Goal: Task Accomplishment & Management: Complete application form

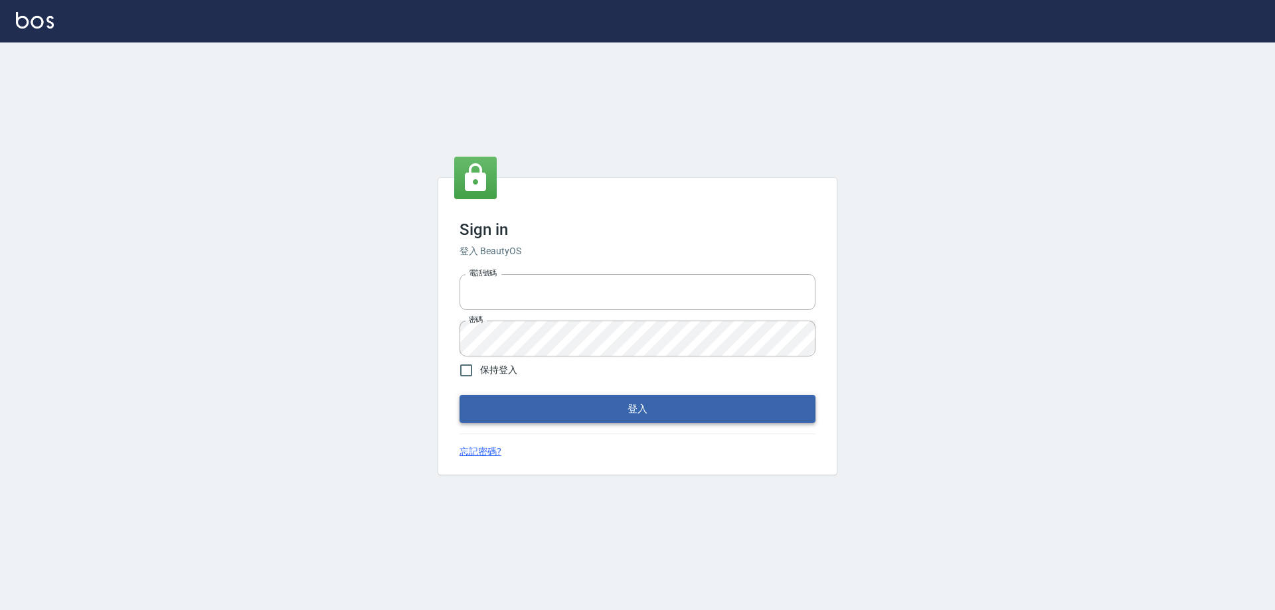
type input "0426657991"
click at [605, 406] on button "登入" at bounding box center [637, 409] width 356 height 28
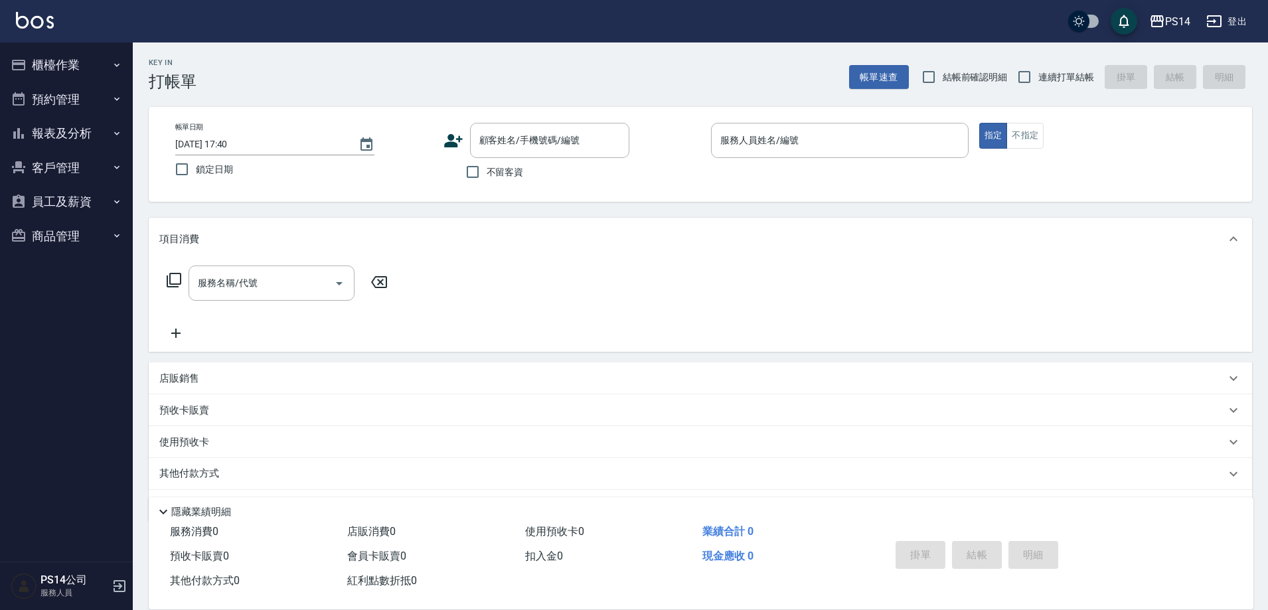
click at [517, 177] on span "不留客資" at bounding box center [505, 172] width 37 height 14
click at [487, 177] on input "不留客資" at bounding box center [473, 172] width 28 height 28
checkbox input "true"
click at [1065, 70] on span "連續打單結帳" at bounding box center [1066, 77] width 56 height 14
click at [1038, 70] on input "連續打單結帳" at bounding box center [1024, 77] width 28 height 28
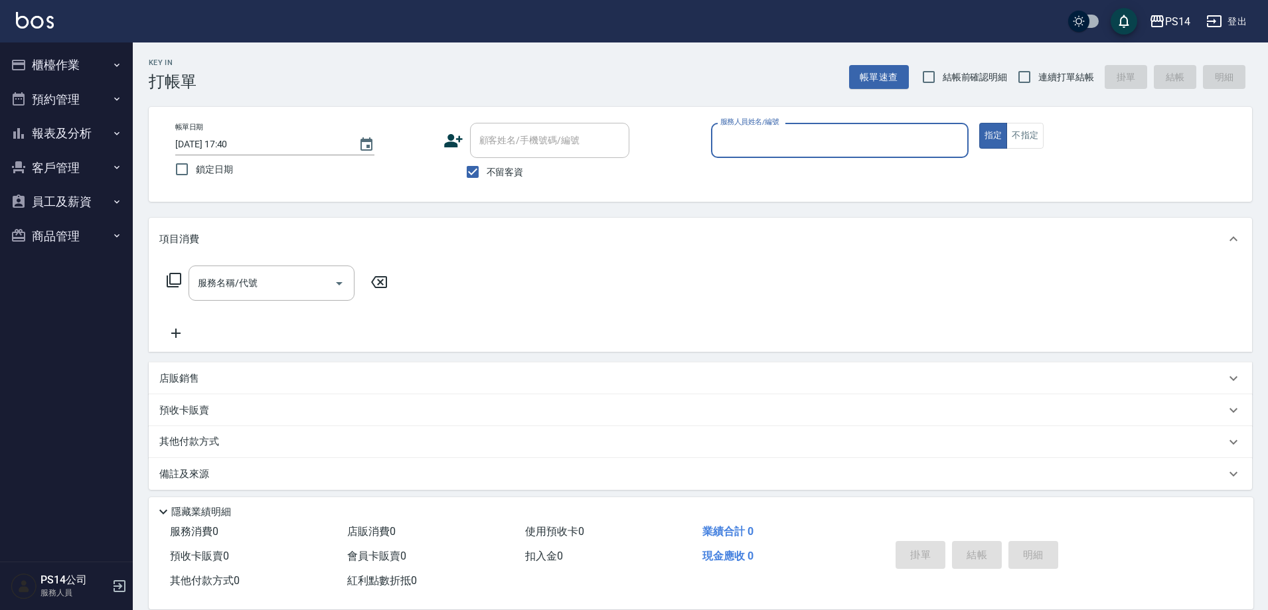
checkbox input "true"
click at [928, 134] on input "服務人員姓名/編號" at bounding box center [840, 140] width 246 height 23
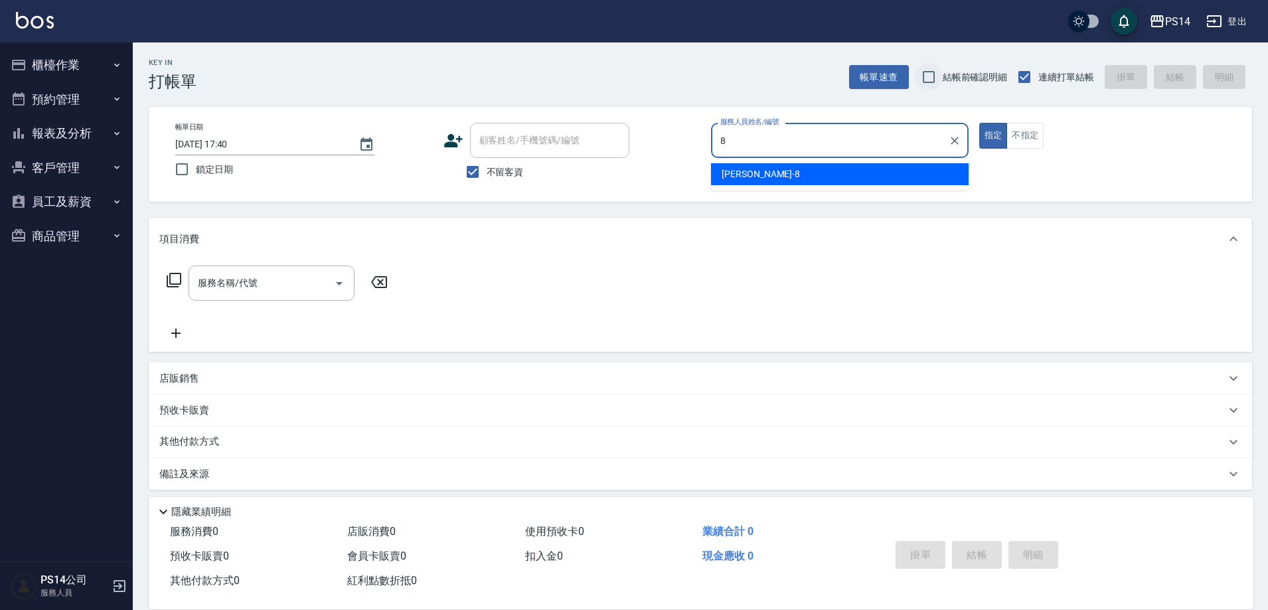
type input "[PERSON_NAME]-8"
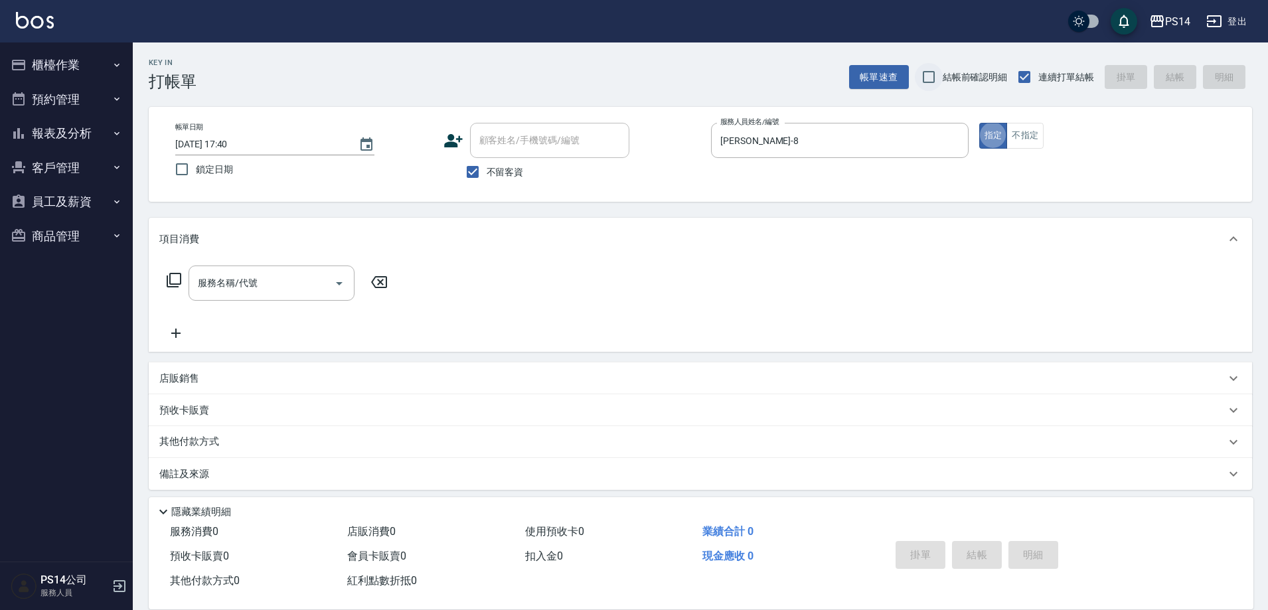
type button "true"
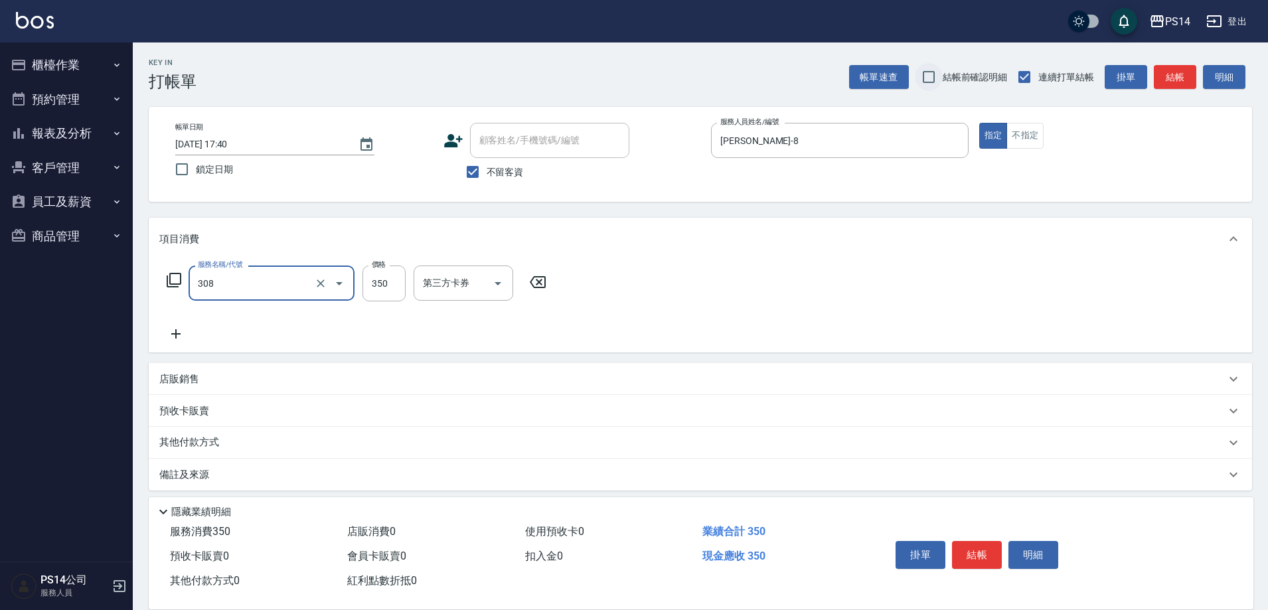
type input "洗+剪(308)"
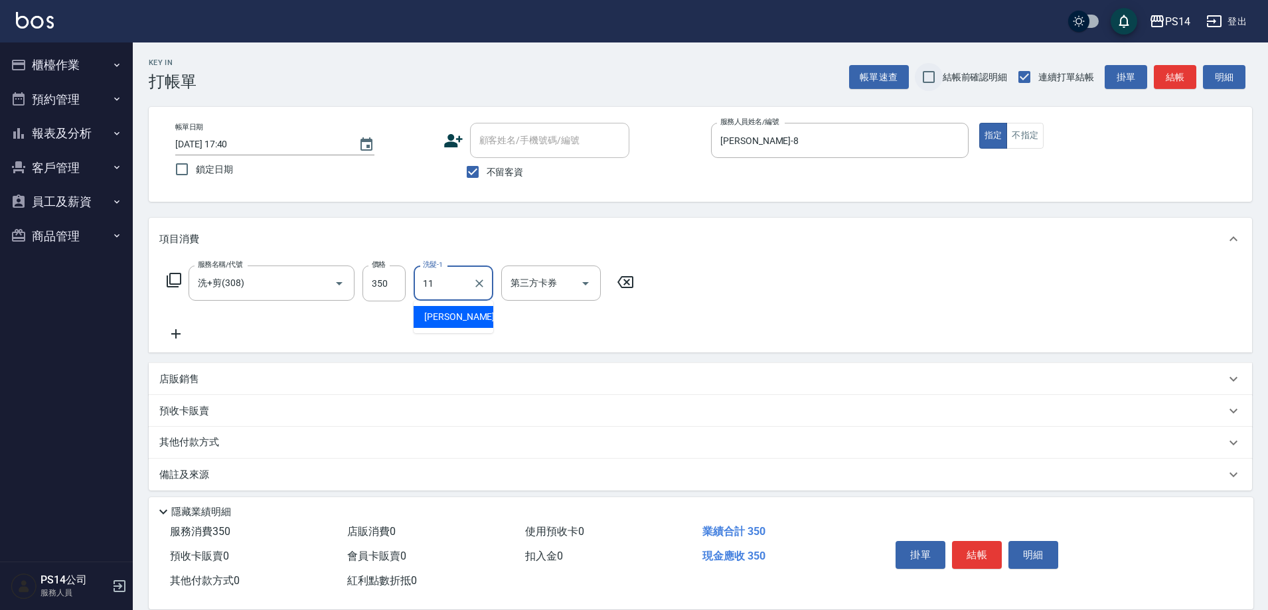
type input "[PERSON_NAME]-11"
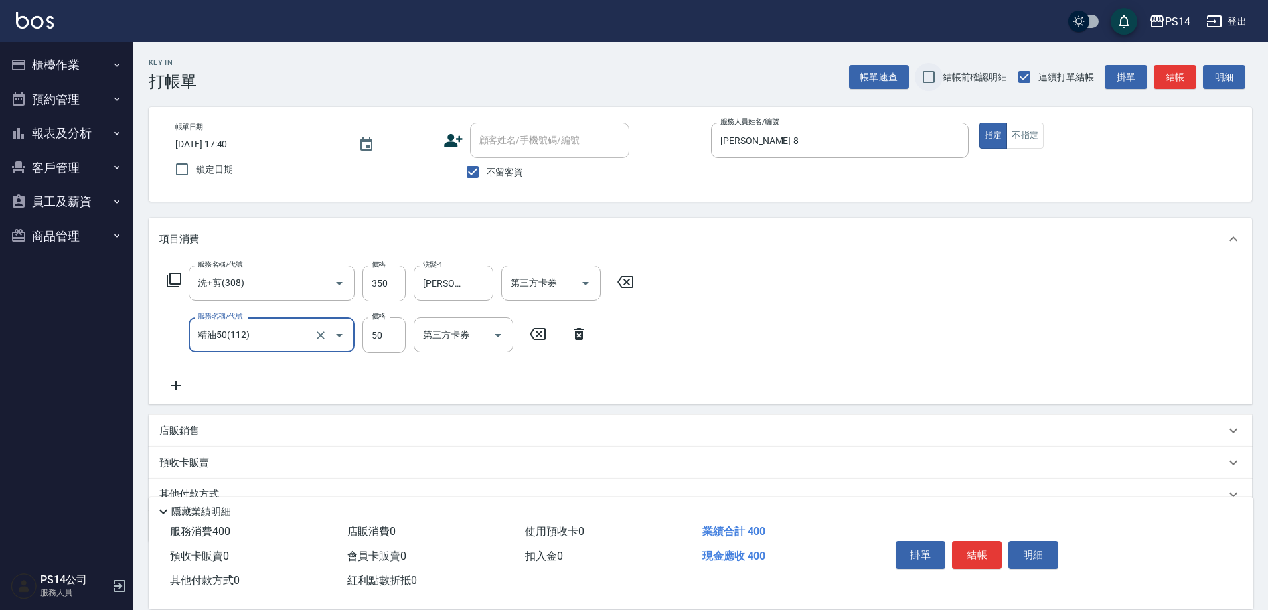
type input "精油50(112)"
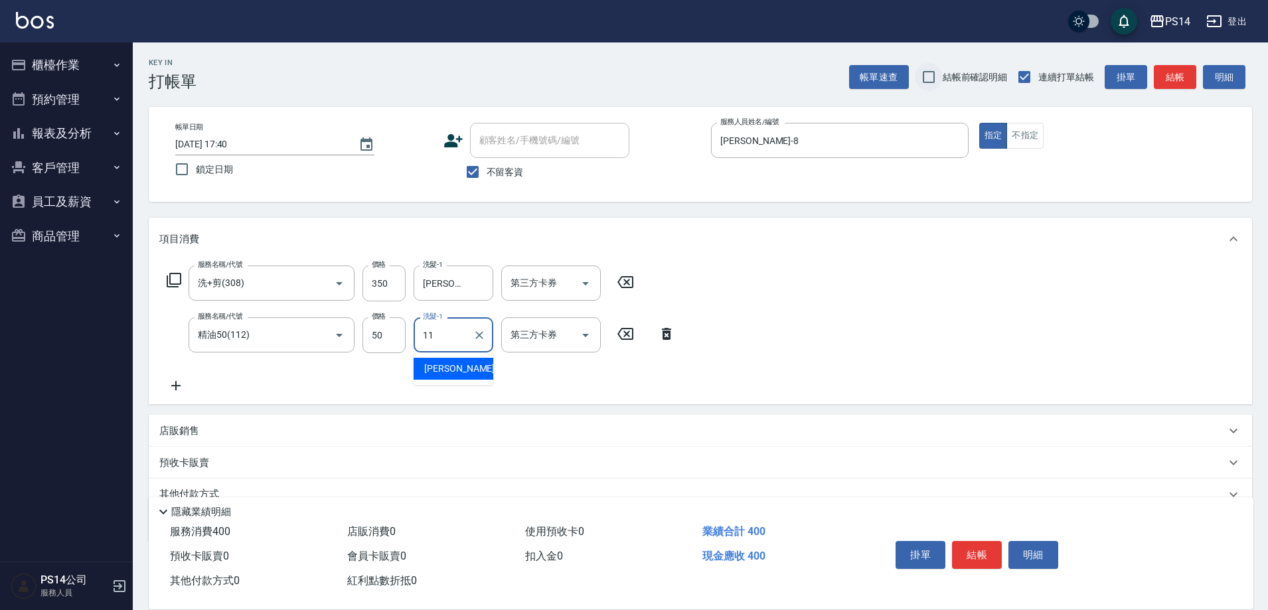
type input "[PERSON_NAME]-11"
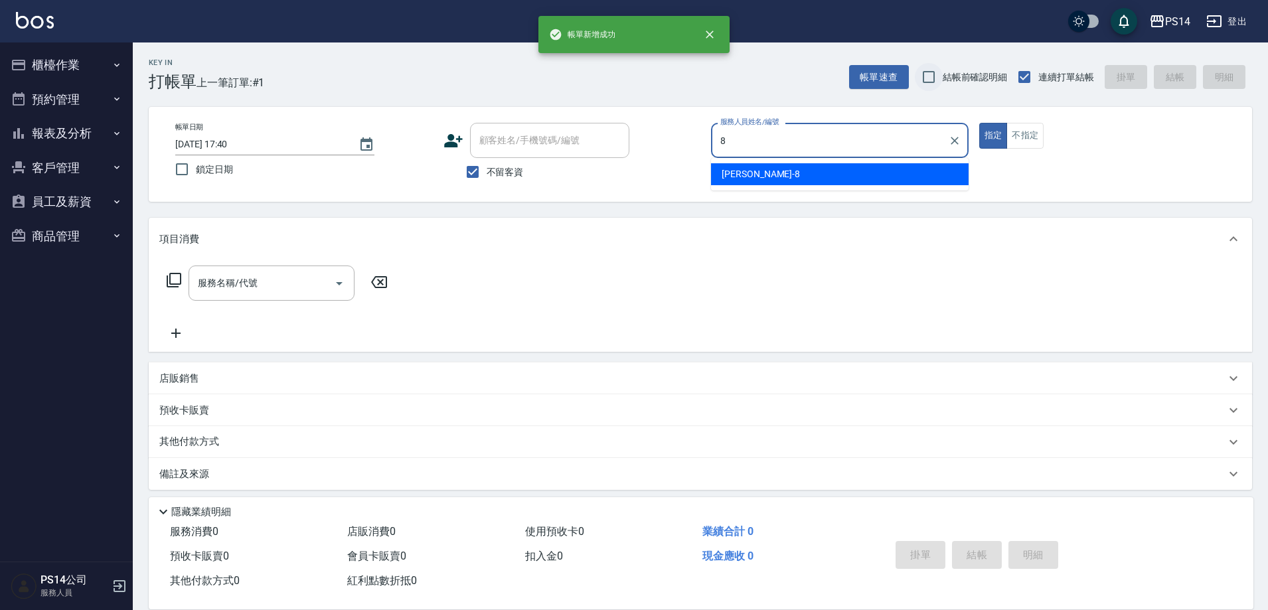
type input "[PERSON_NAME]-8"
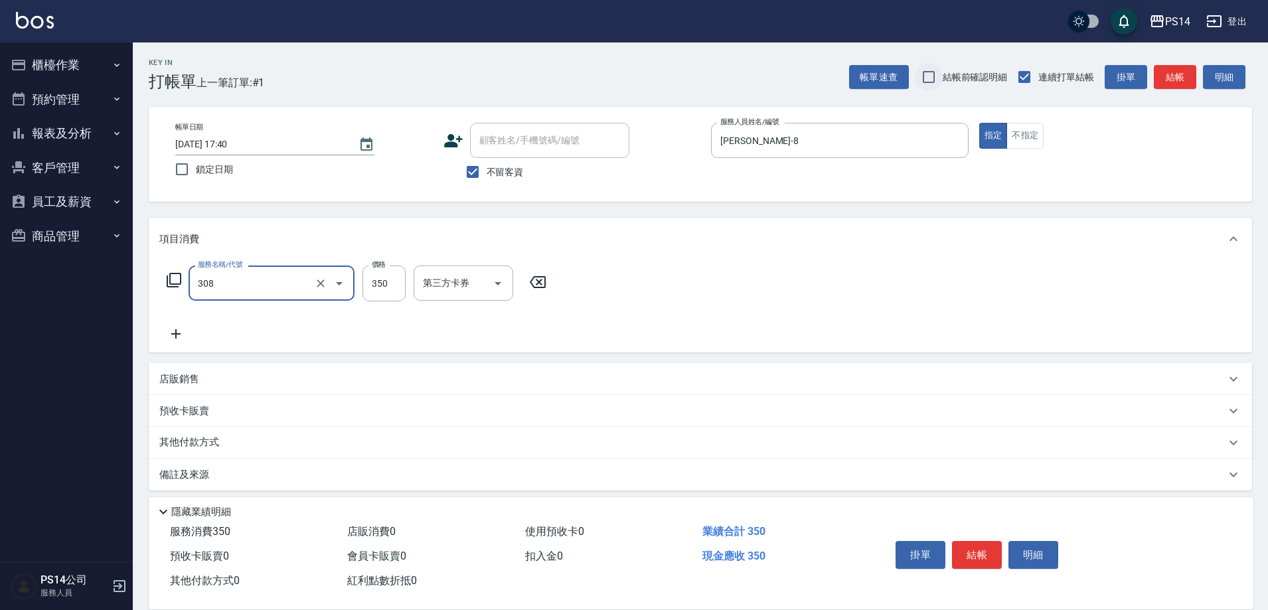
type input "洗+剪(308)"
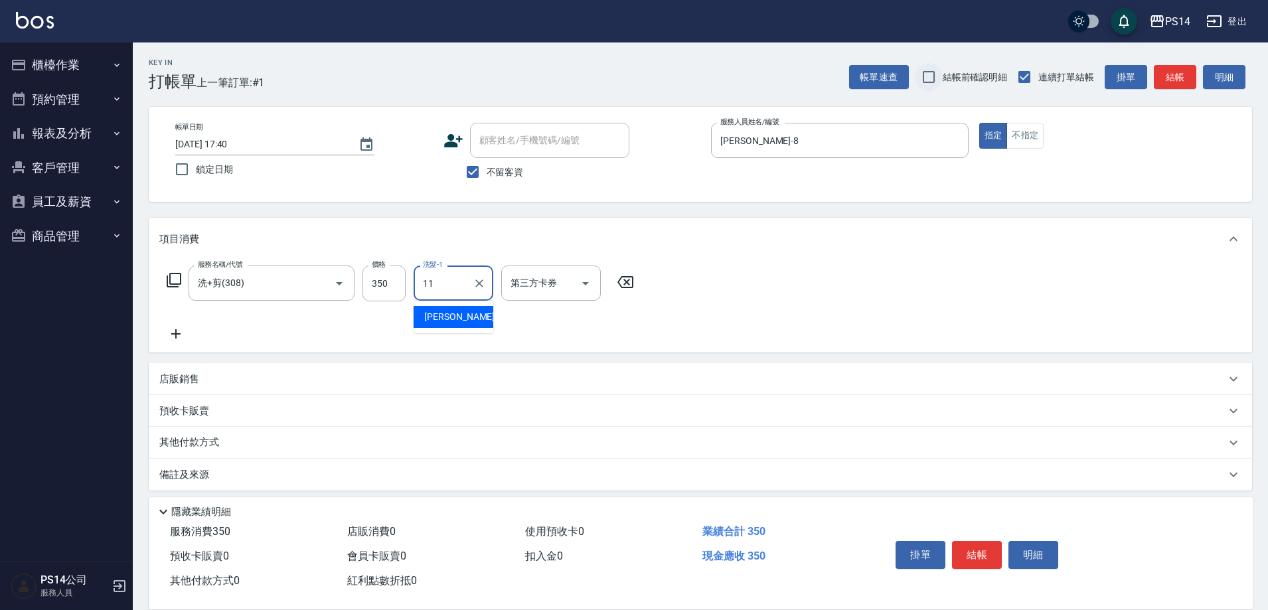
type input "[PERSON_NAME]-11"
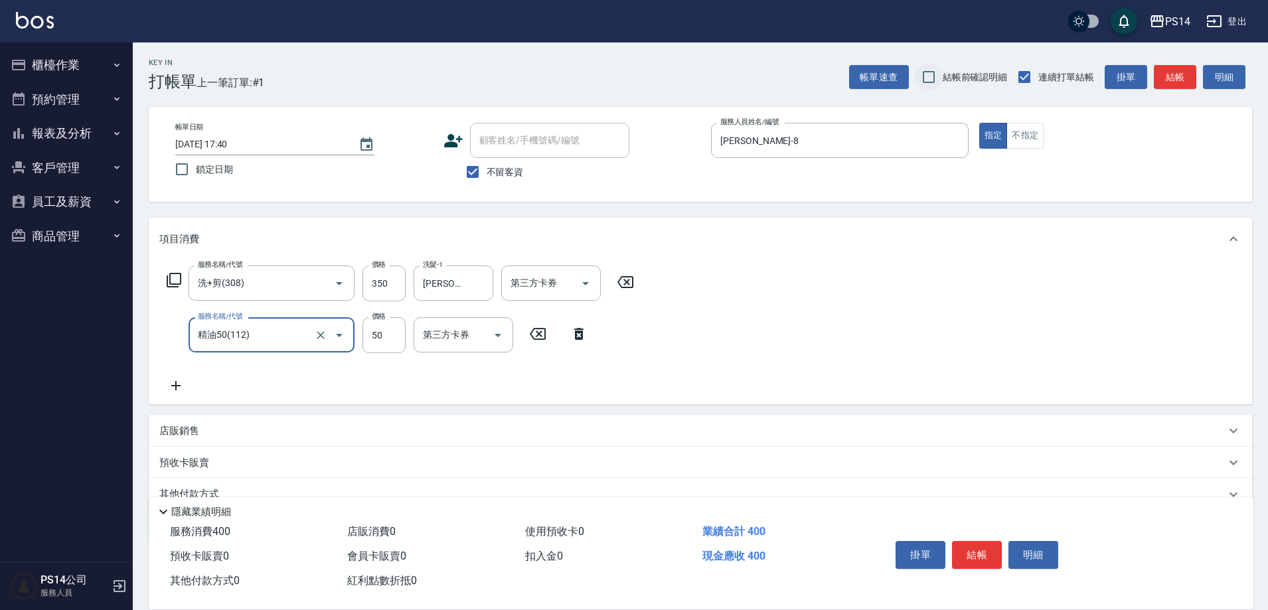
type input "精油50(112)"
type input "50"
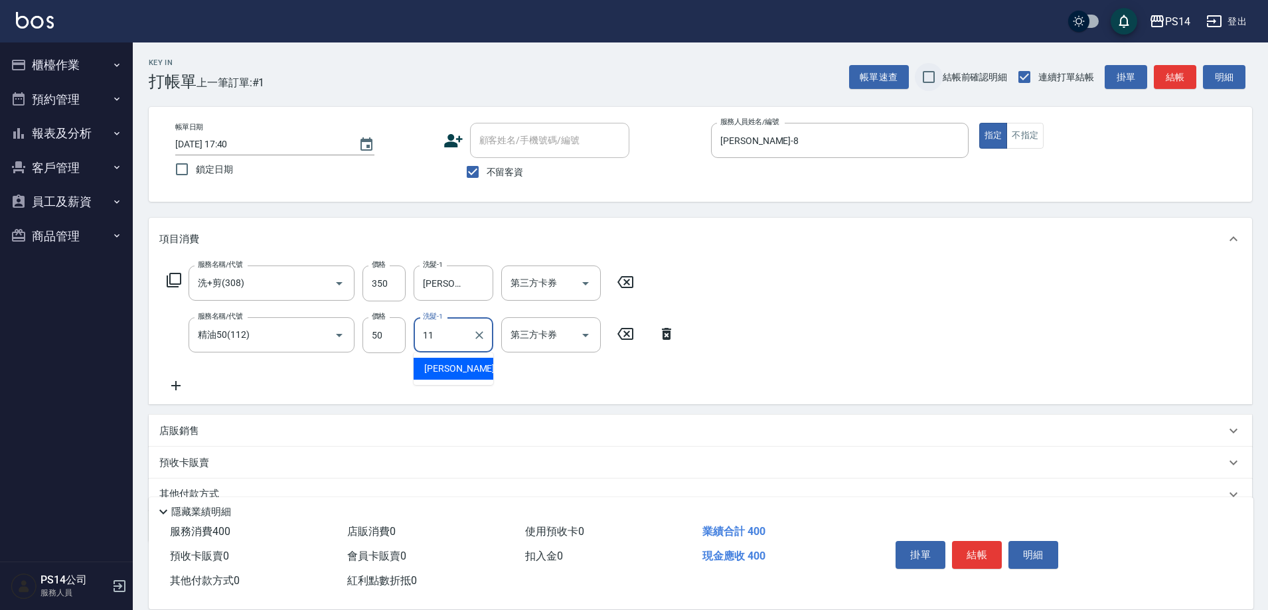
type input "[PERSON_NAME]-11"
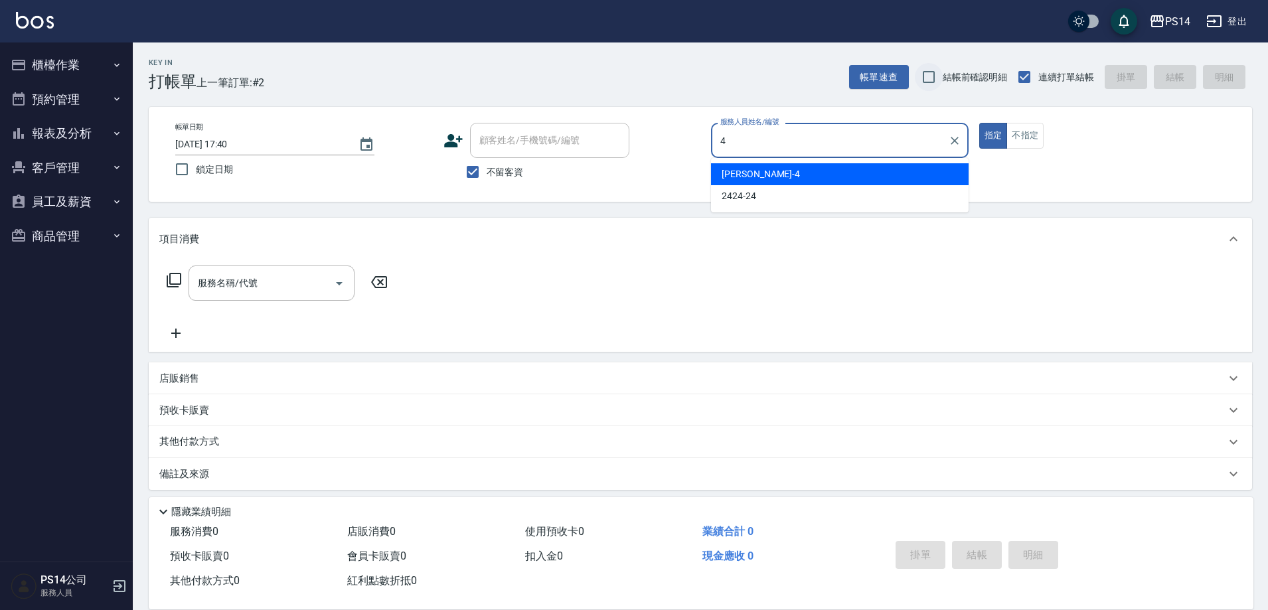
type input "[PERSON_NAME]-4"
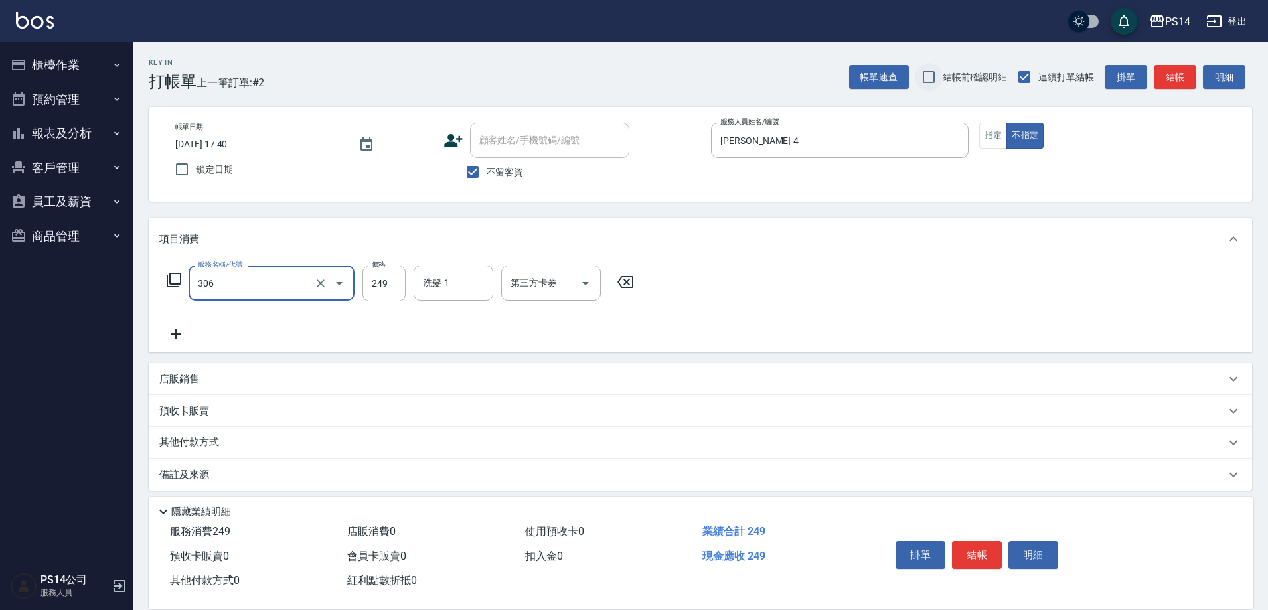
type input "剪髮(306)"
type input "[PERSON_NAME]-11"
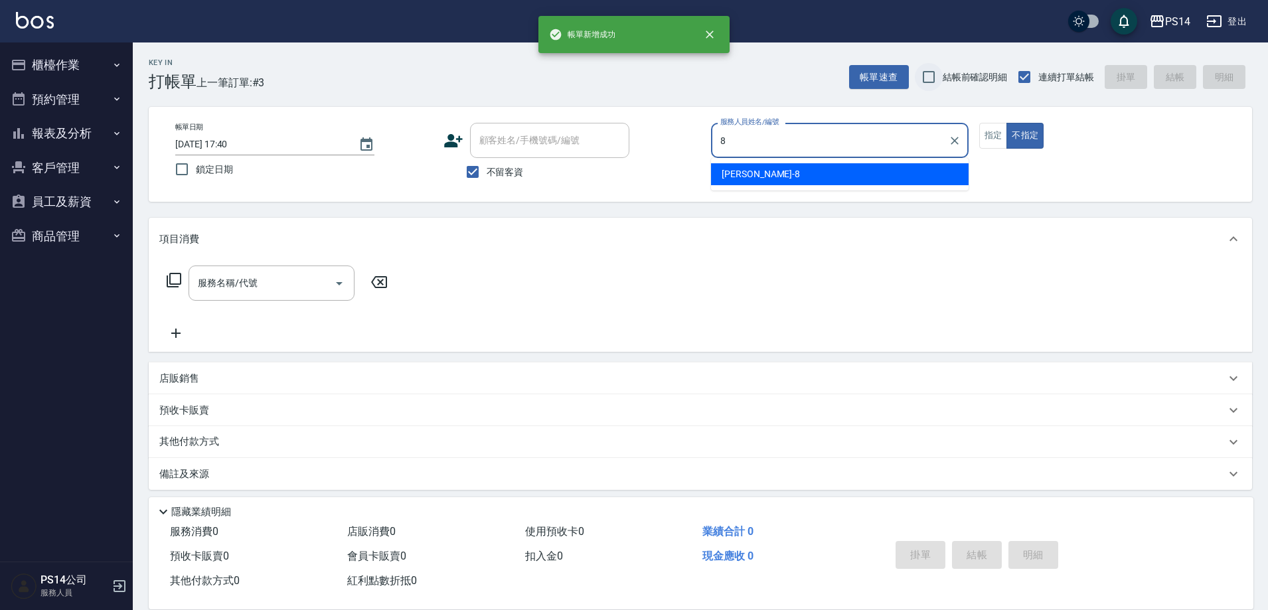
type input "[PERSON_NAME]-8"
type button "false"
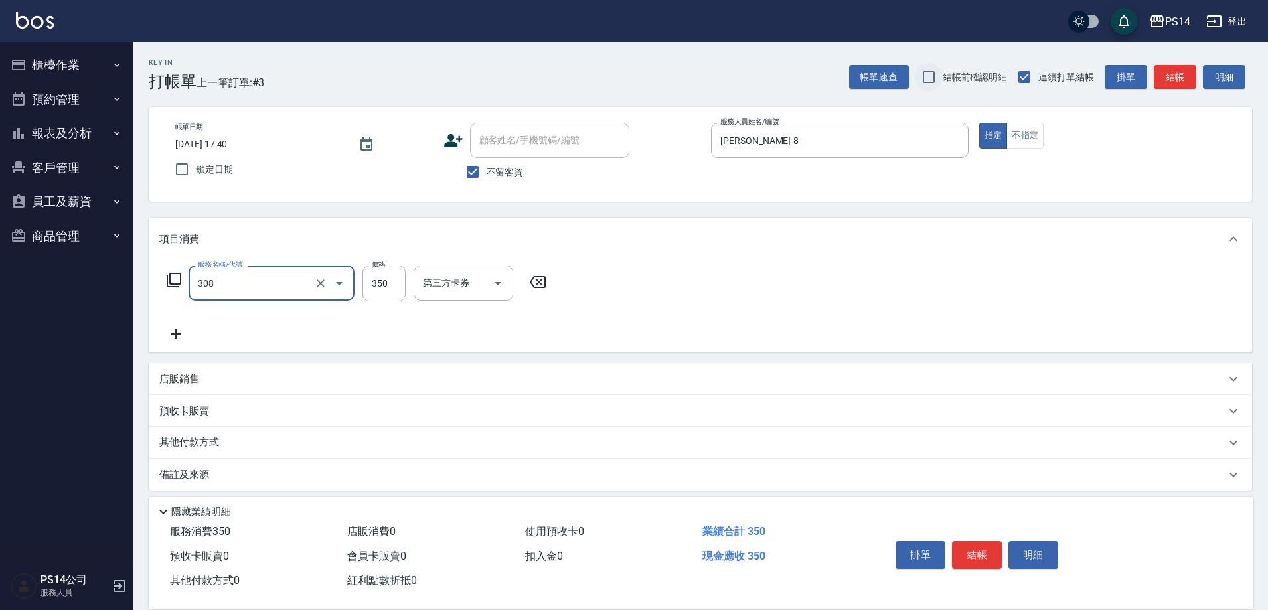
type input "洗+剪(308)"
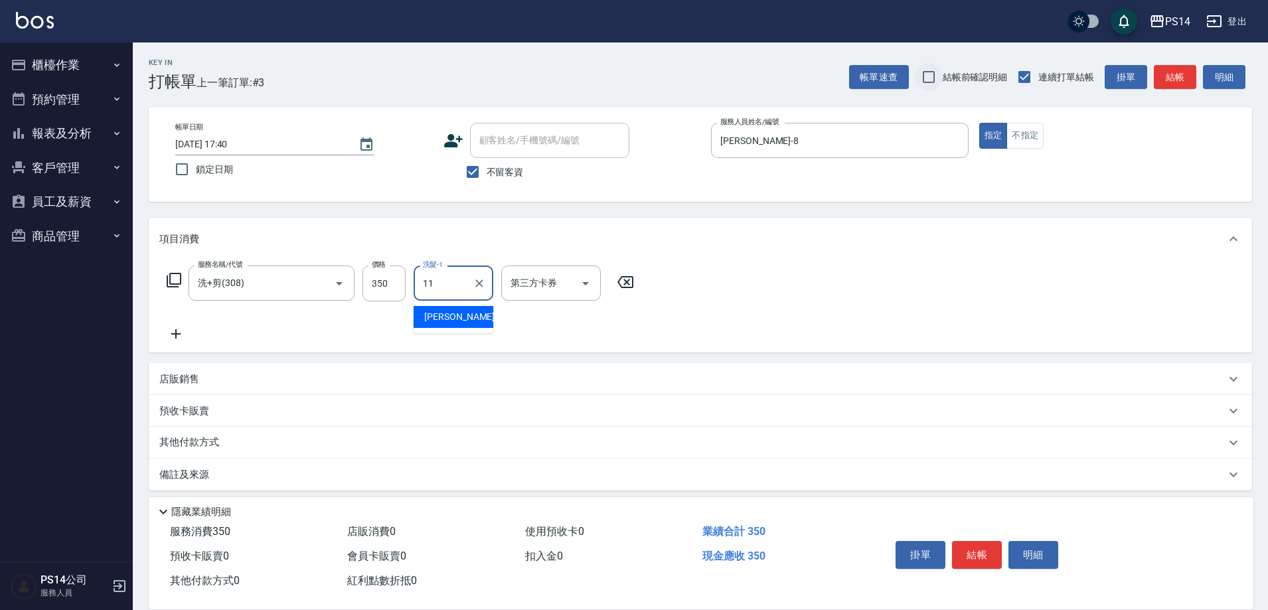
type input "[PERSON_NAME]-11"
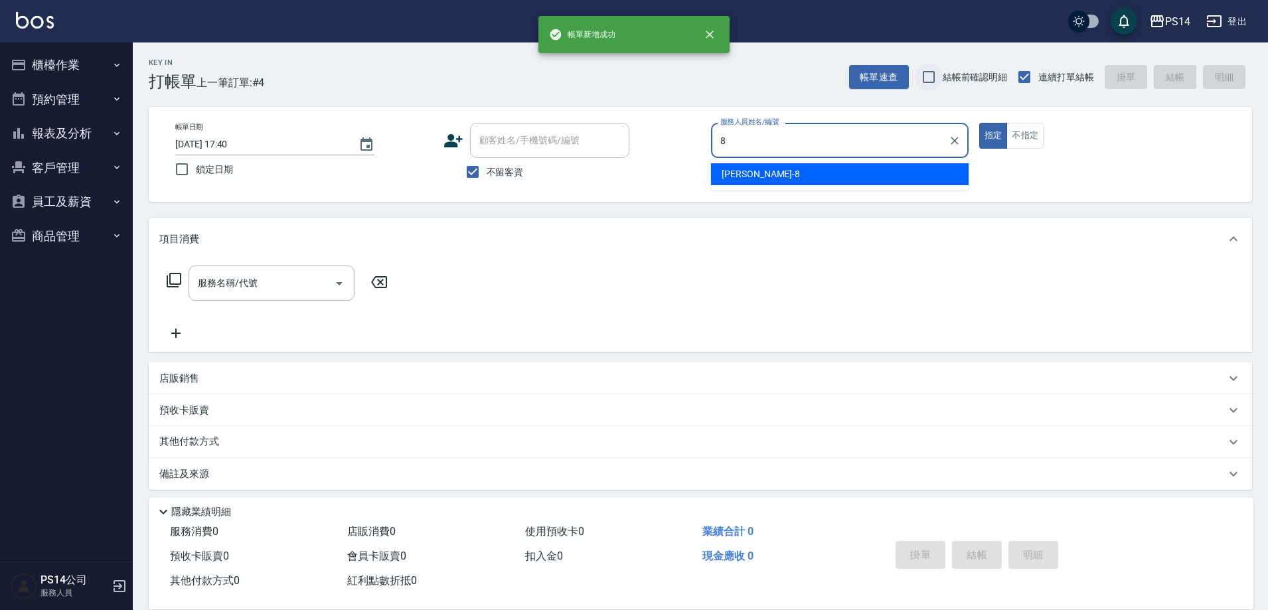
type input "[PERSON_NAME]-8"
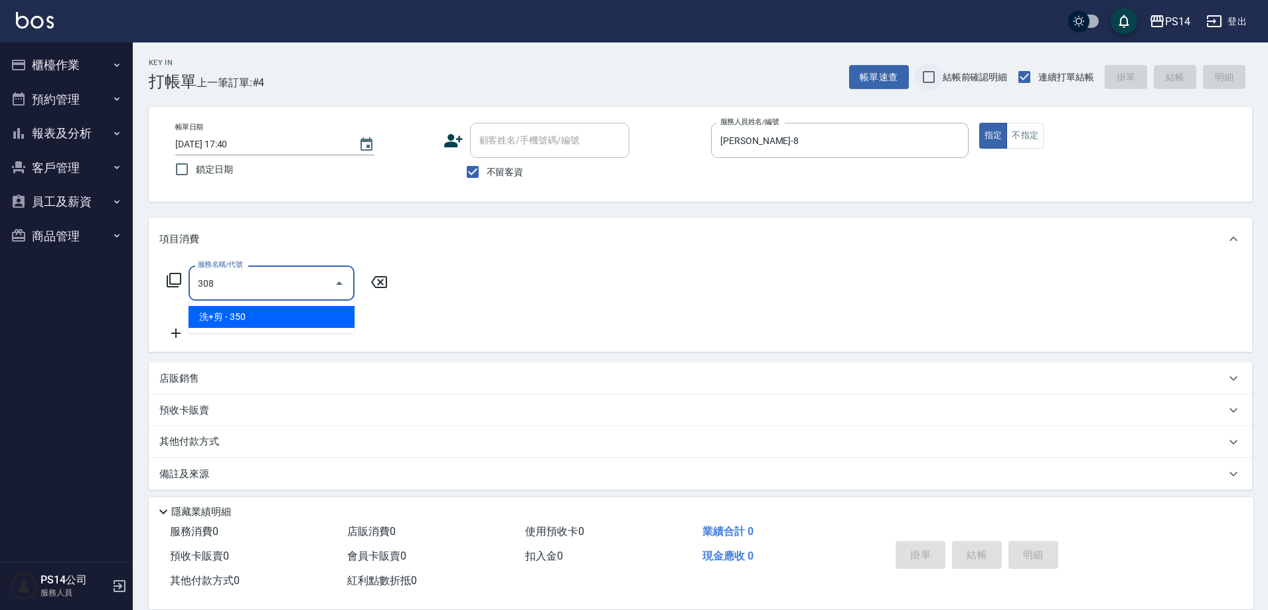
type input "洗+剪(308)"
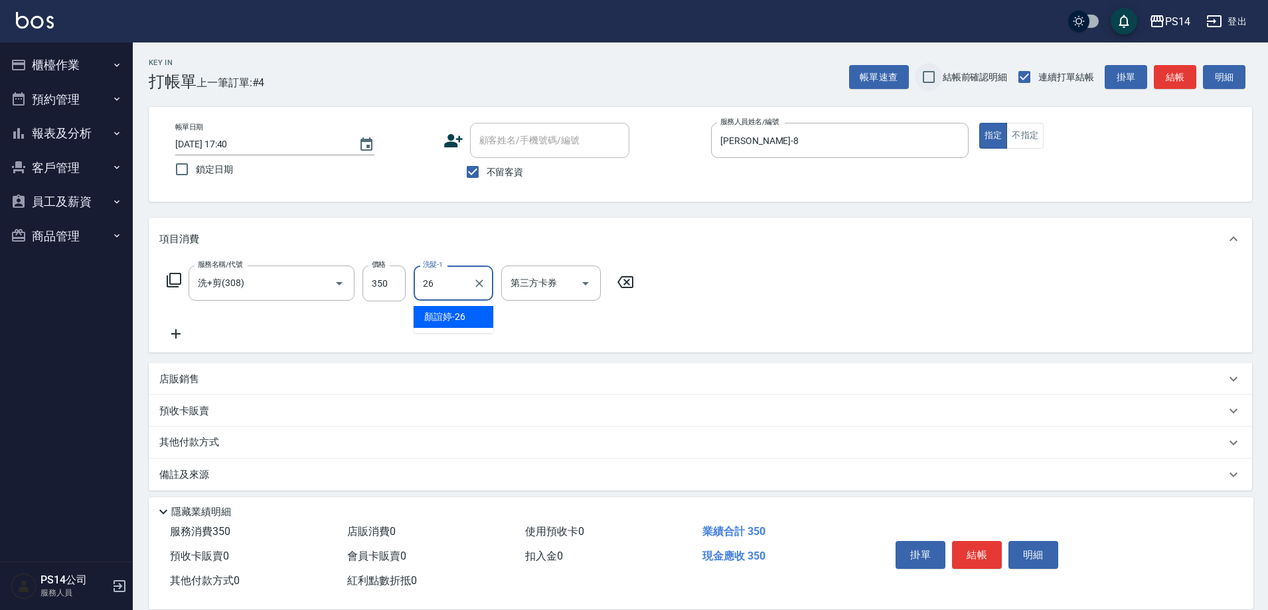
type input "[PERSON_NAME]-26"
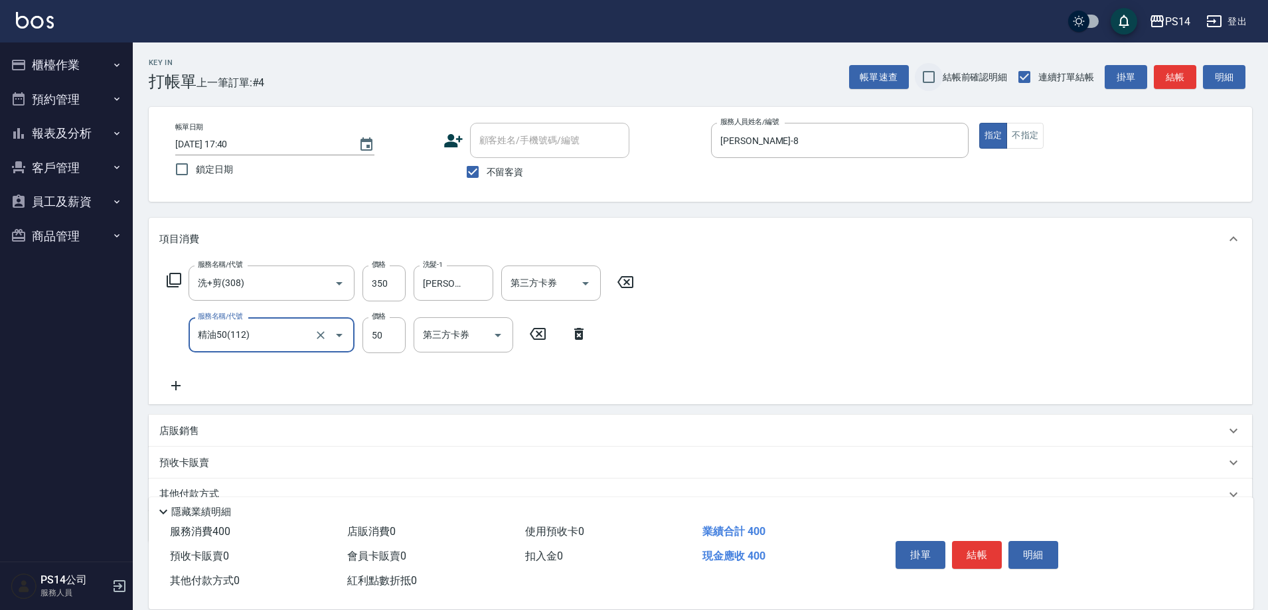
type input "精油50(112)"
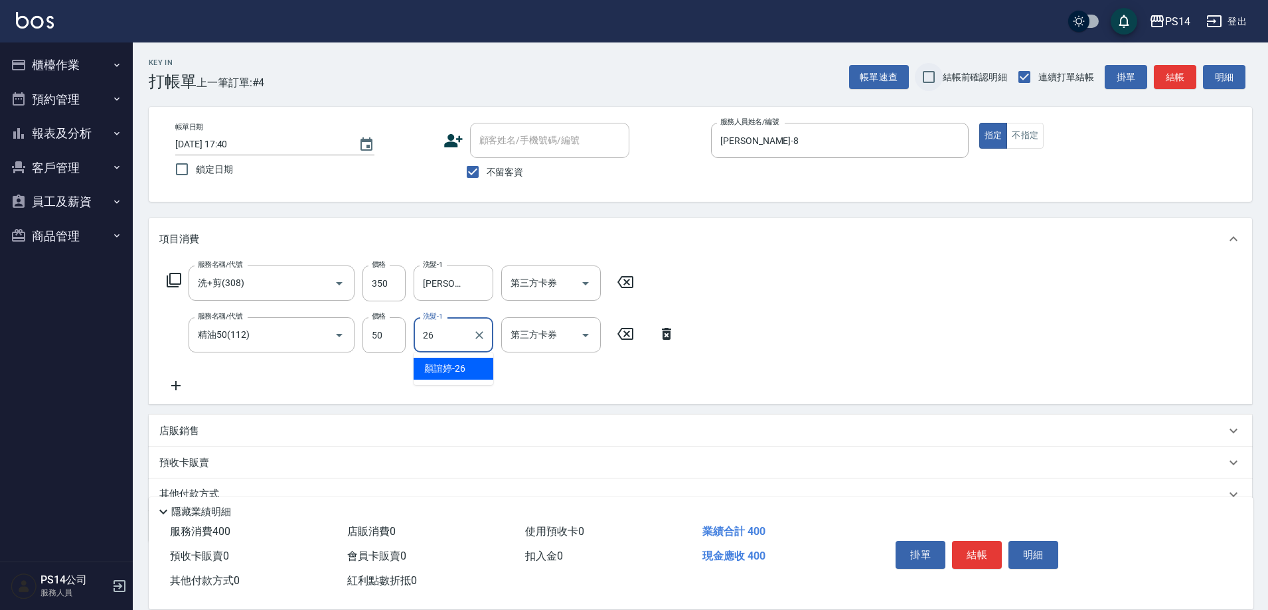
type input "[PERSON_NAME]-26"
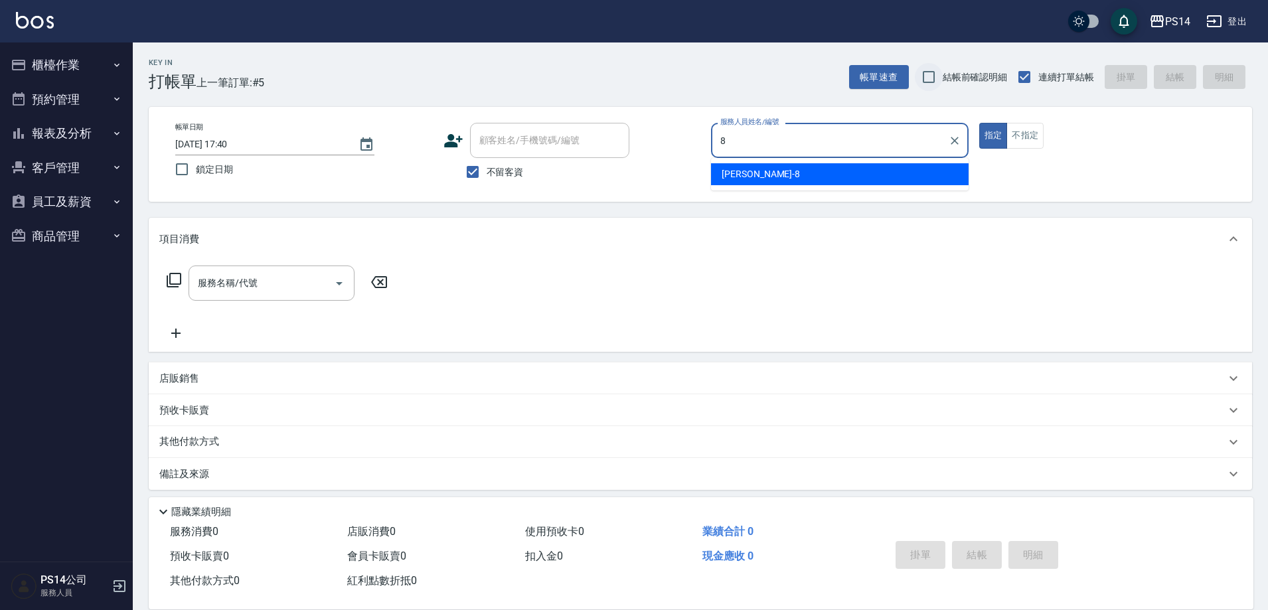
type input "[PERSON_NAME]-8"
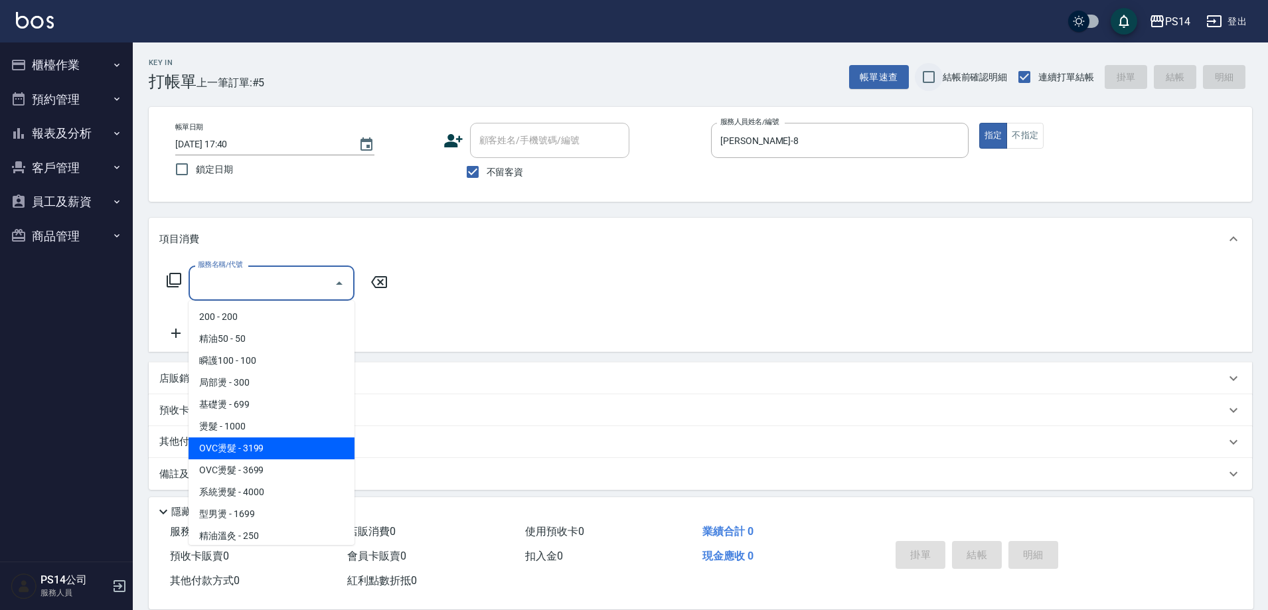
type input "OVC燙髮(203)"
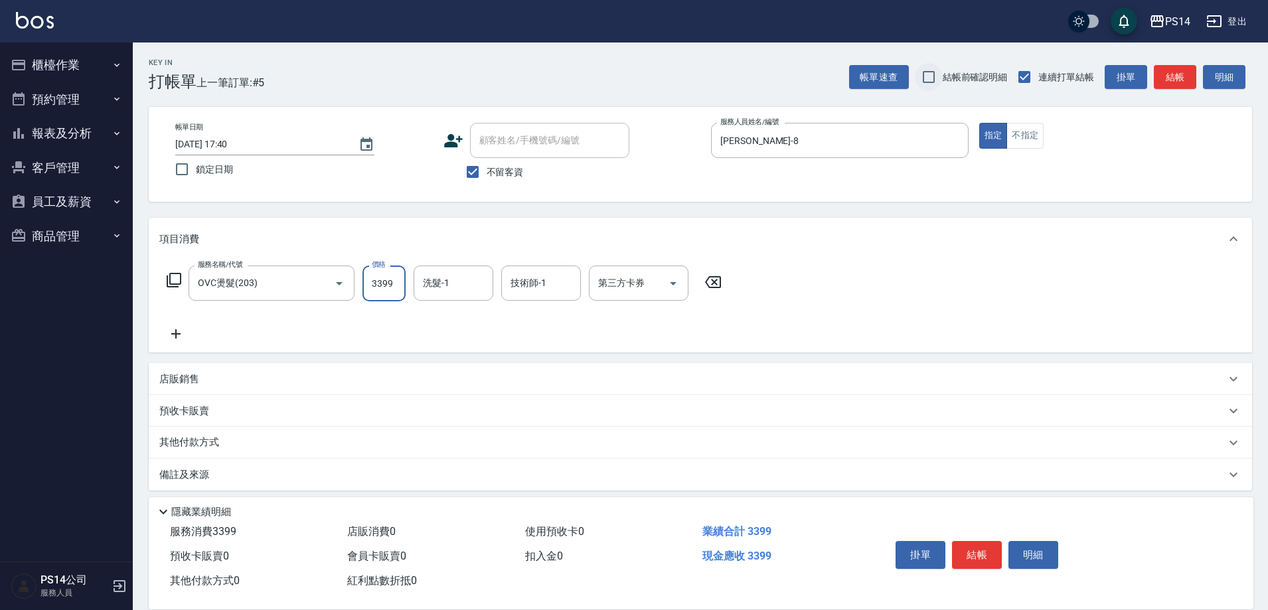
type input "3399"
type input "[PERSON_NAME]-26"
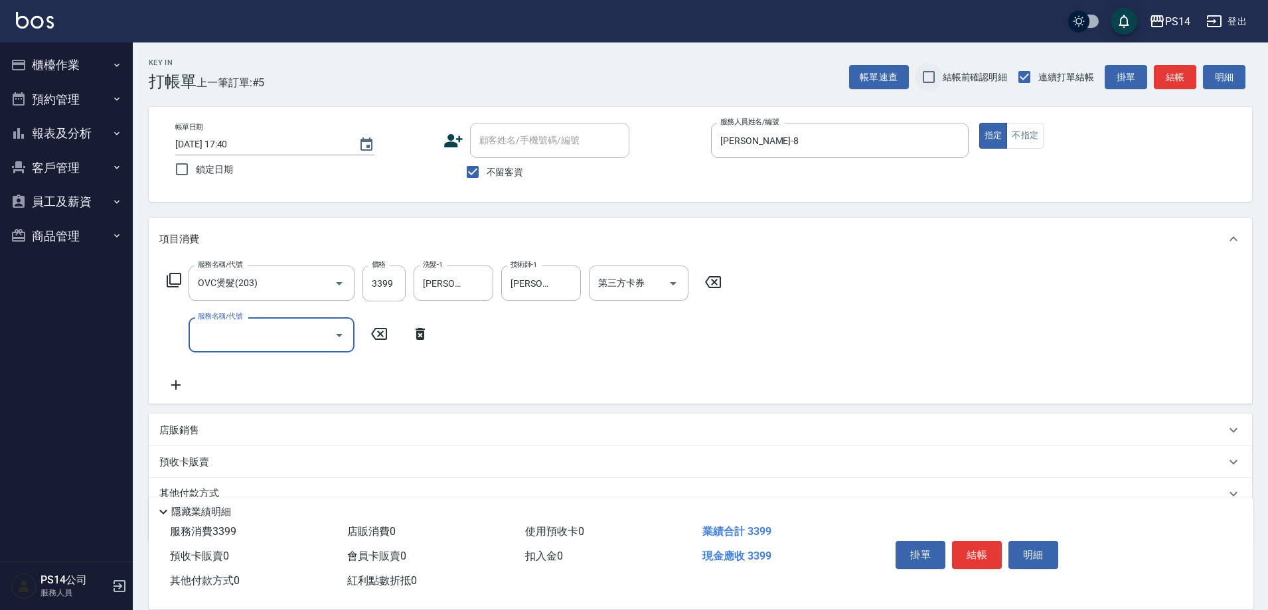
type input "8"
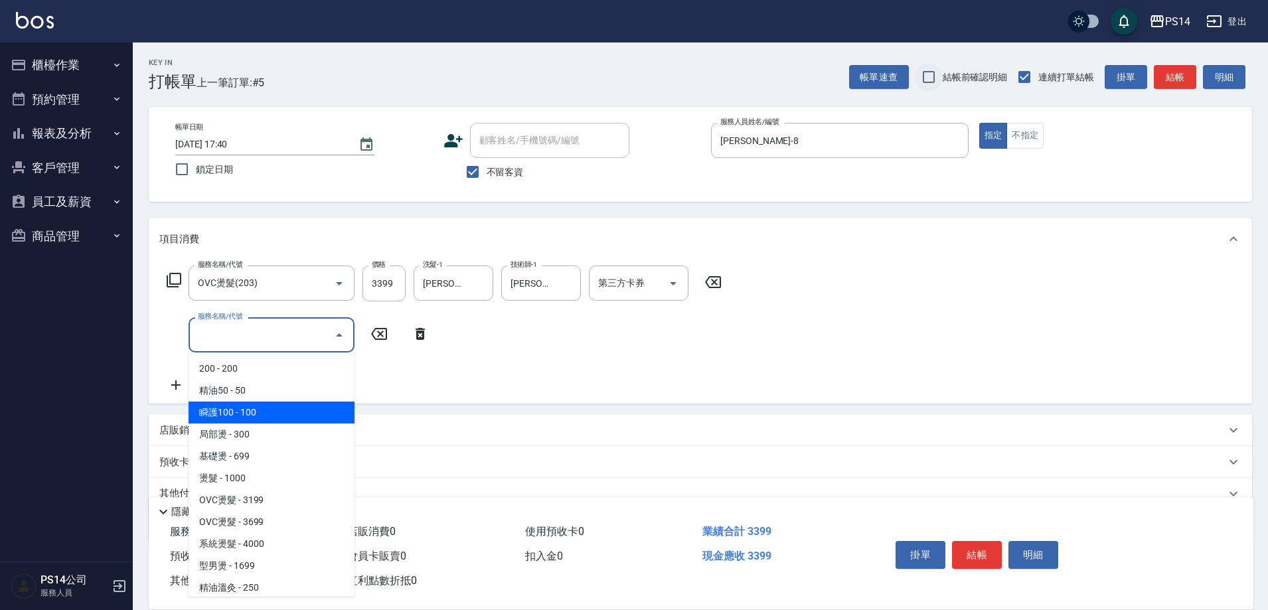
type input "瞬護100(113)"
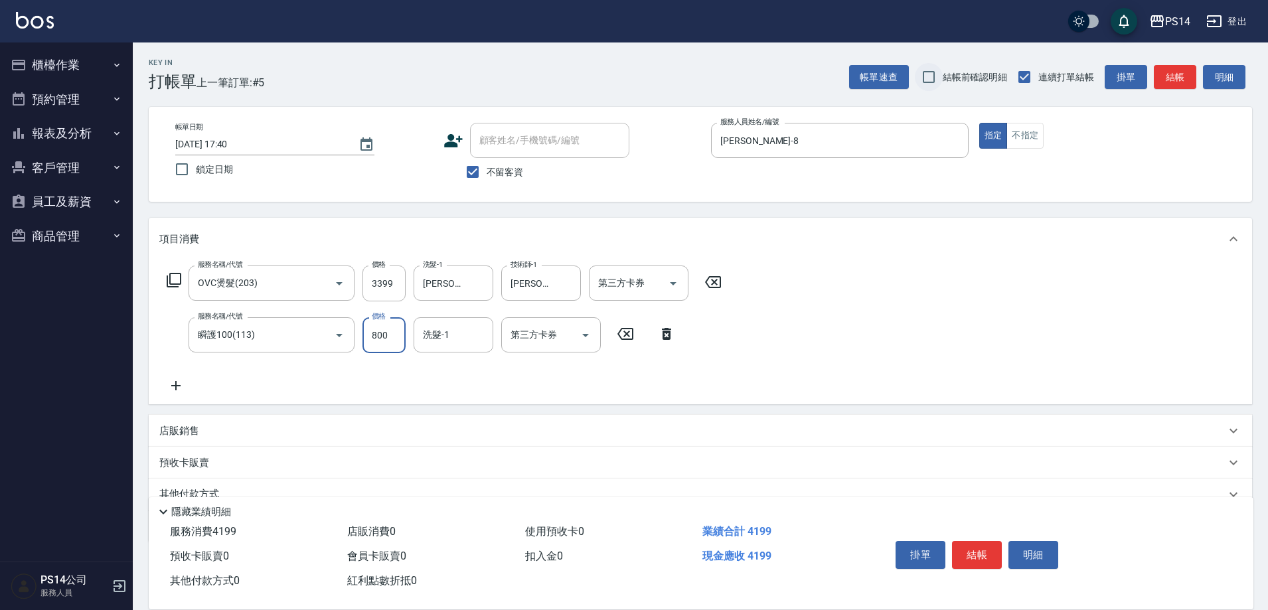
type input "800"
type input "[PERSON_NAME]-26"
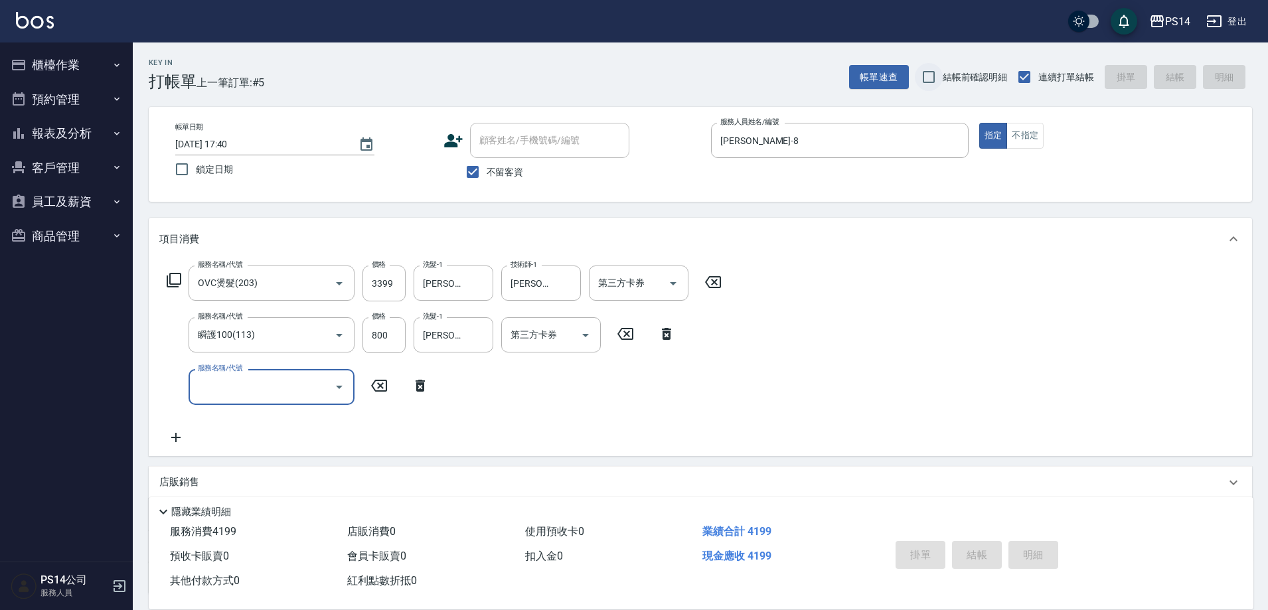
type input "[DATE] 17:41"
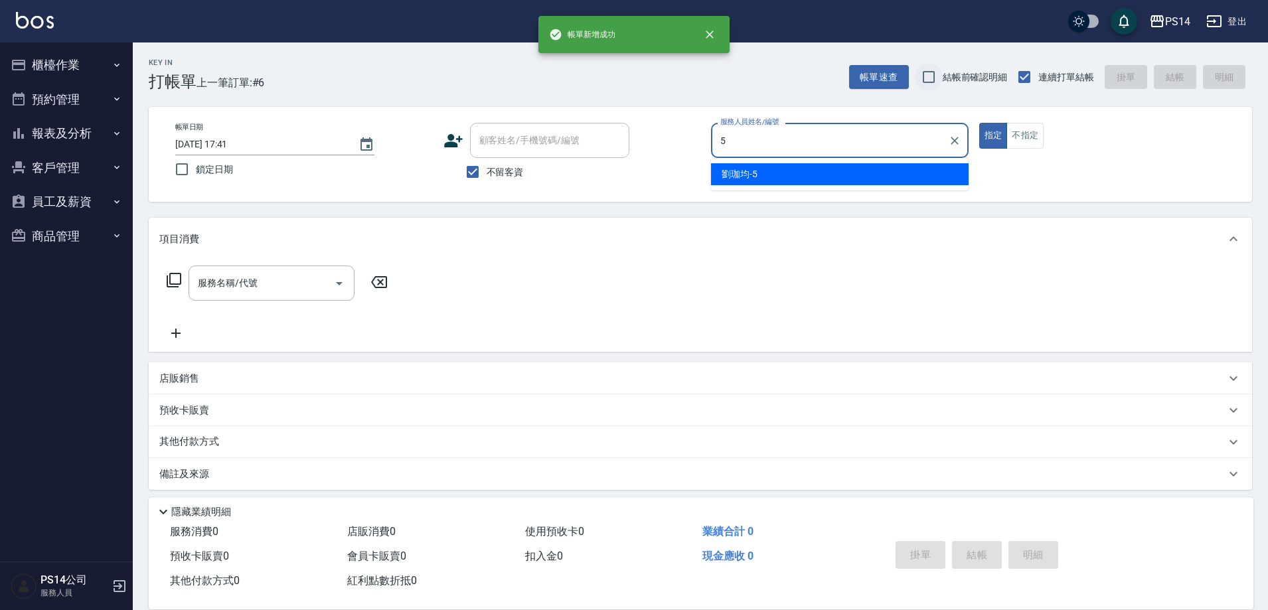
type input "劉珈均-5"
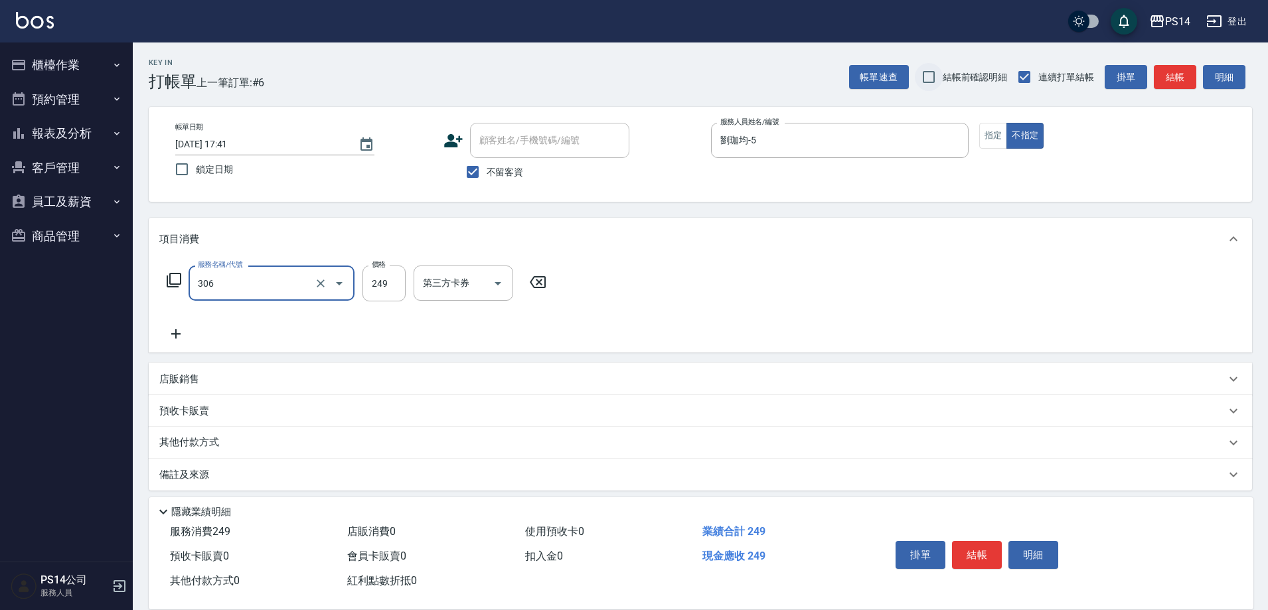
type input "剪髮(306)"
type input "[PERSON_NAME]-11"
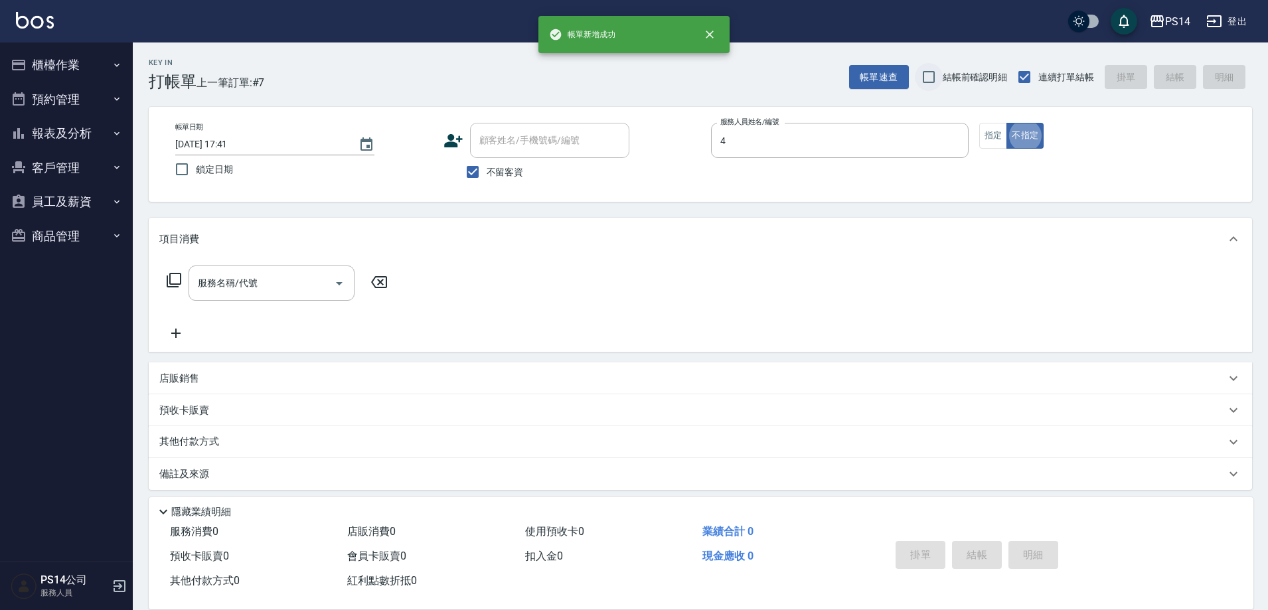
type input "[PERSON_NAME]-4"
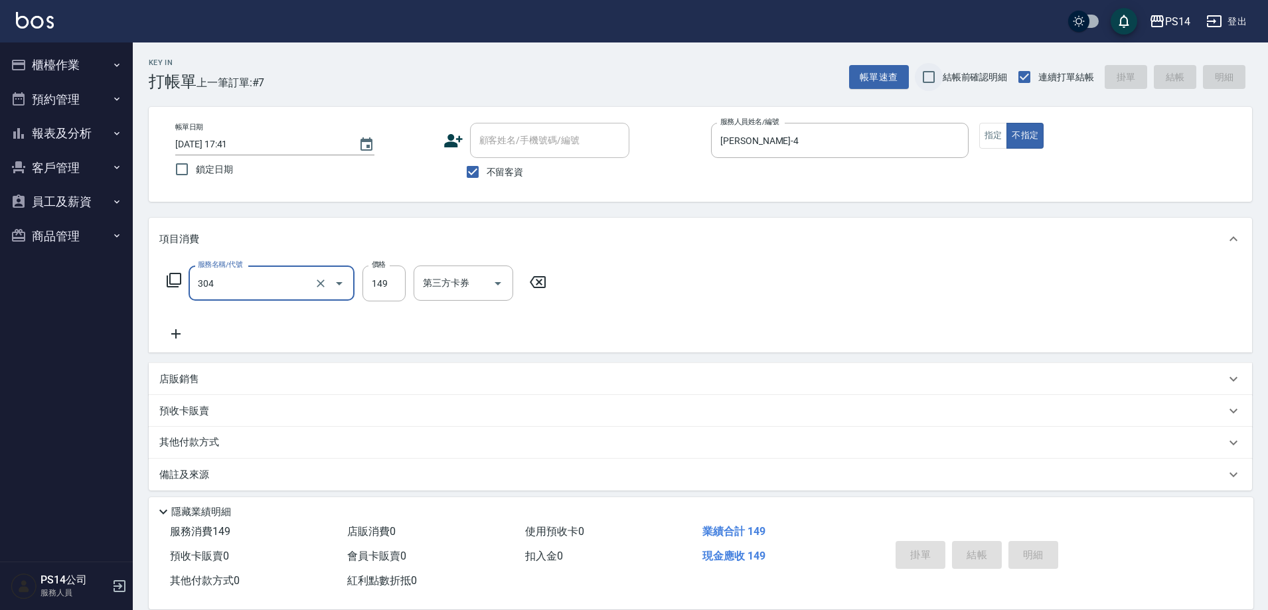
type input "304"
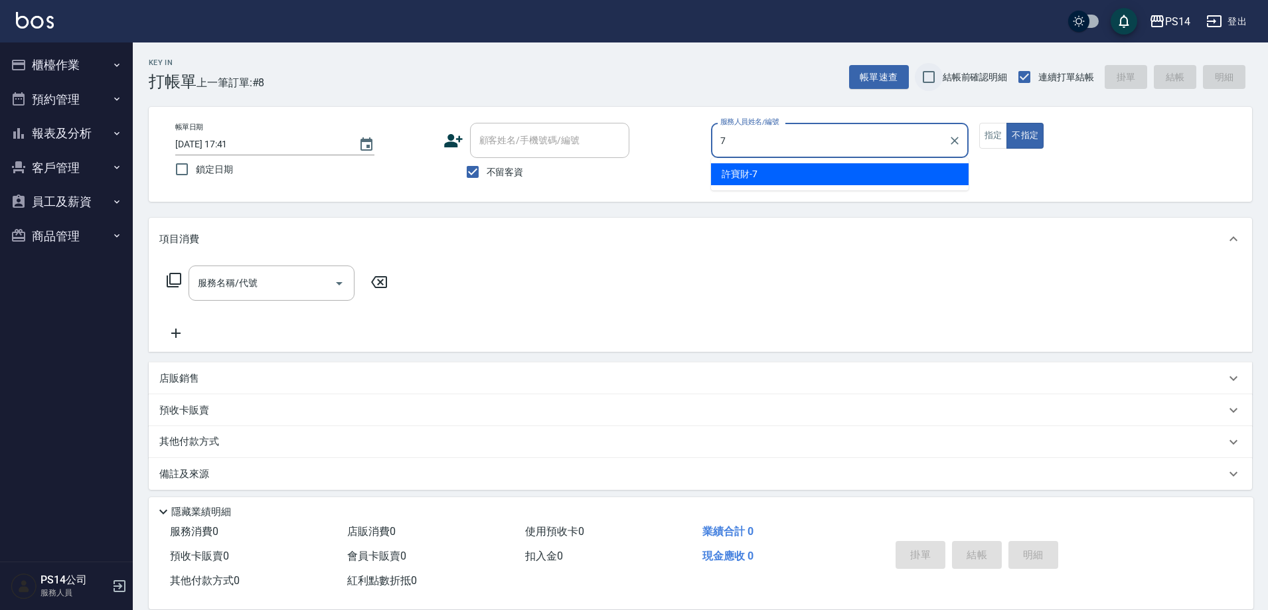
type input "[PERSON_NAME]-7"
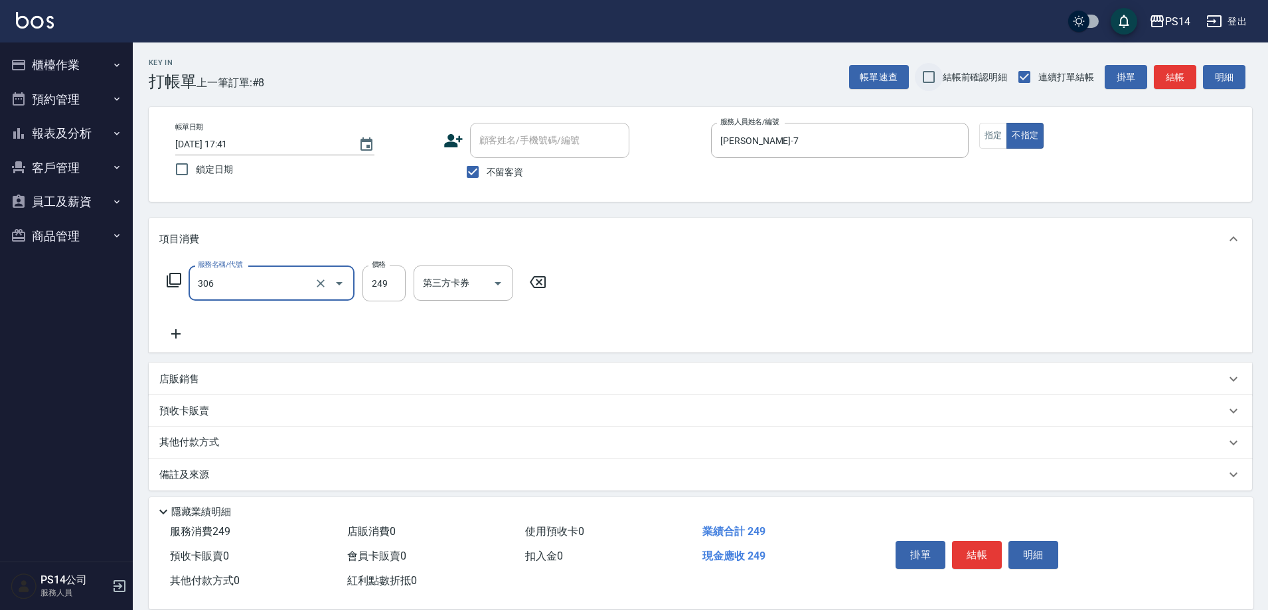
type input "剪髮(306)"
type input "4"
type input "[PERSON_NAME]-7"
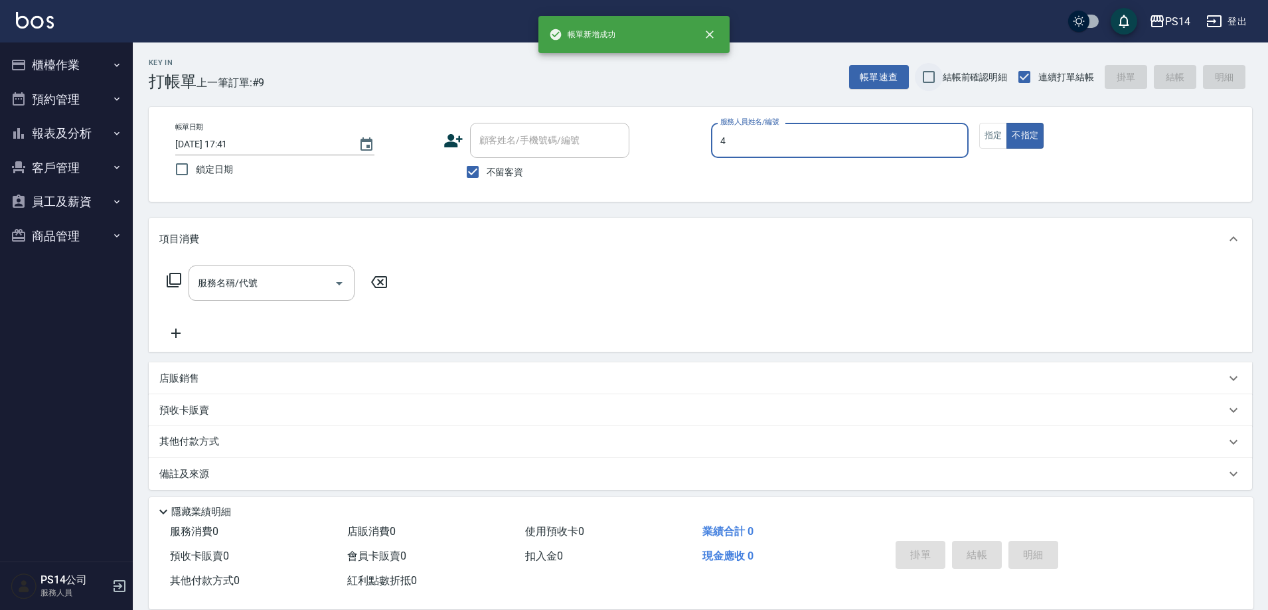
type input "[PERSON_NAME]-4"
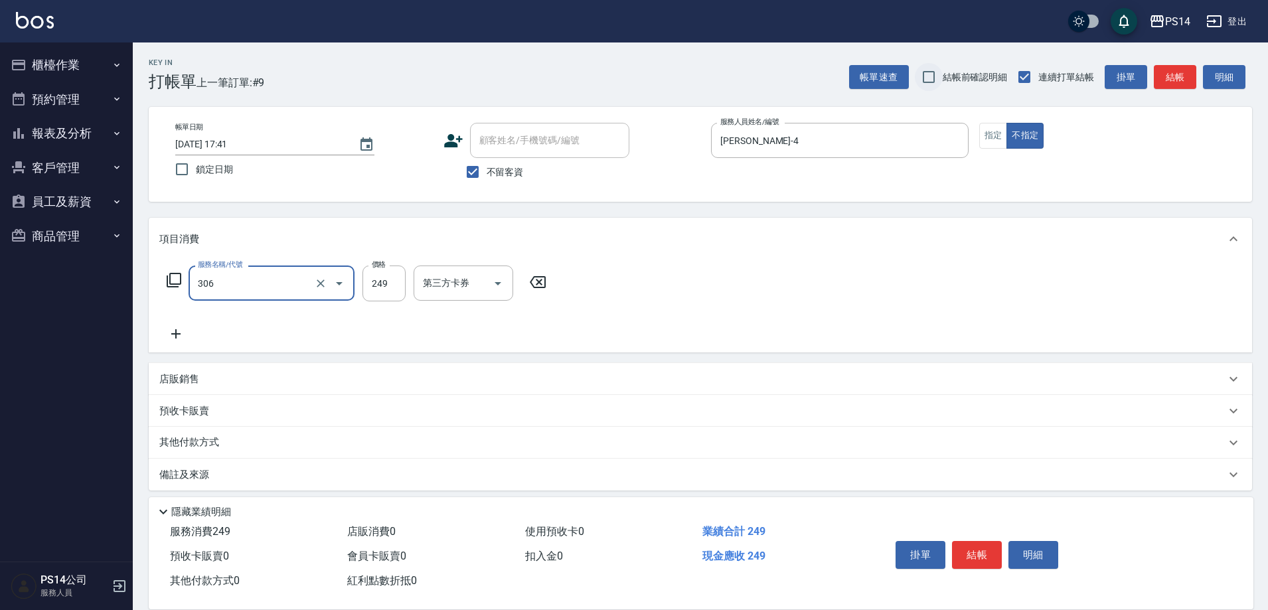
type input "剪髮(306)"
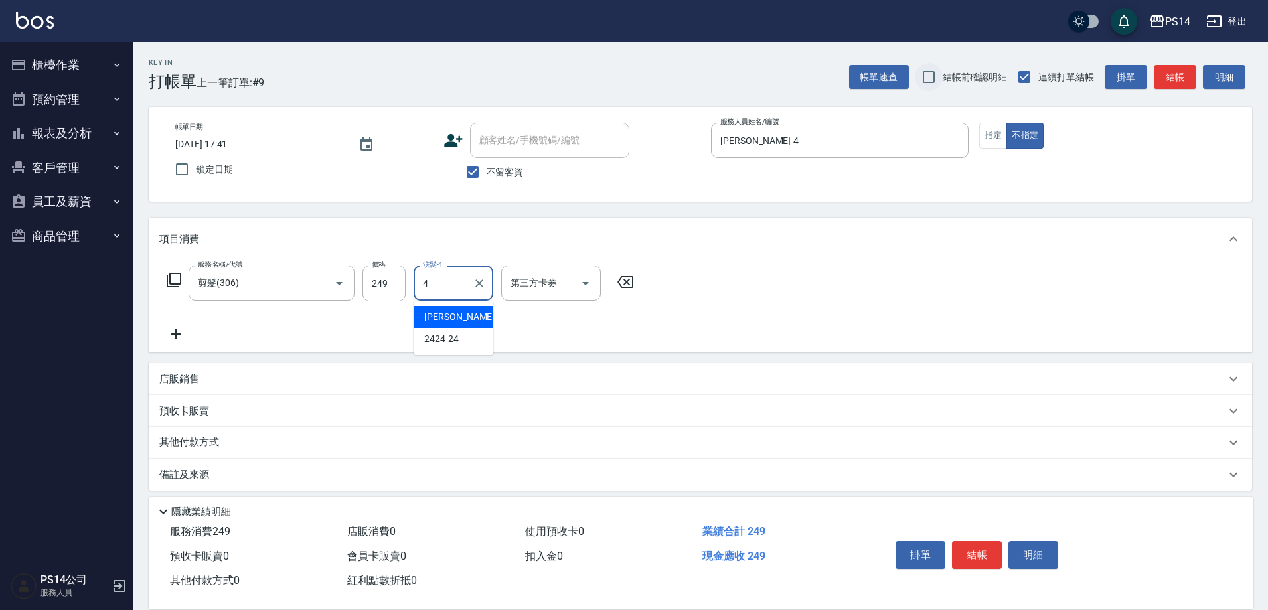
type input "[PERSON_NAME]-4"
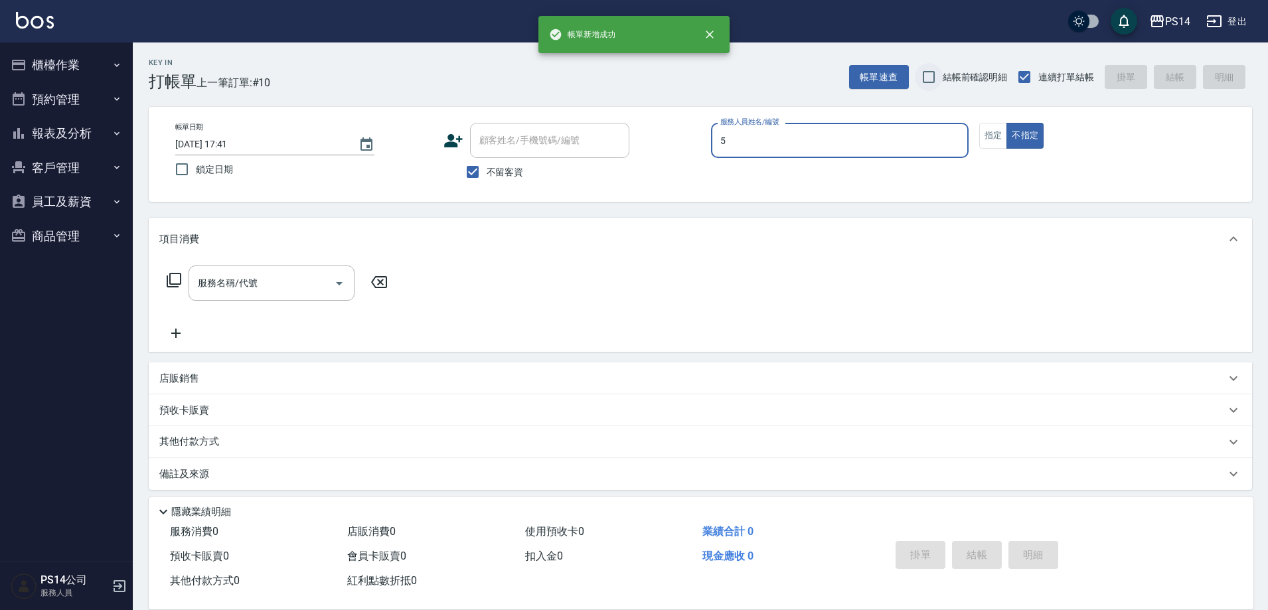
type input "劉珈均-5"
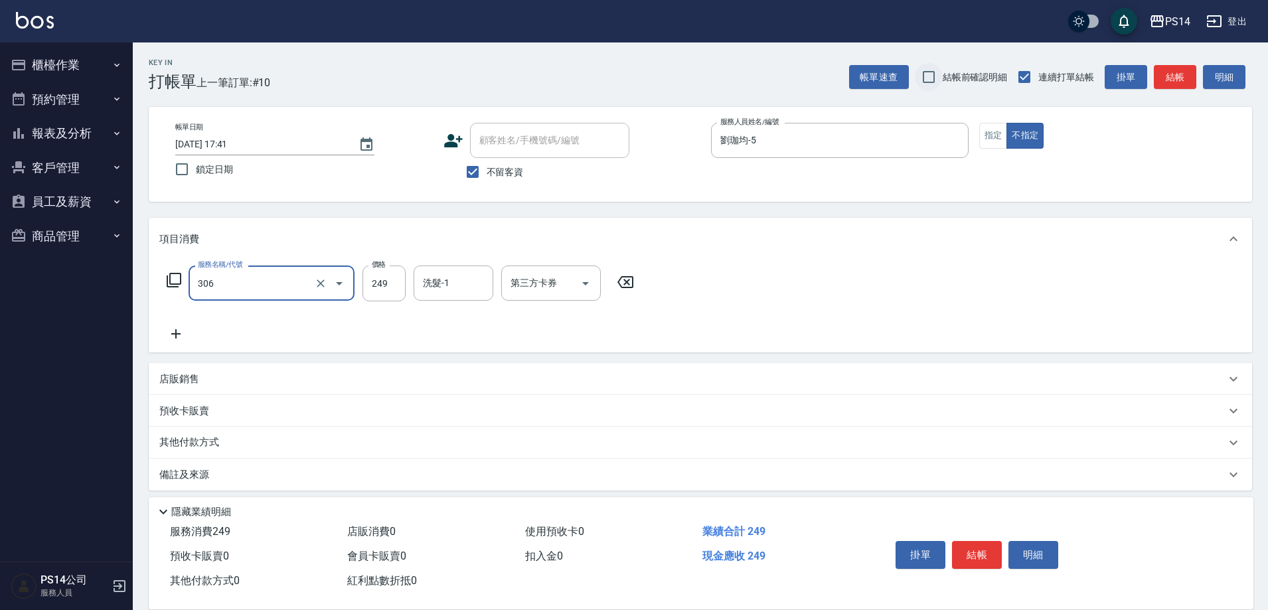
type input "剪髮(306)"
type input "249"
type input "[PERSON_NAME]-11"
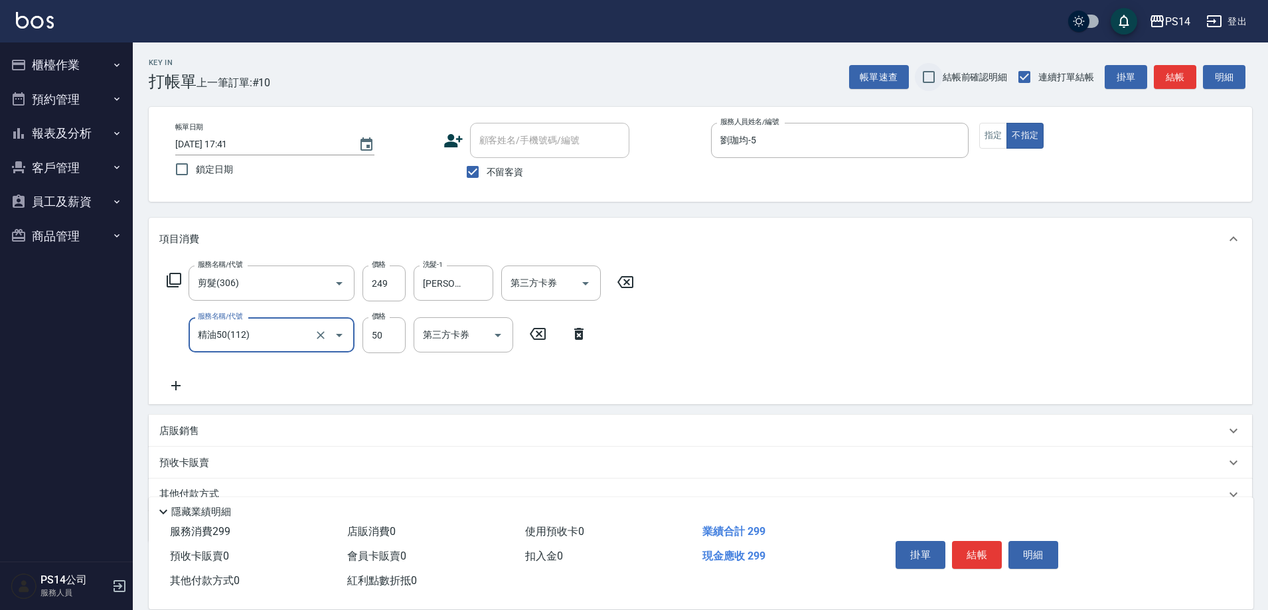
type input "精油50(112)"
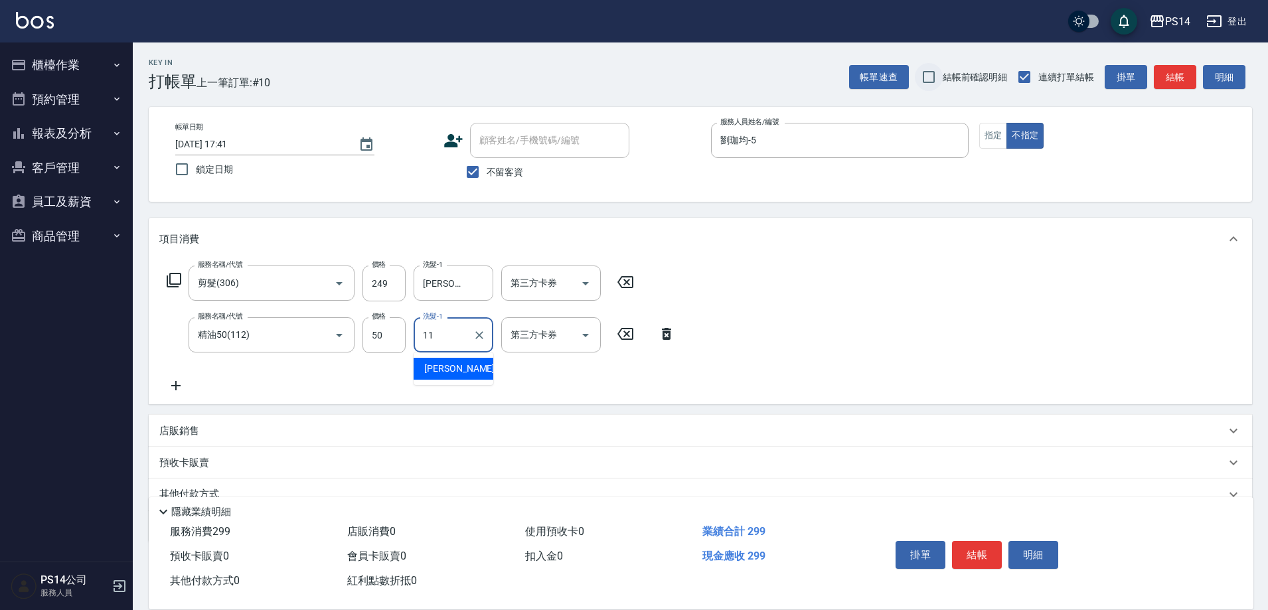
type input "[PERSON_NAME]-11"
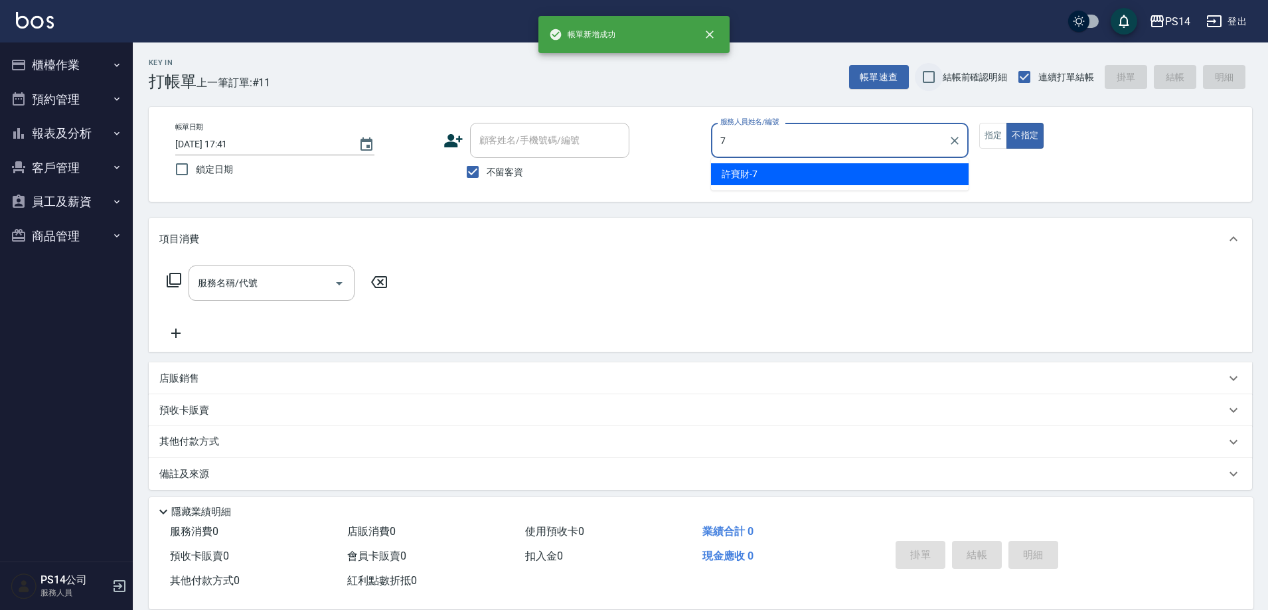
type input "[PERSON_NAME]-7"
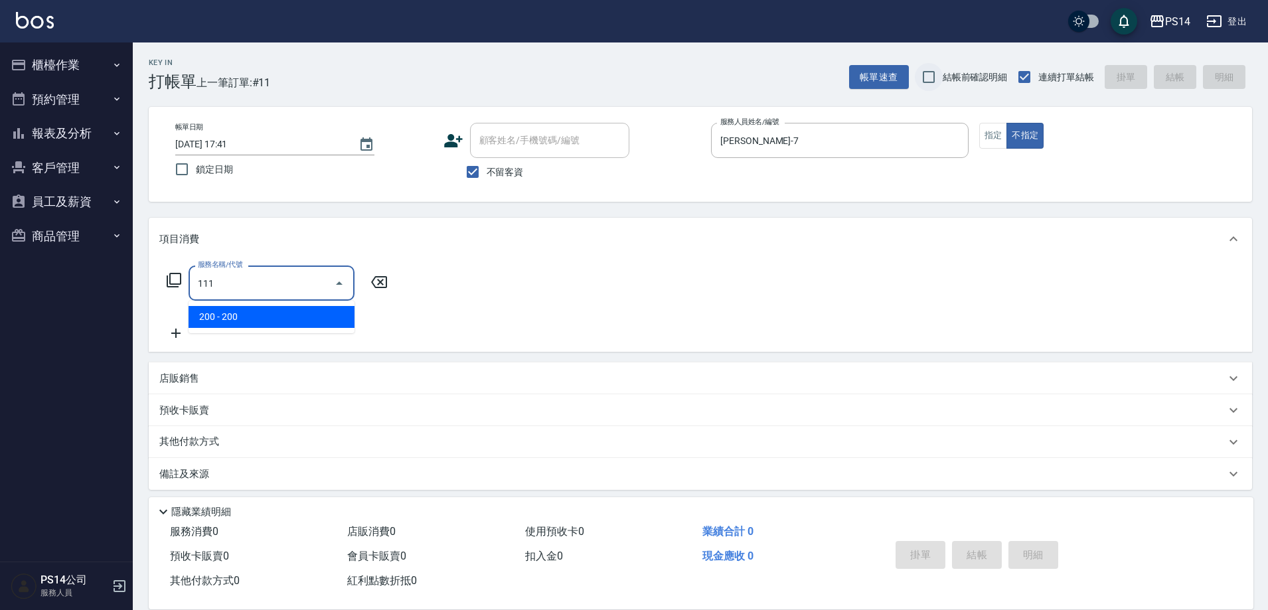
type input "200(111)"
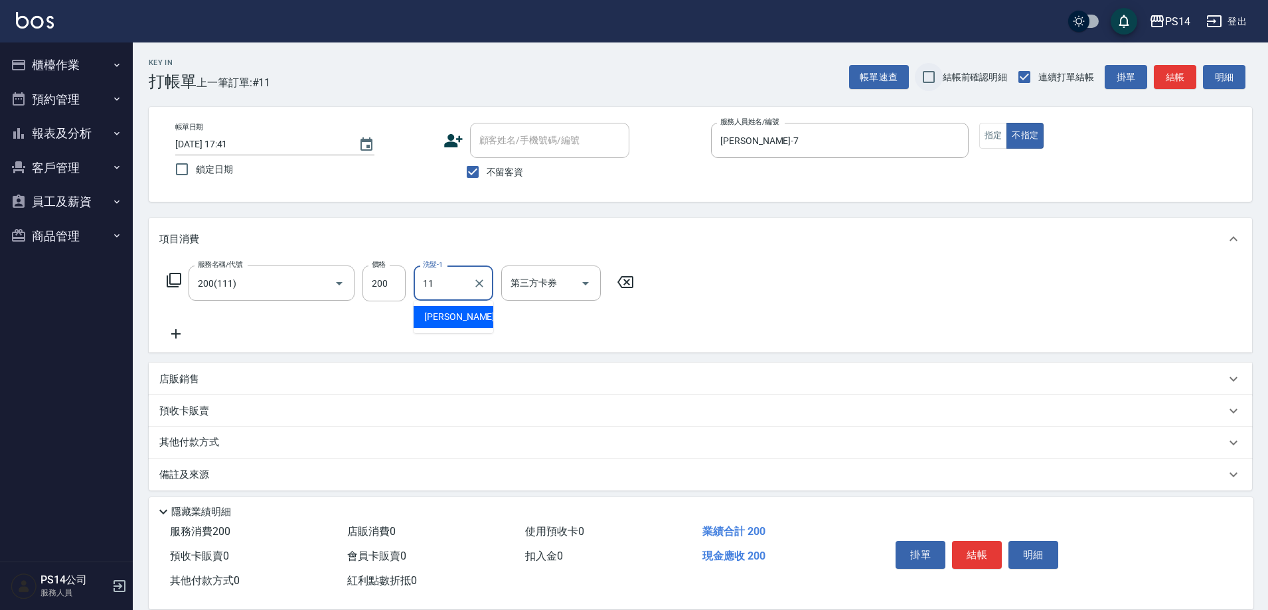
type input "[PERSON_NAME]-11"
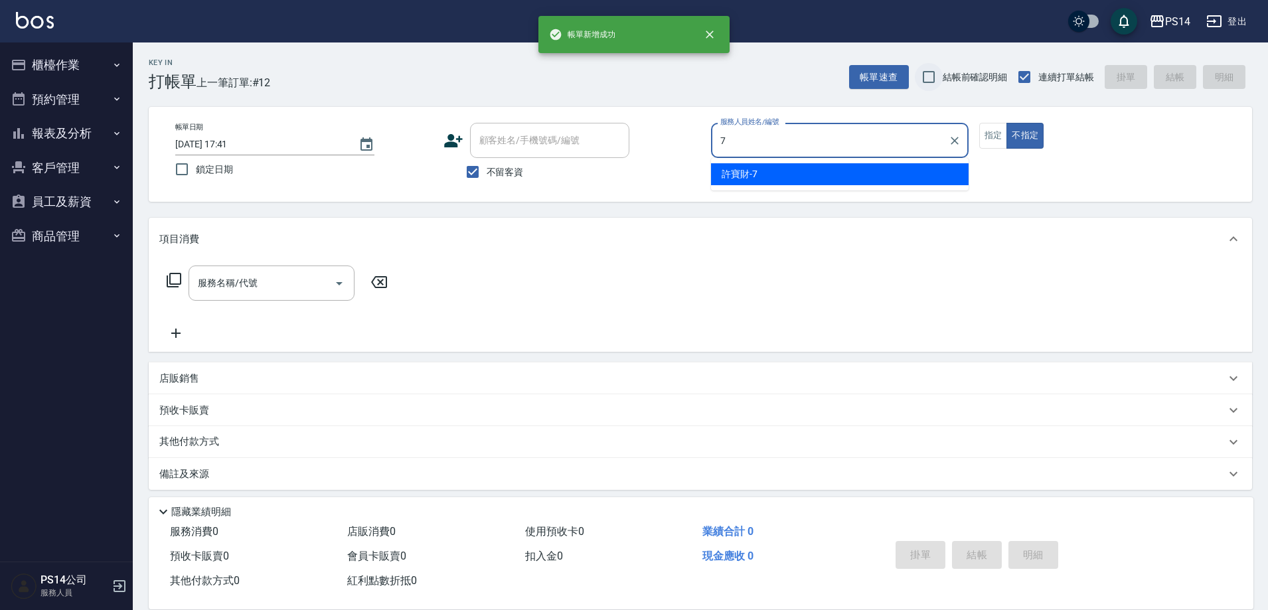
type input "[PERSON_NAME]-7"
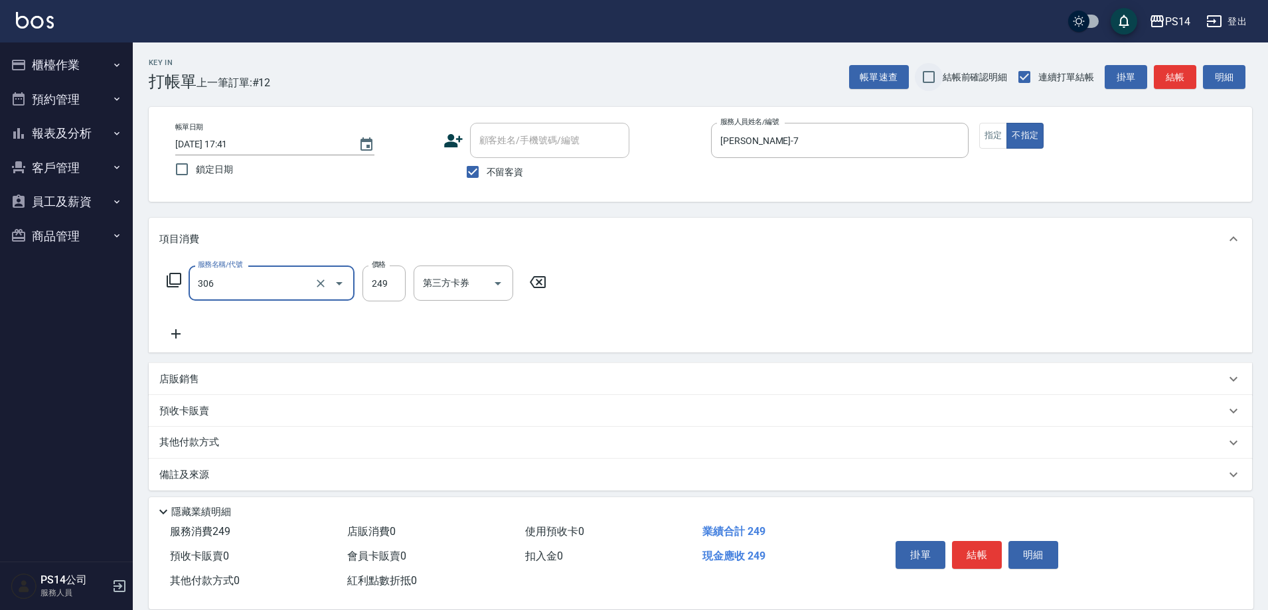
type input "剪髮(306)"
type input "[PERSON_NAME]-7"
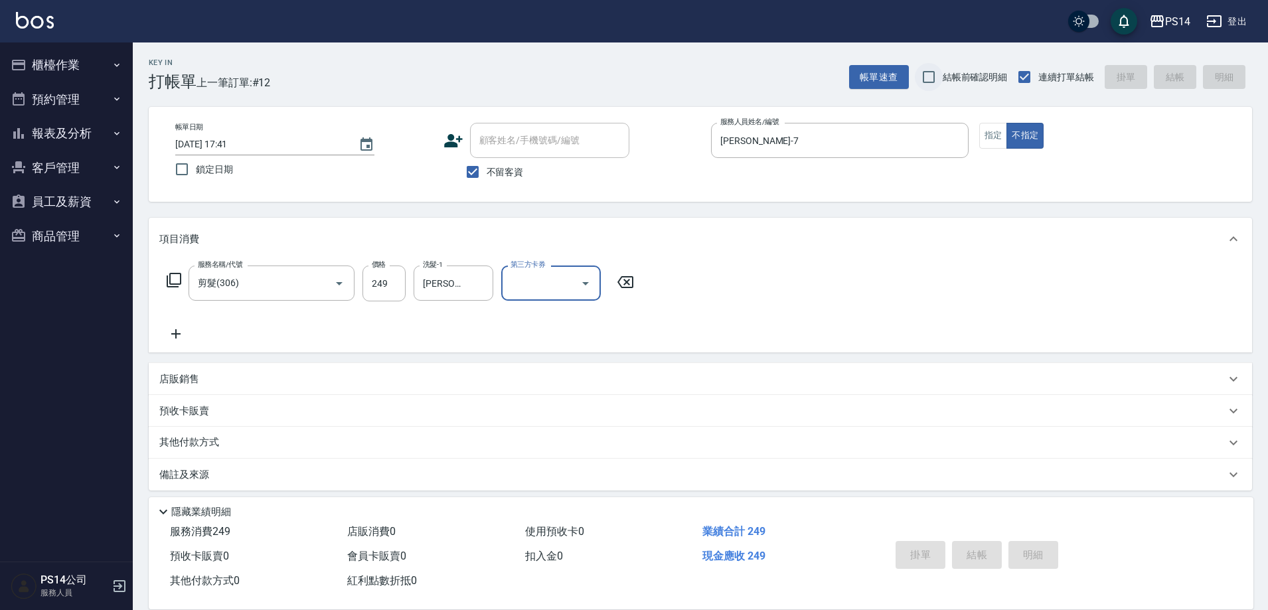
type input "[DATE] 17:42"
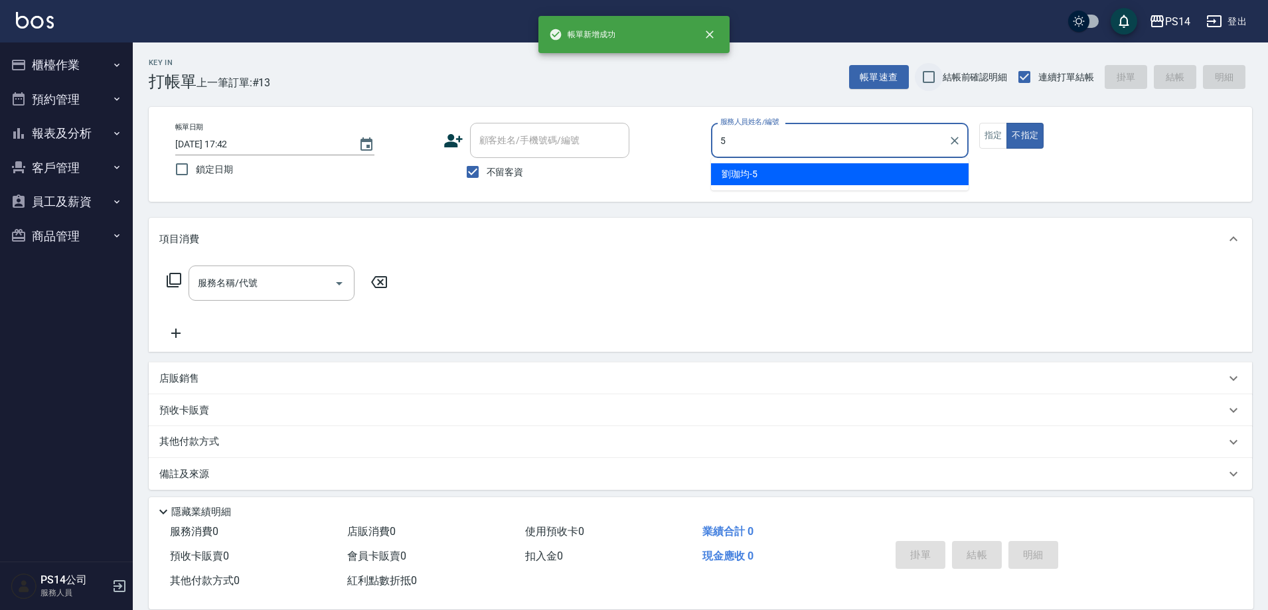
type input "劉珈均-5"
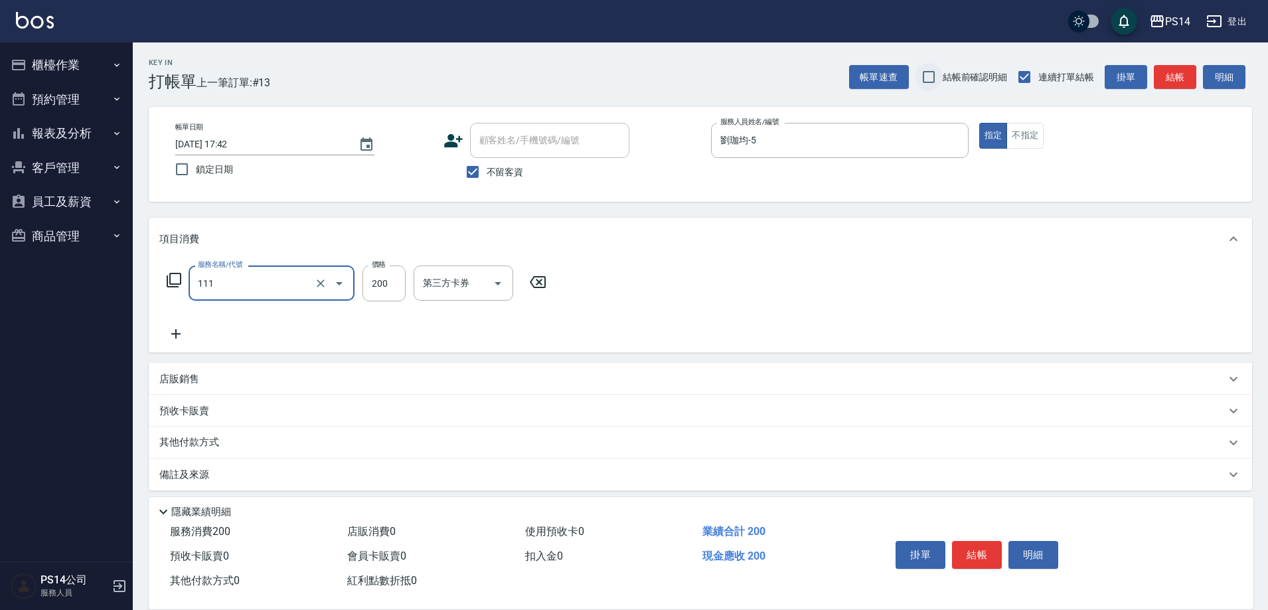
type input "200(111)"
type input "劉珈均-5"
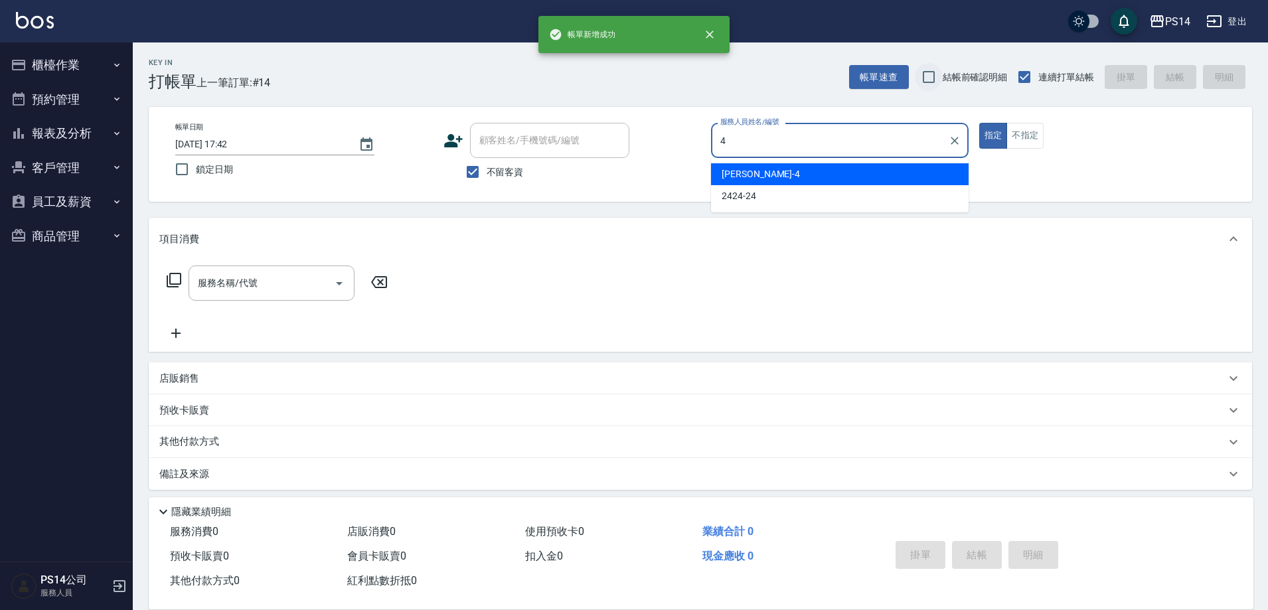
type input "[PERSON_NAME]-4"
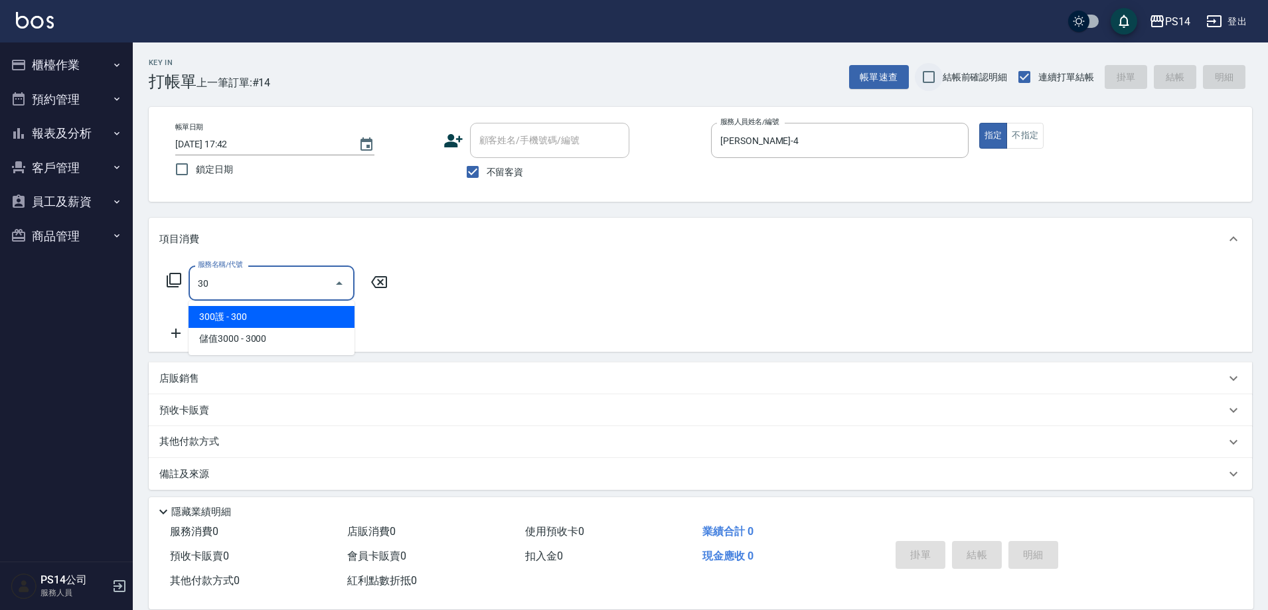
type input "3"
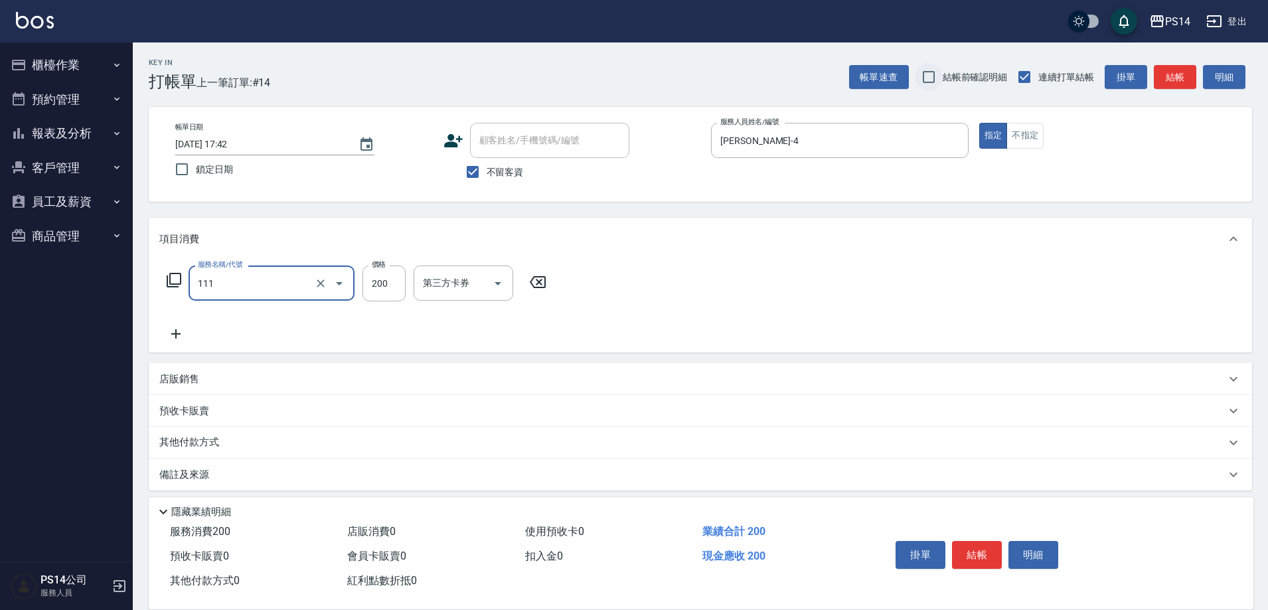
type input "200(111)"
type input "[PERSON_NAME]-26"
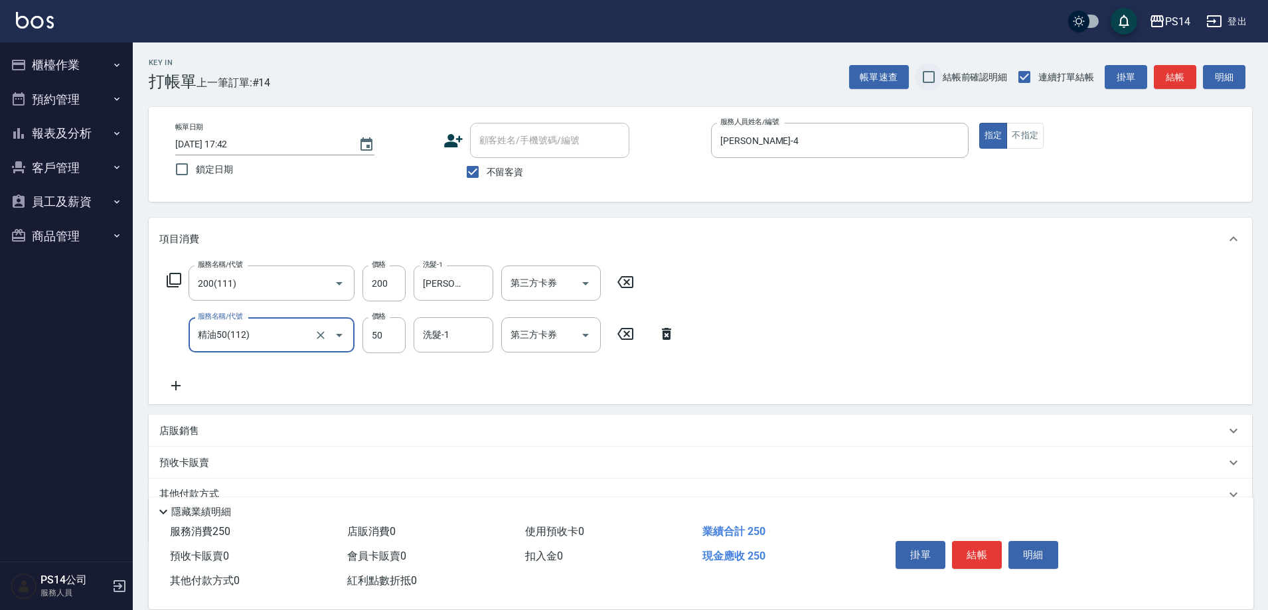
type input "精油50(112)"
type input "[PERSON_NAME]-26"
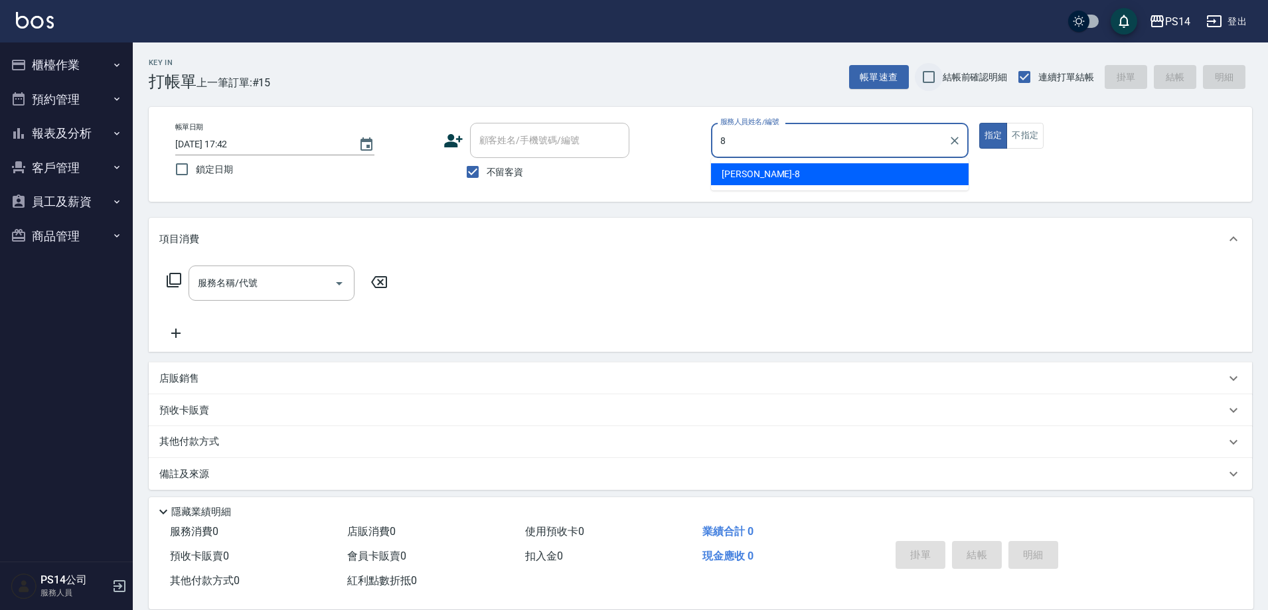
type input "[PERSON_NAME]-8"
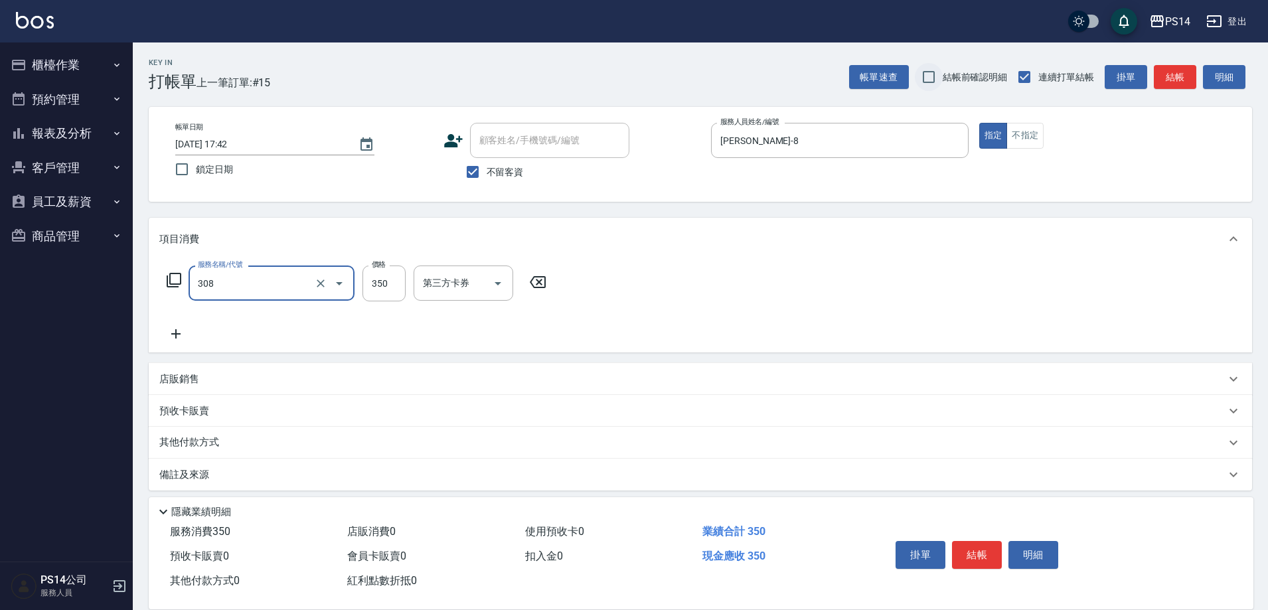
type input "洗+剪(308)"
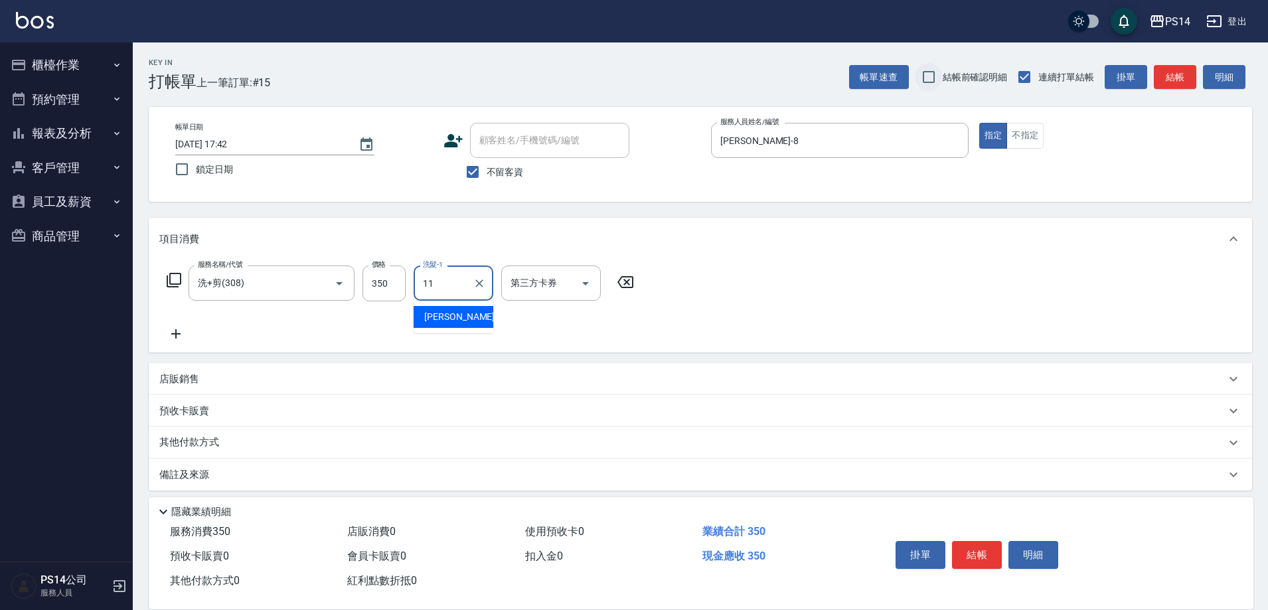
type input "[PERSON_NAME]-11"
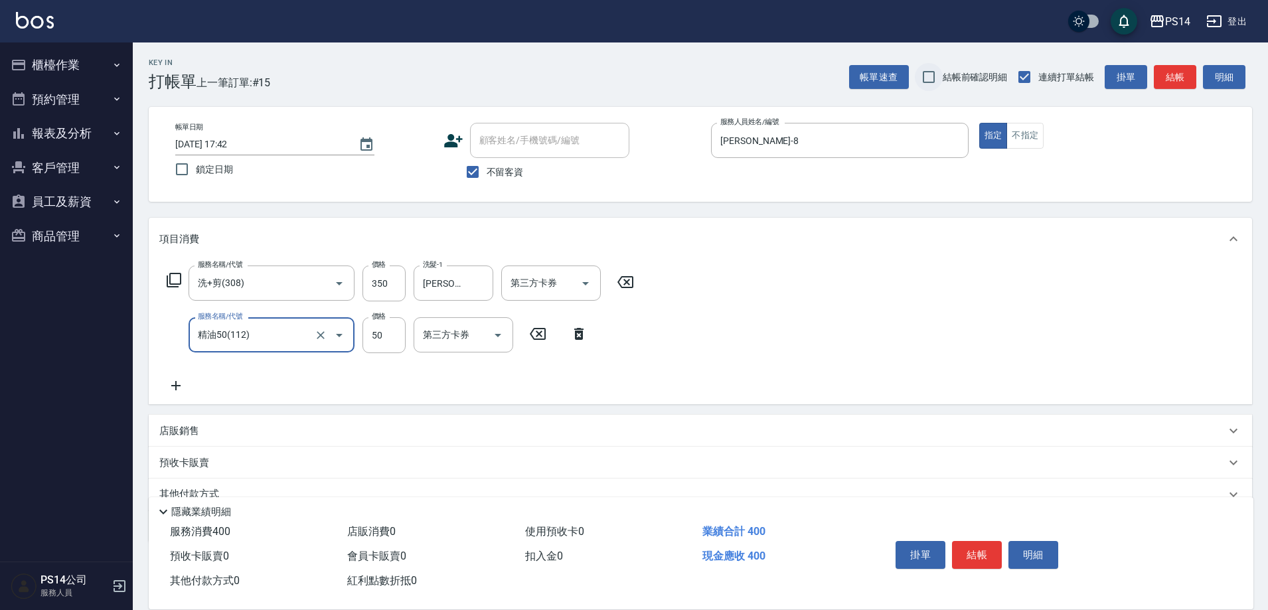
type input "精油50(112)"
type input "4"
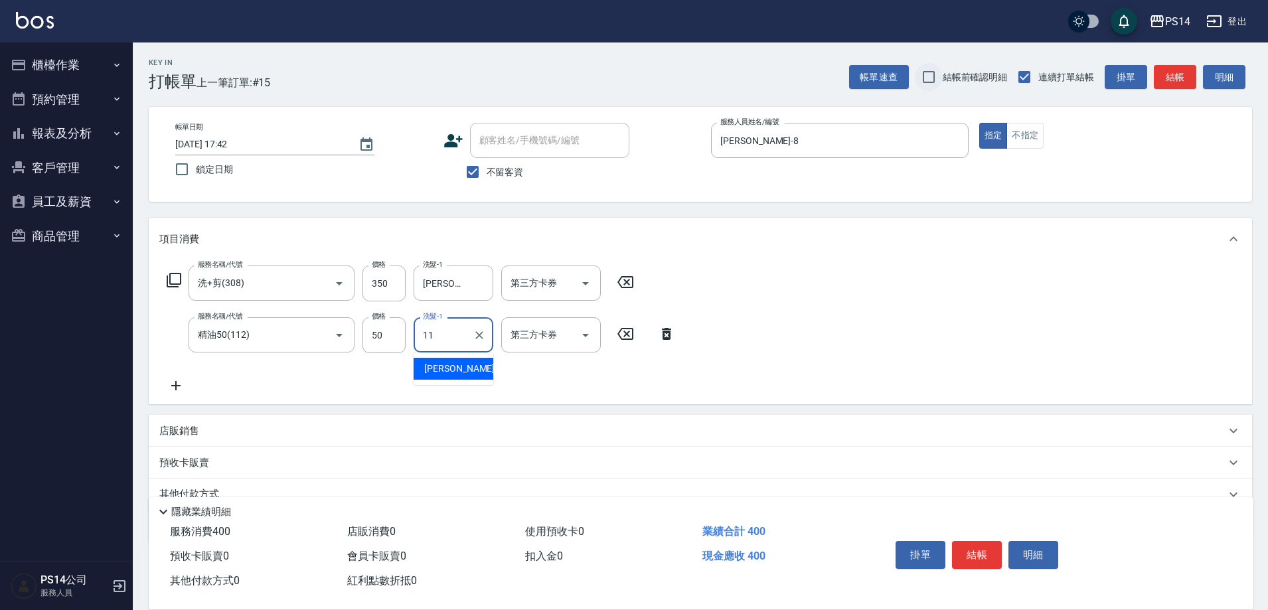
type input "[PERSON_NAME]-11"
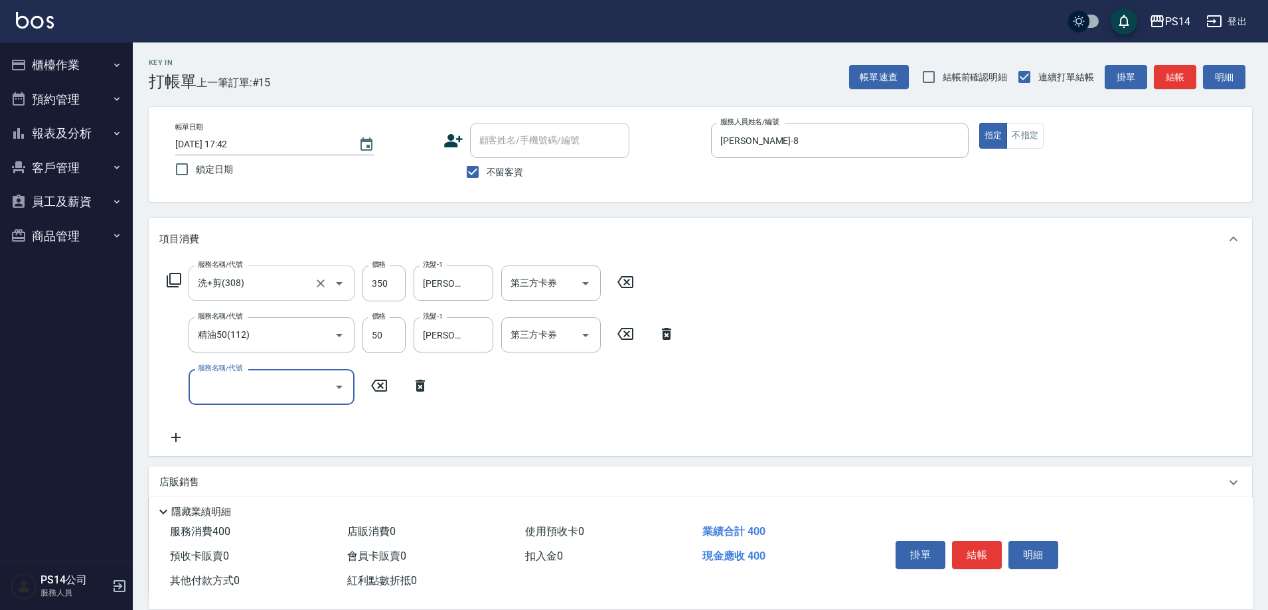
drag, startPoint x: 292, startPoint y: 264, endPoint x: 291, endPoint y: 277, distance: 14.0
click at [291, 273] on div "服務名稱/代號 洗+剪(308) 服務名稱/代號 價格 350 價格 洗髮-1 [PERSON_NAME]-11 洗髮-1 第三方卡券 第三方卡券 服務名稱/…" at bounding box center [700, 357] width 1103 height 195
click at [291, 277] on input "洗+剪(308)" at bounding box center [252, 283] width 117 height 23
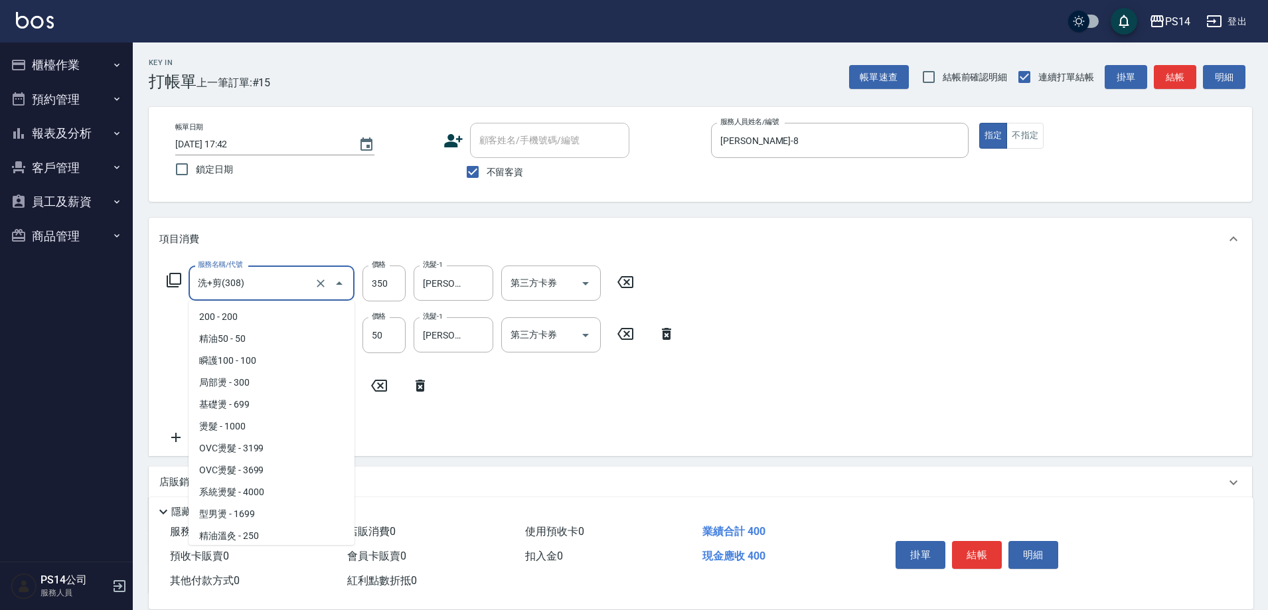
scroll to position [199, 0]
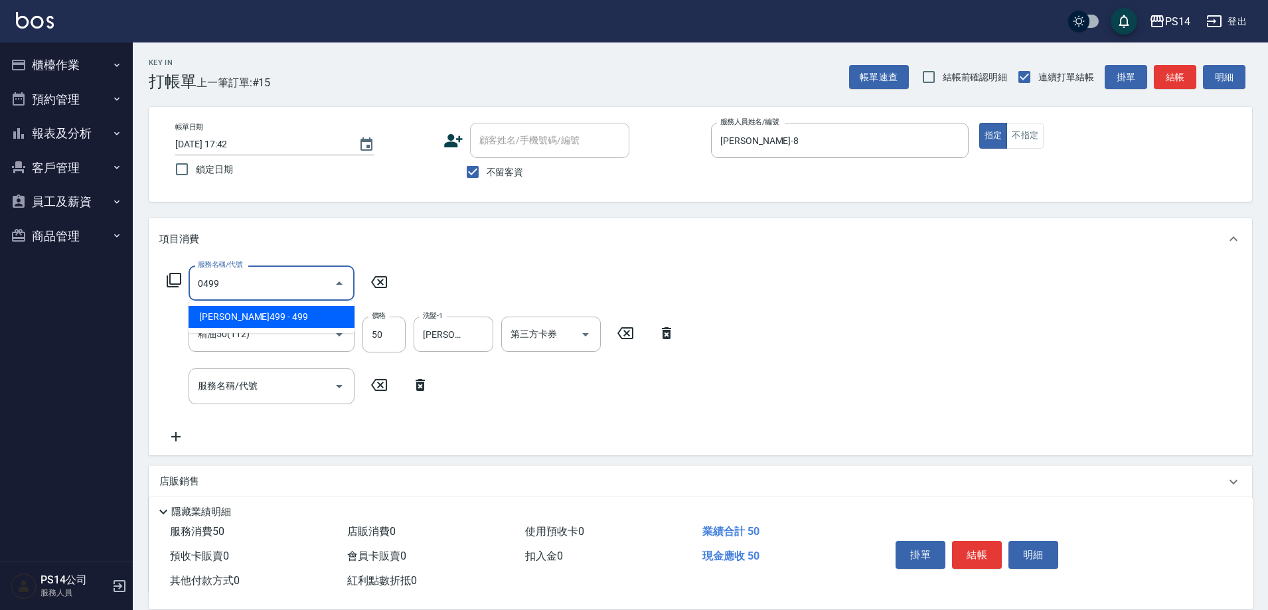
type input "[PERSON_NAME]499(0499)"
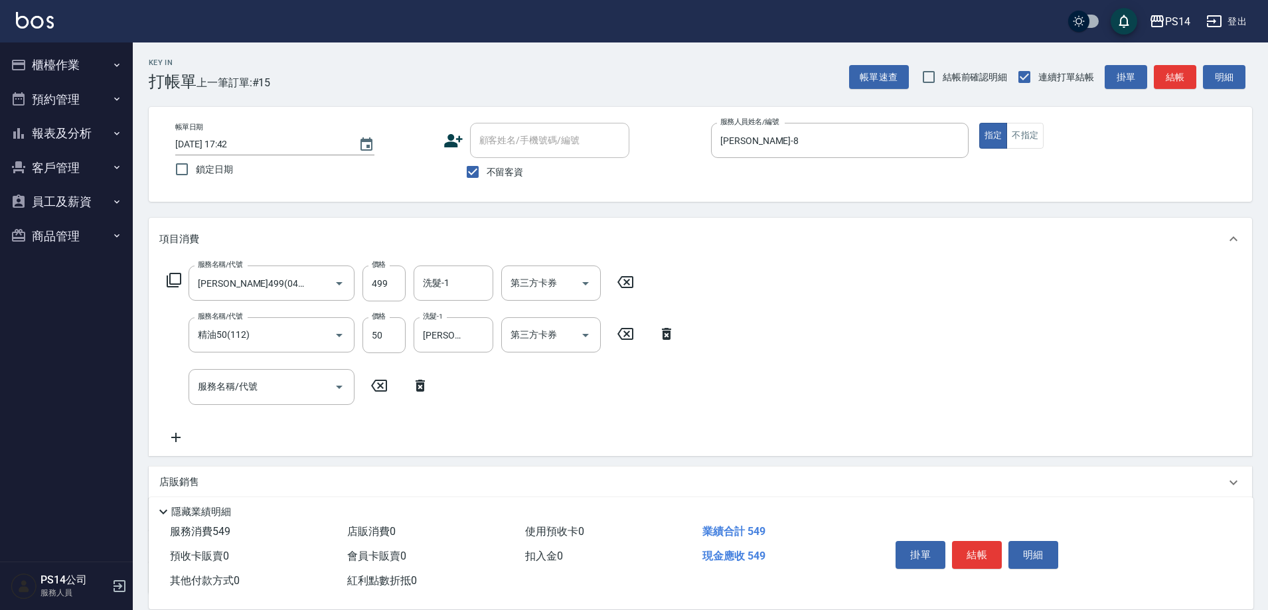
click at [449, 303] on div "服務名稱/代號 [PERSON_NAME]499(0499) 服務名稱/代號 價格 499 價格 洗髮-1 洗髮-1 第三方卡券 第三方卡券 服務名稱/代號 …" at bounding box center [421, 355] width 524 height 179
click at [451, 297] on div "洗髮-1" at bounding box center [454, 283] width 80 height 35
type input "11"
click at [308, 333] on input "精油50(112)" at bounding box center [252, 334] width 117 height 23
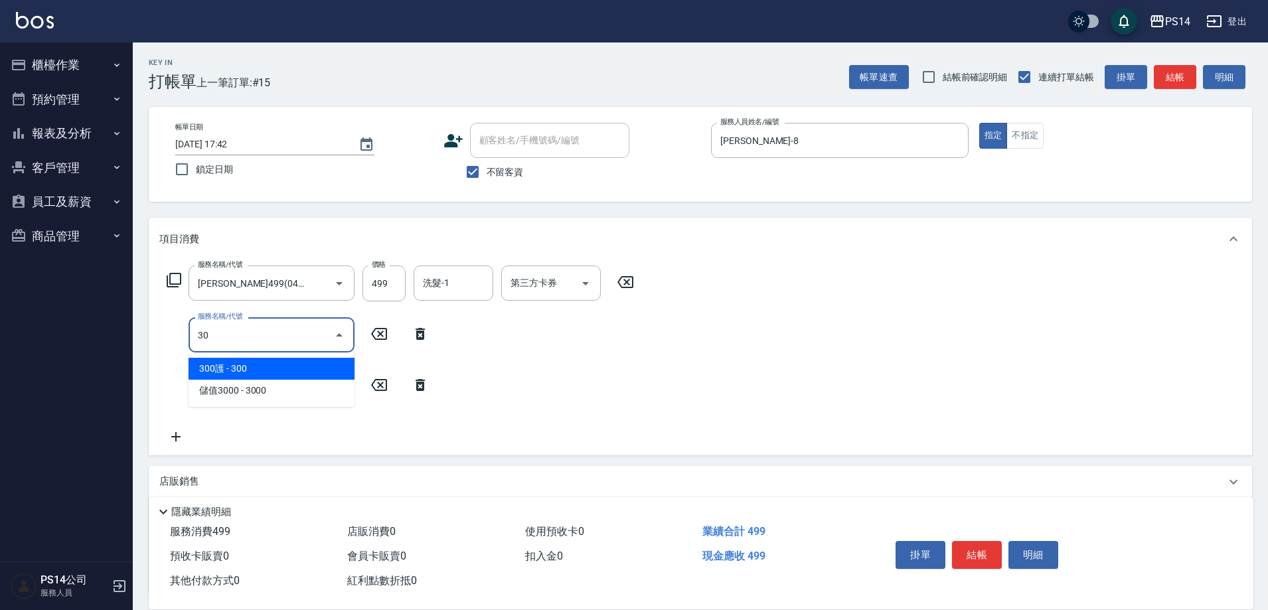
type input "303"
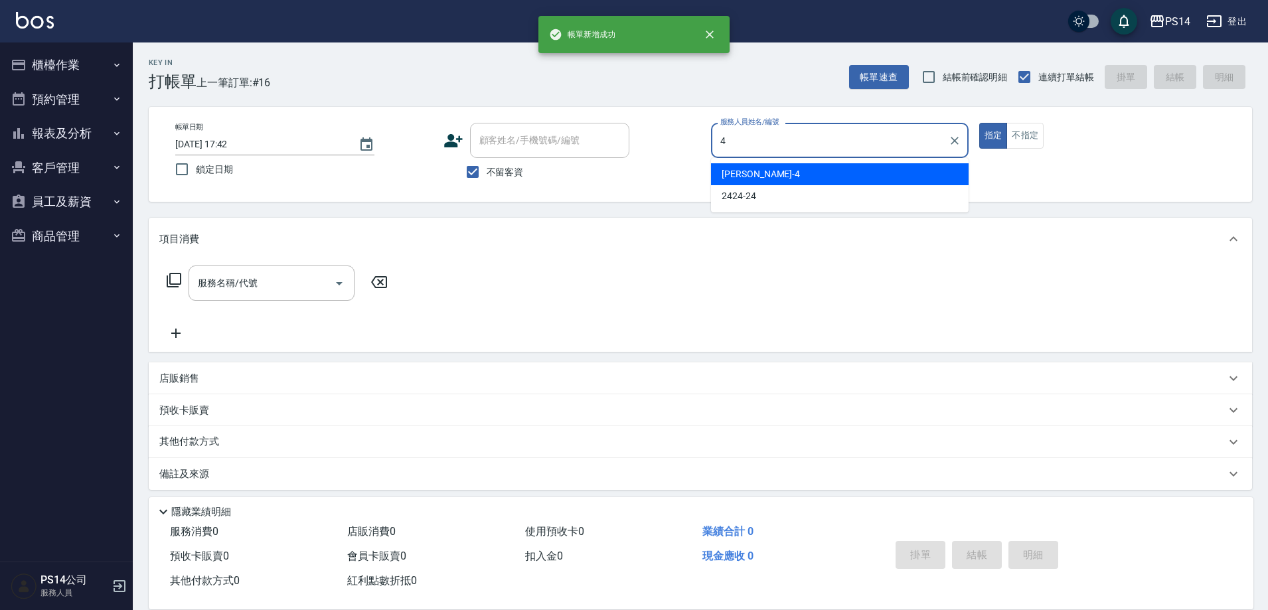
type input "[PERSON_NAME]-4"
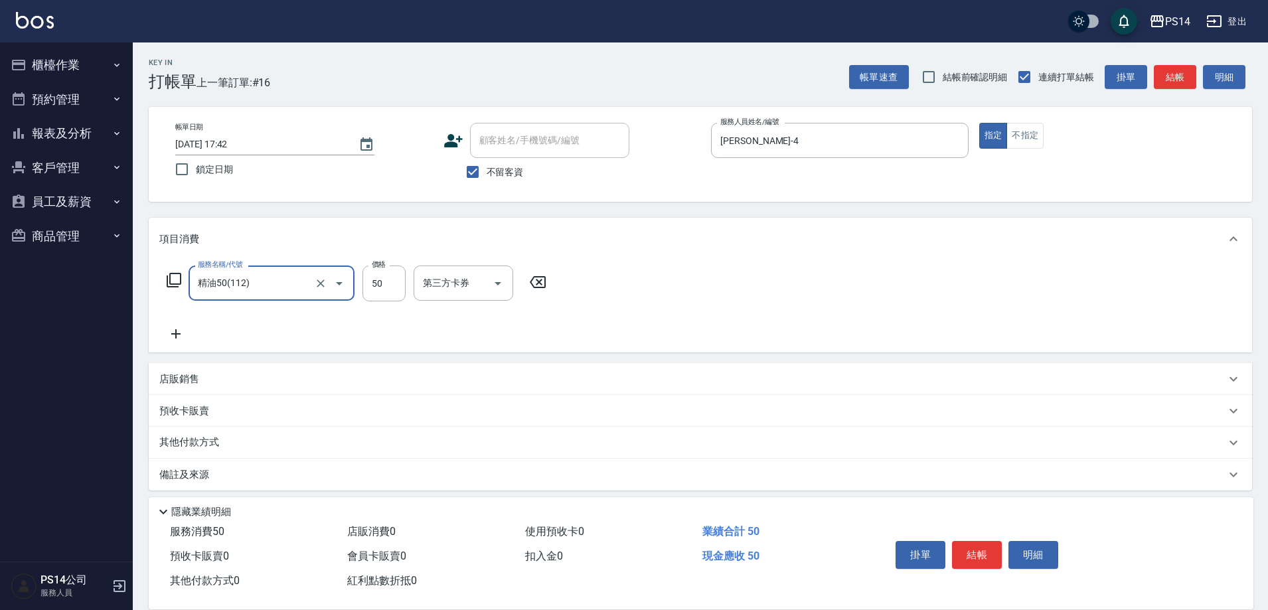
type input "精油50(112)"
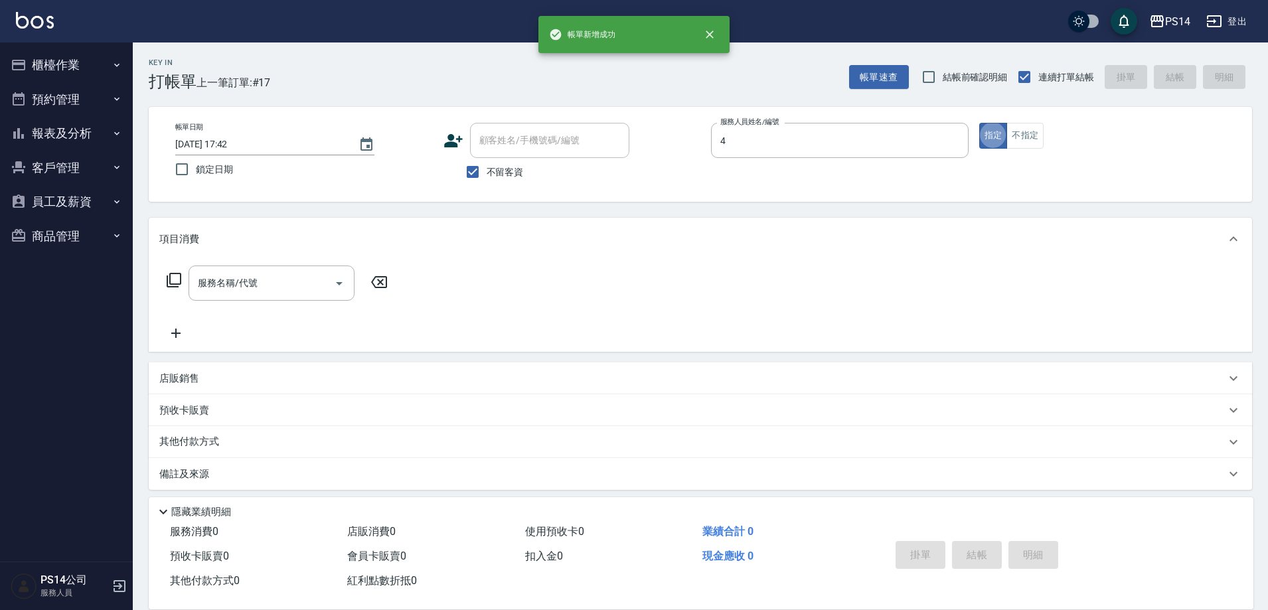
type input "[PERSON_NAME]-4"
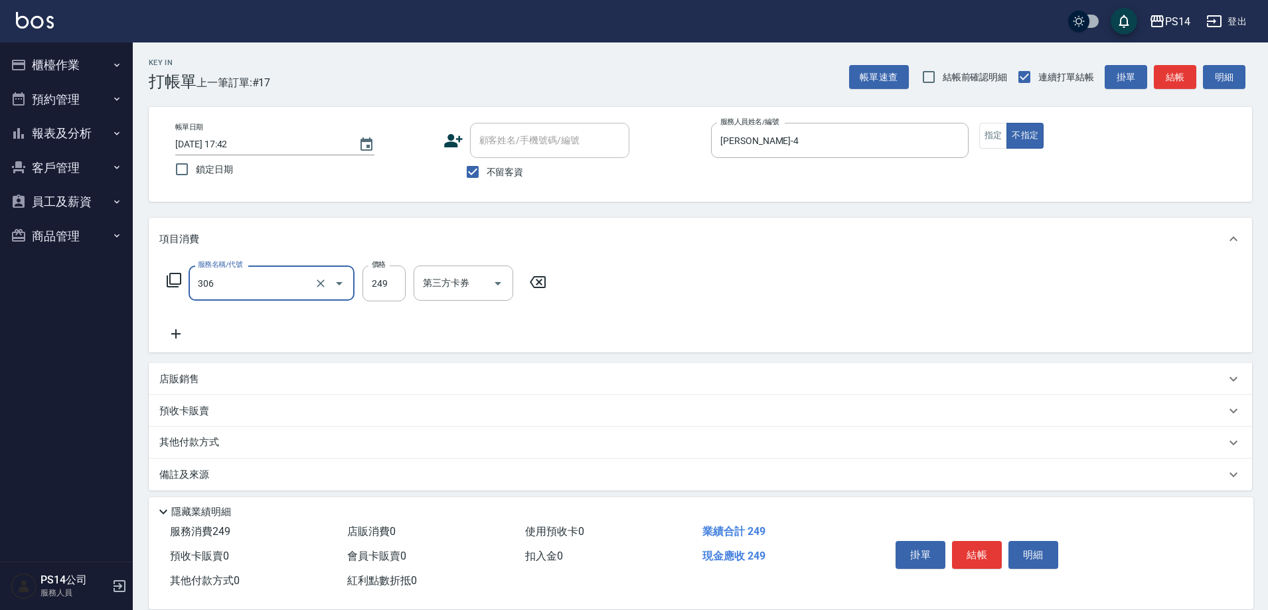
type input "剪髮(306)"
type input "[PERSON_NAME]-11"
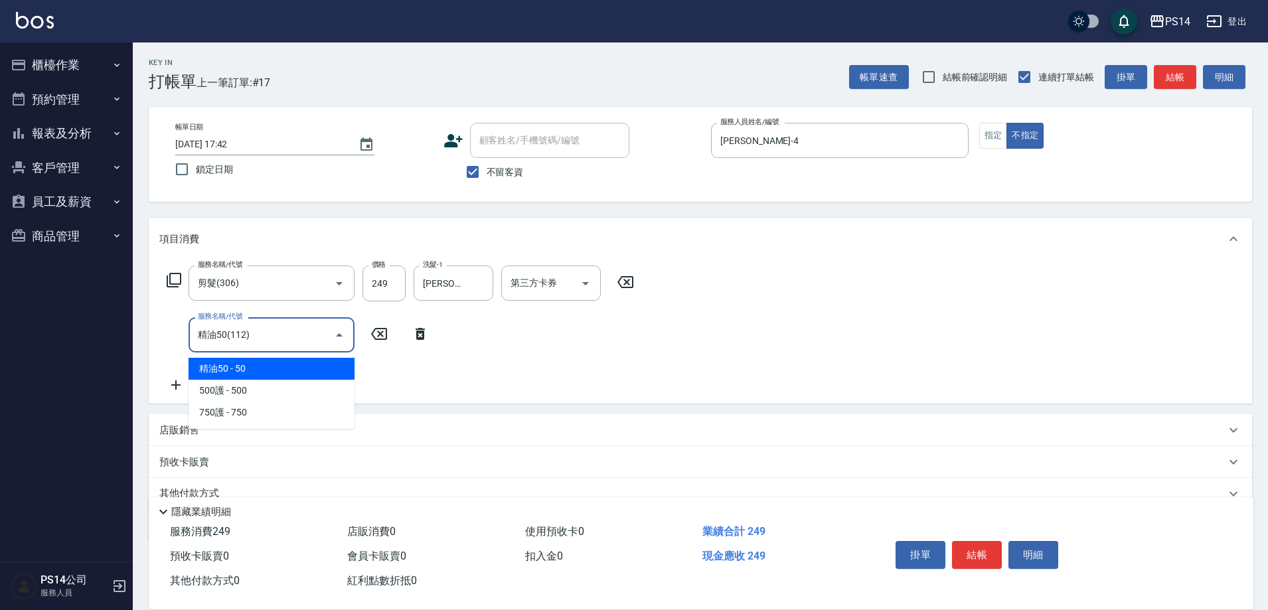
type input "精油50(112)"
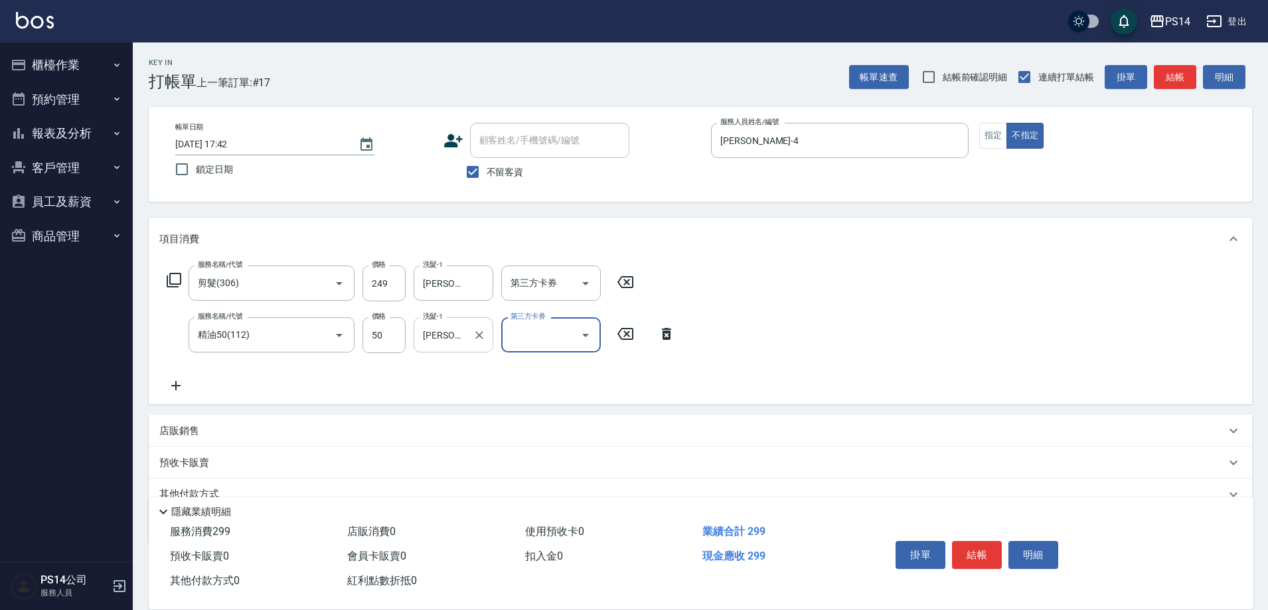
drag, startPoint x: 463, startPoint y: 341, endPoint x: 477, endPoint y: 344, distance: 13.7
click at [466, 341] on input "[PERSON_NAME]-1" at bounding box center [444, 334] width 48 height 23
type input "謝"
type input "[PERSON_NAME]-11"
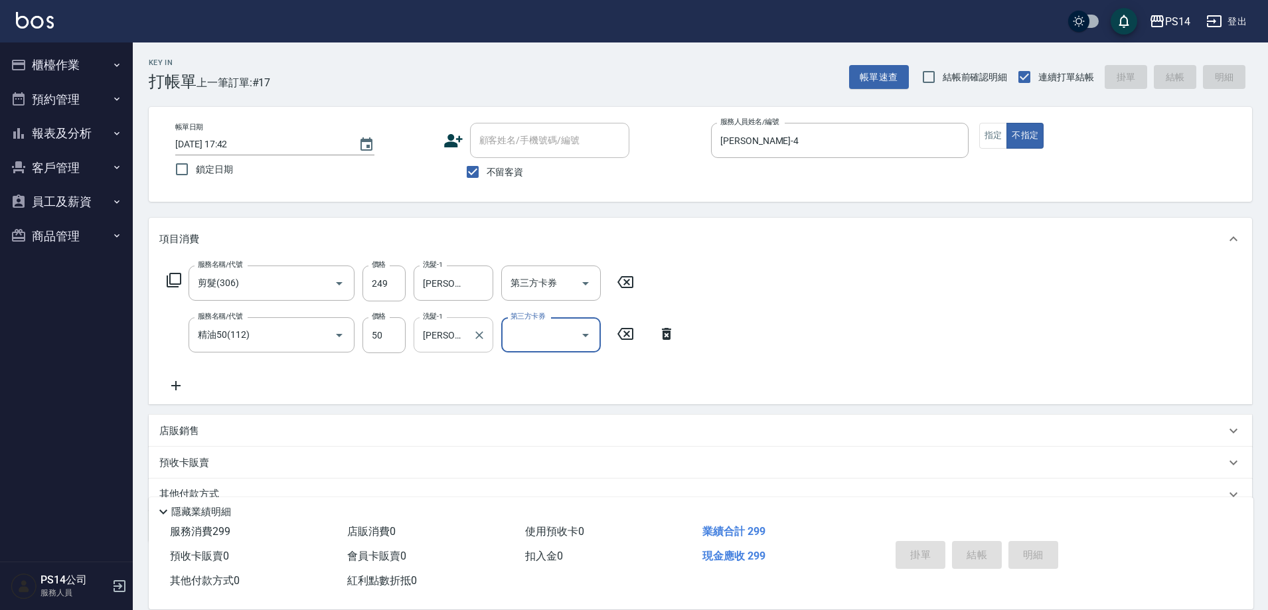
type input "[DATE] 17:43"
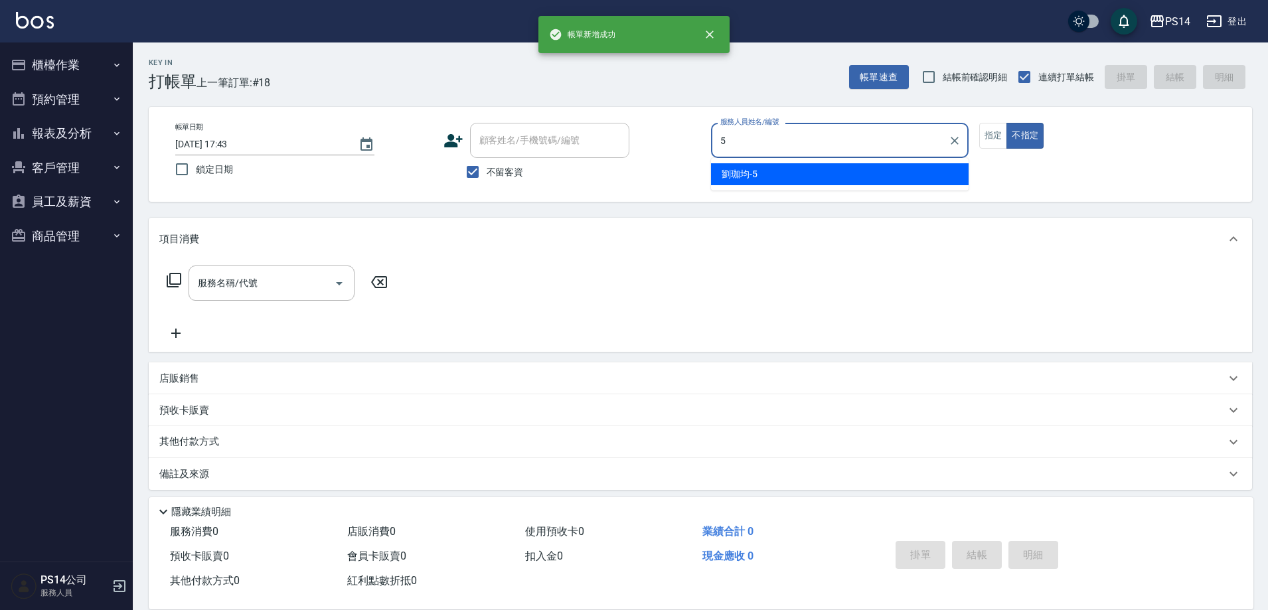
type input "劉珈均-5"
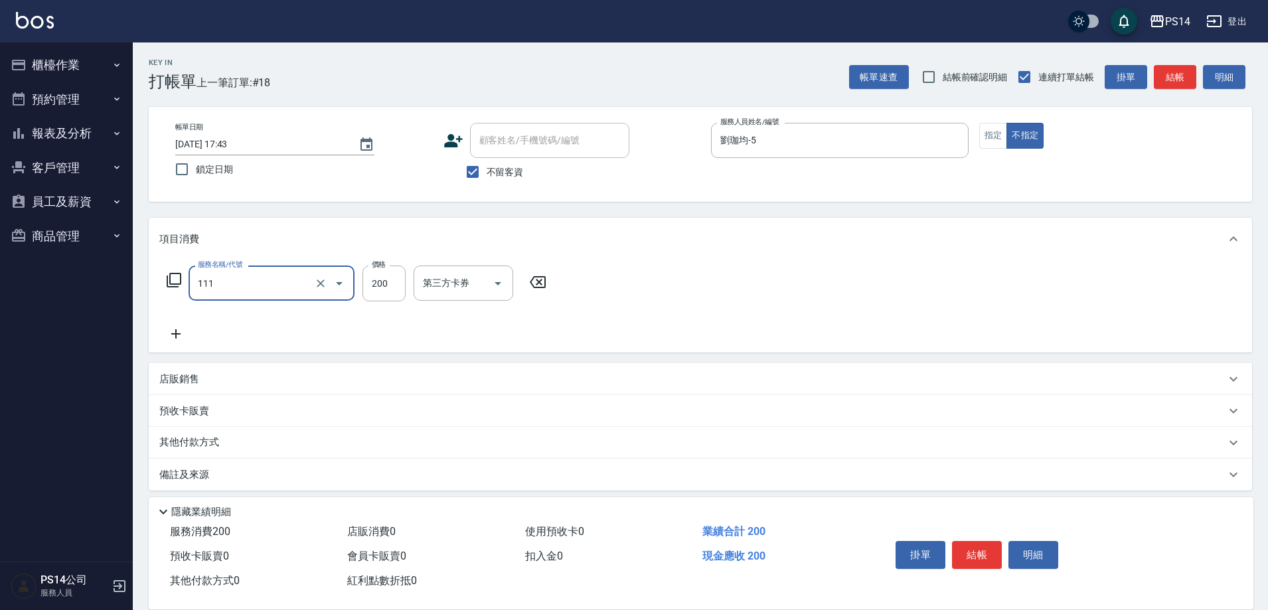
type input "200(111)"
type input "[PERSON_NAME]-11"
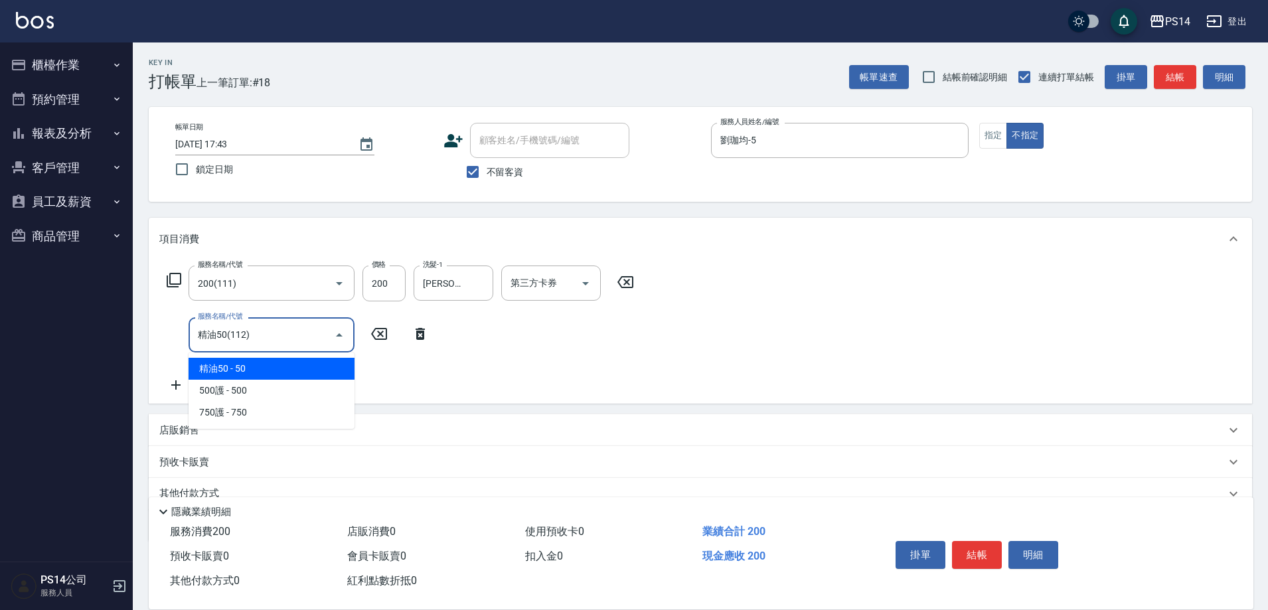
type input "精油50(112)"
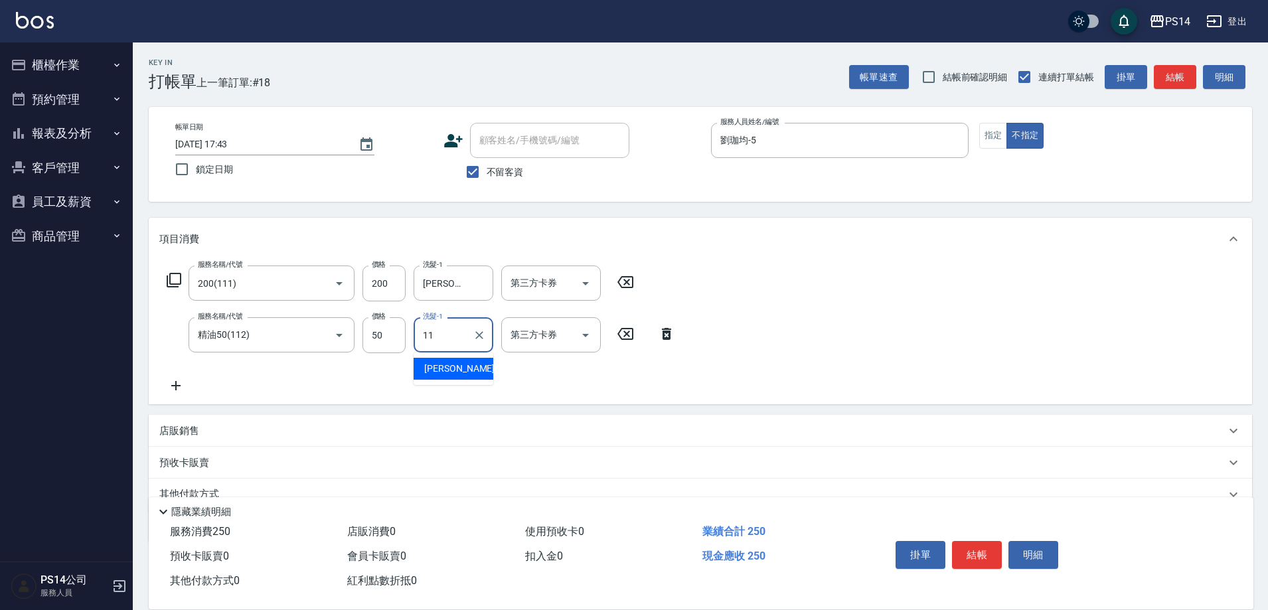
type input "[PERSON_NAME]-11"
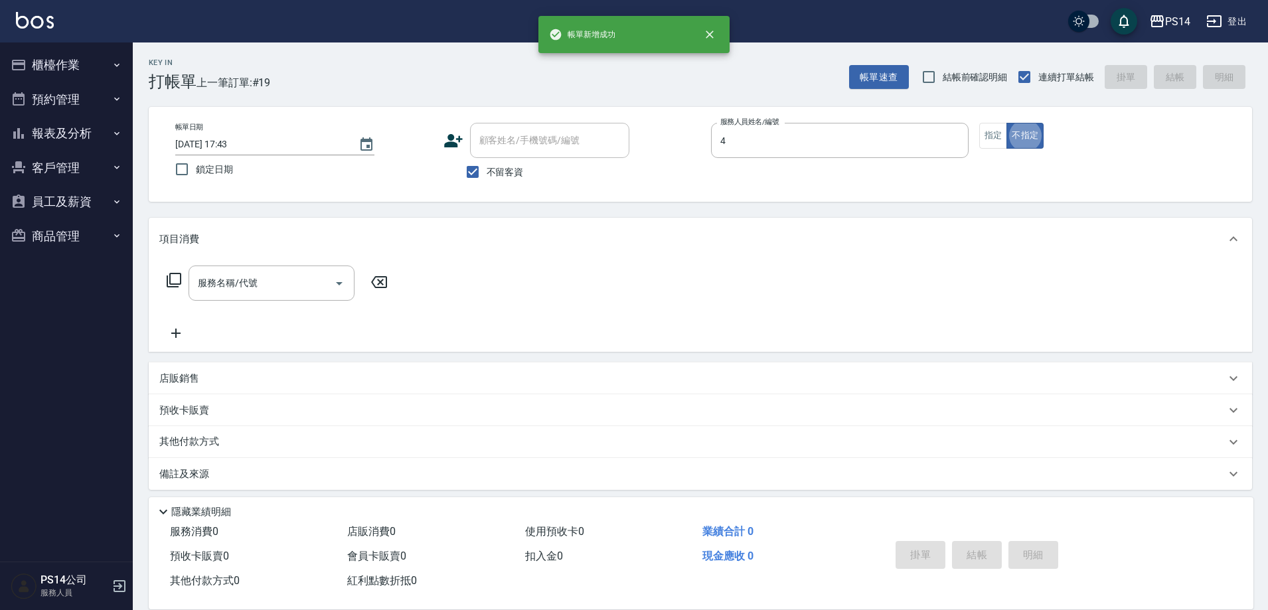
type input "[PERSON_NAME]-4"
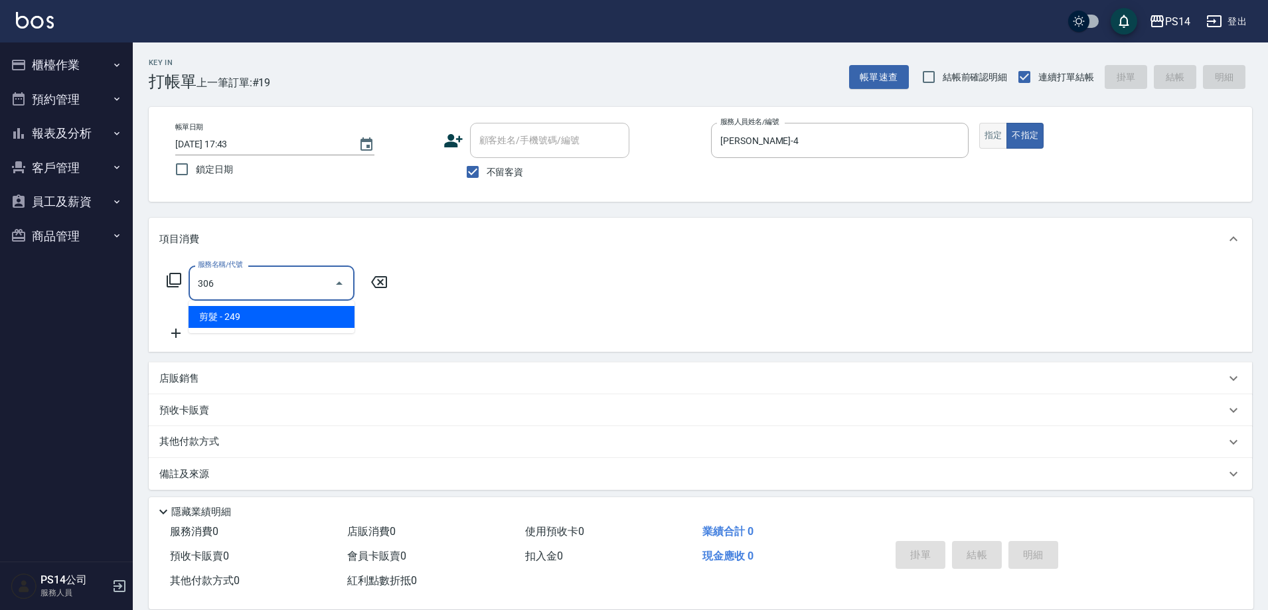
type input "306"
click at [1001, 141] on button "指定" at bounding box center [993, 136] width 29 height 26
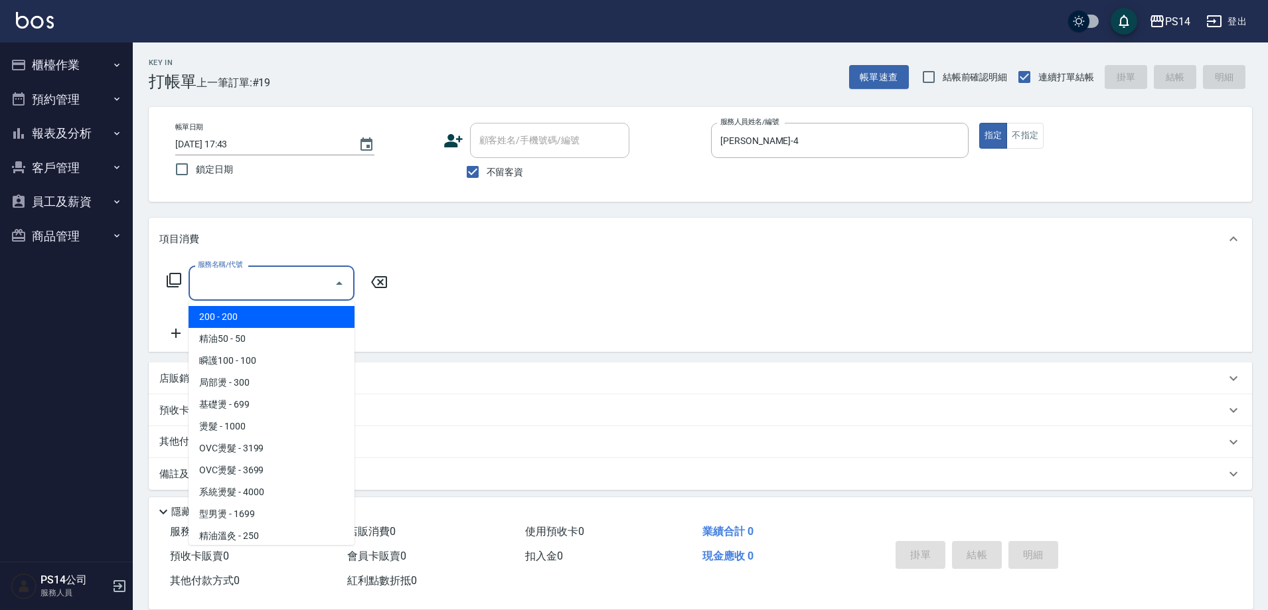
click at [286, 294] on input "服務名稱/代號" at bounding box center [261, 283] width 134 height 23
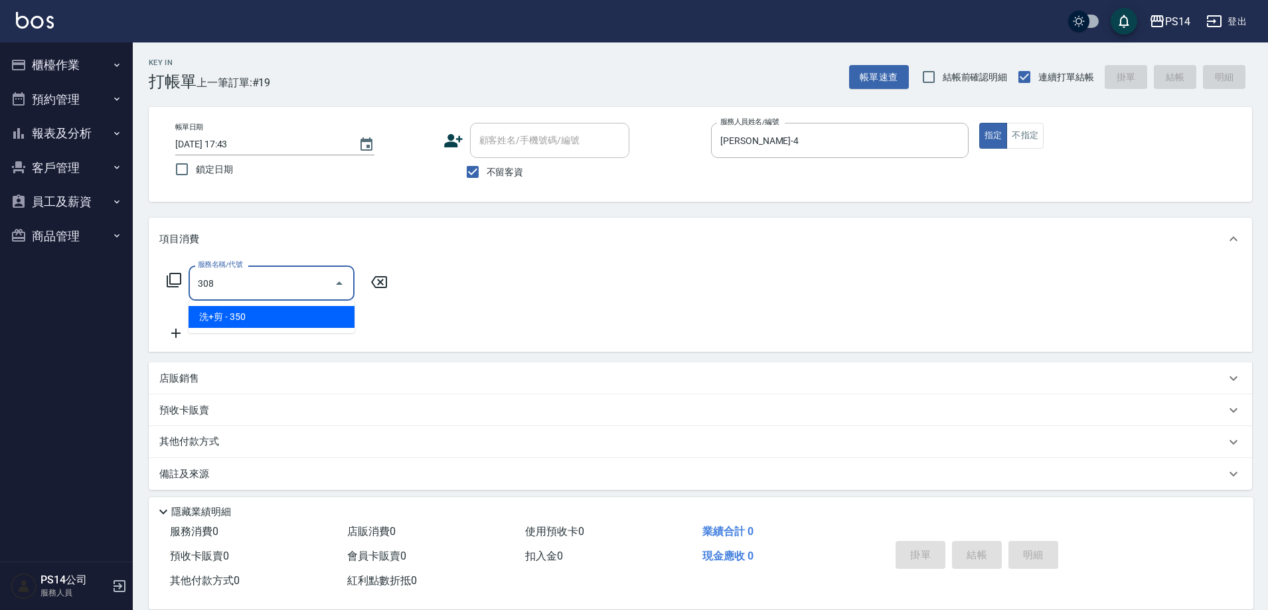
type input "洗+剪(308)"
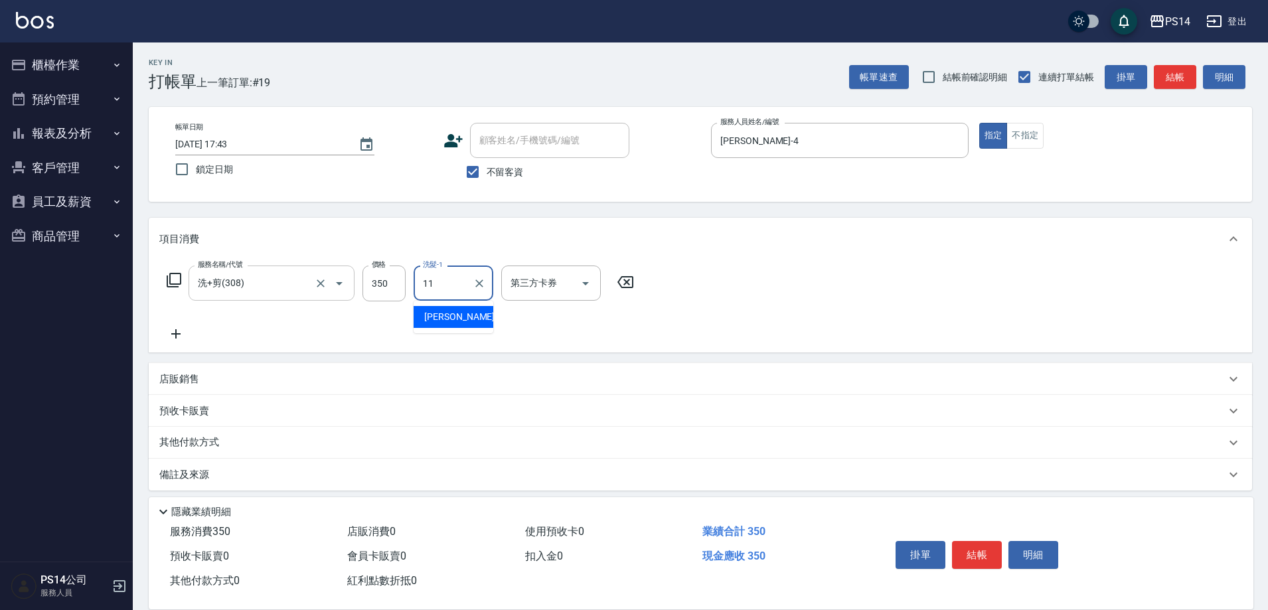
type input "[PERSON_NAME]-11"
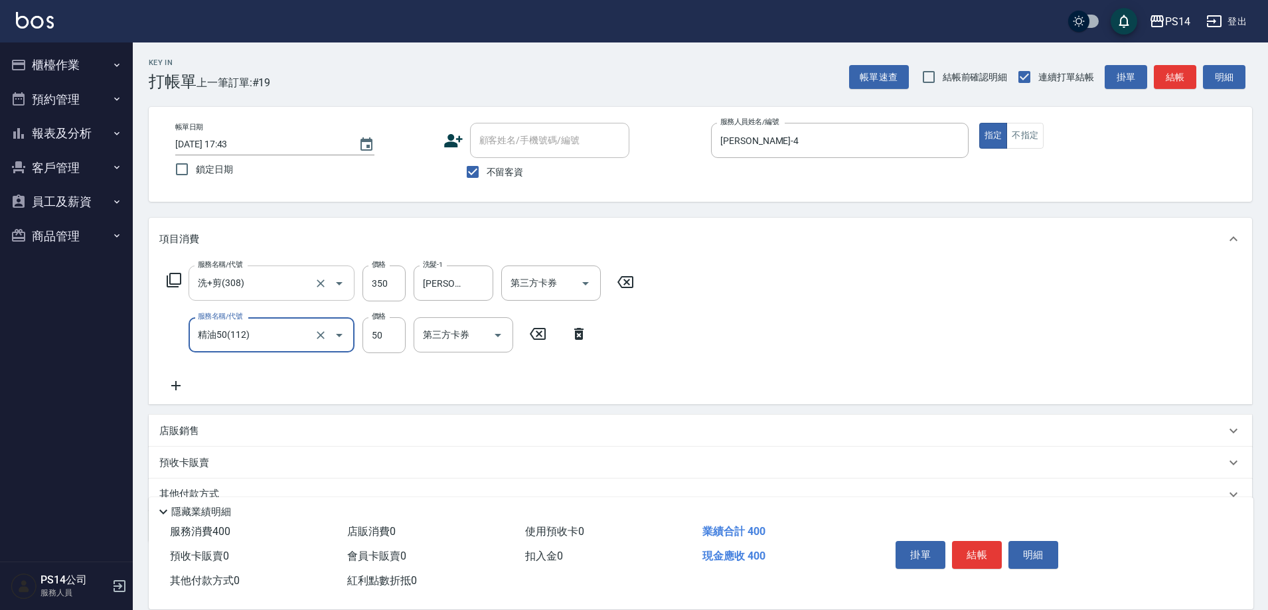
type input "精油50(112)"
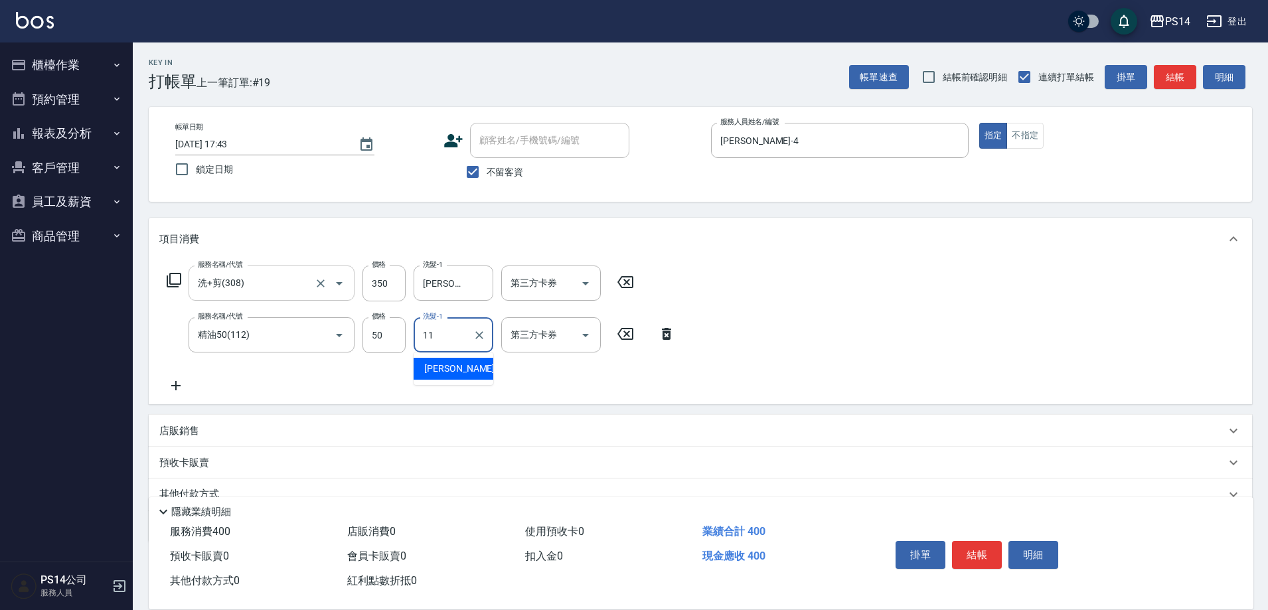
type input "[PERSON_NAME]-11"
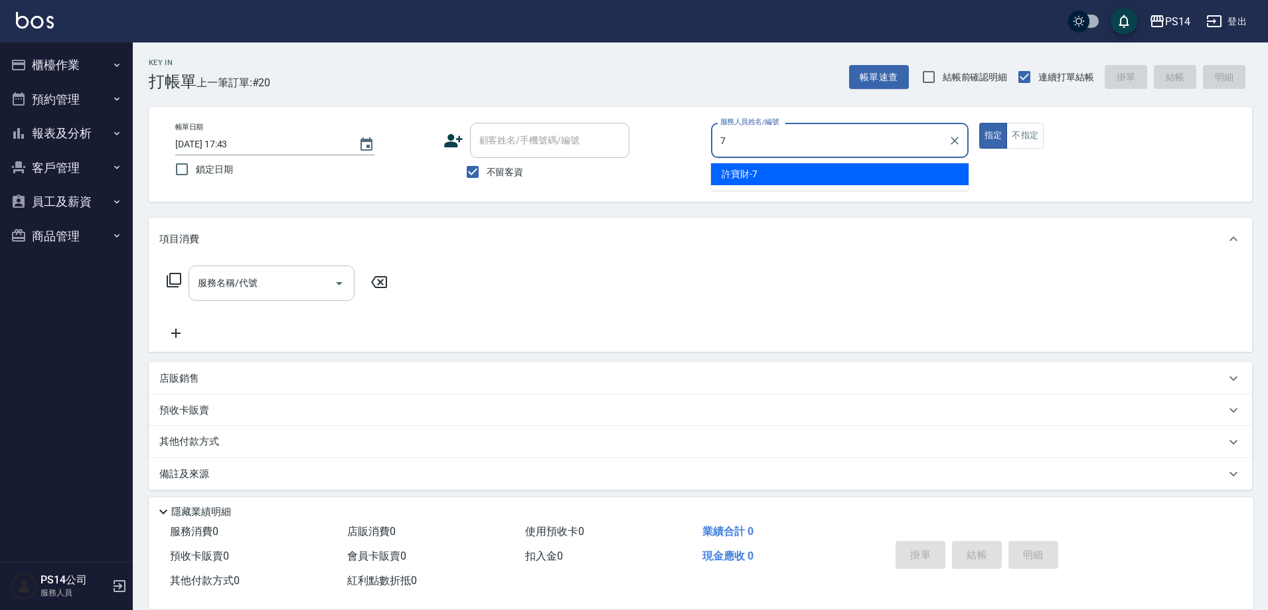
type input "[PERSON_NAME]-7"
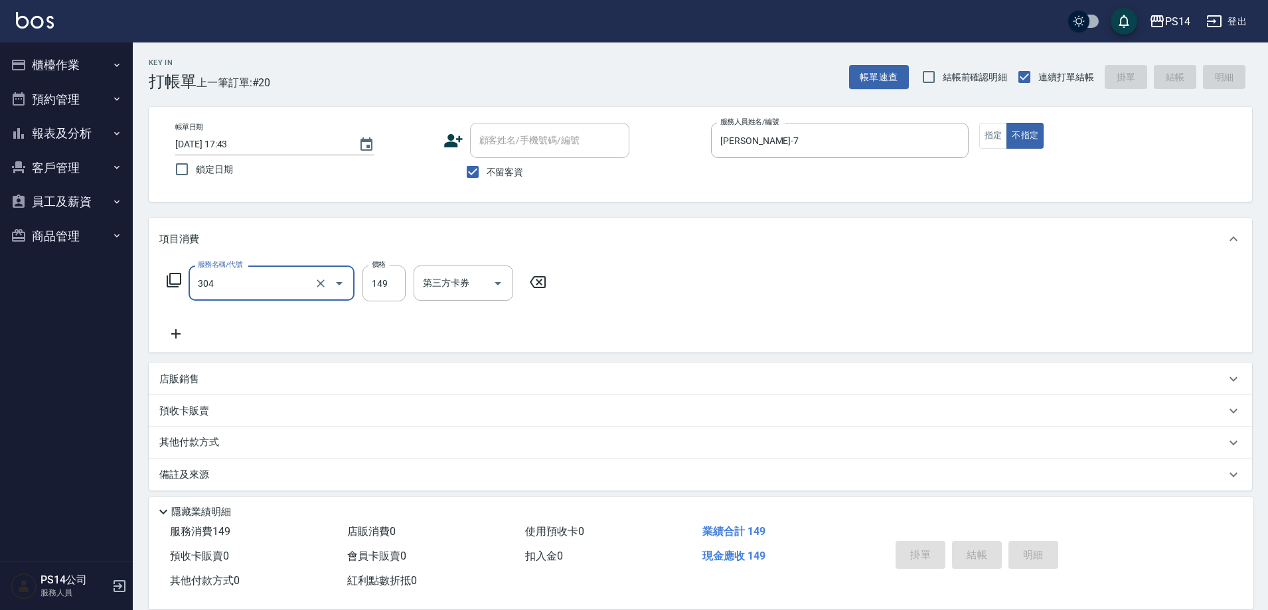
type input "304"
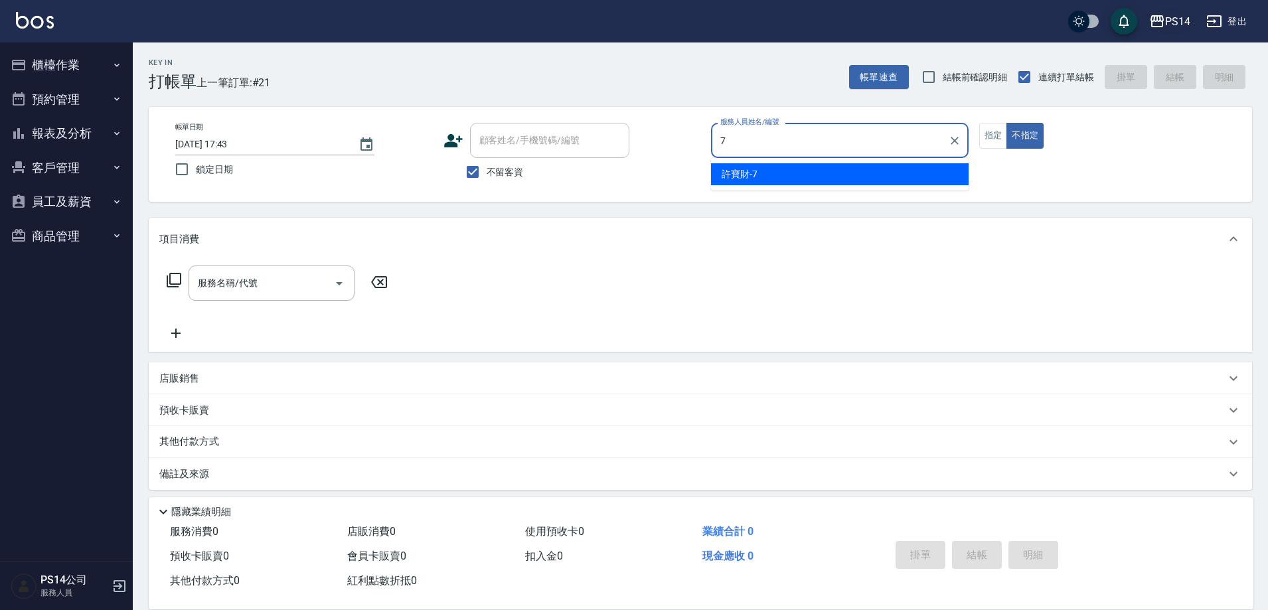
type input "[PERSON_NAME]-7"
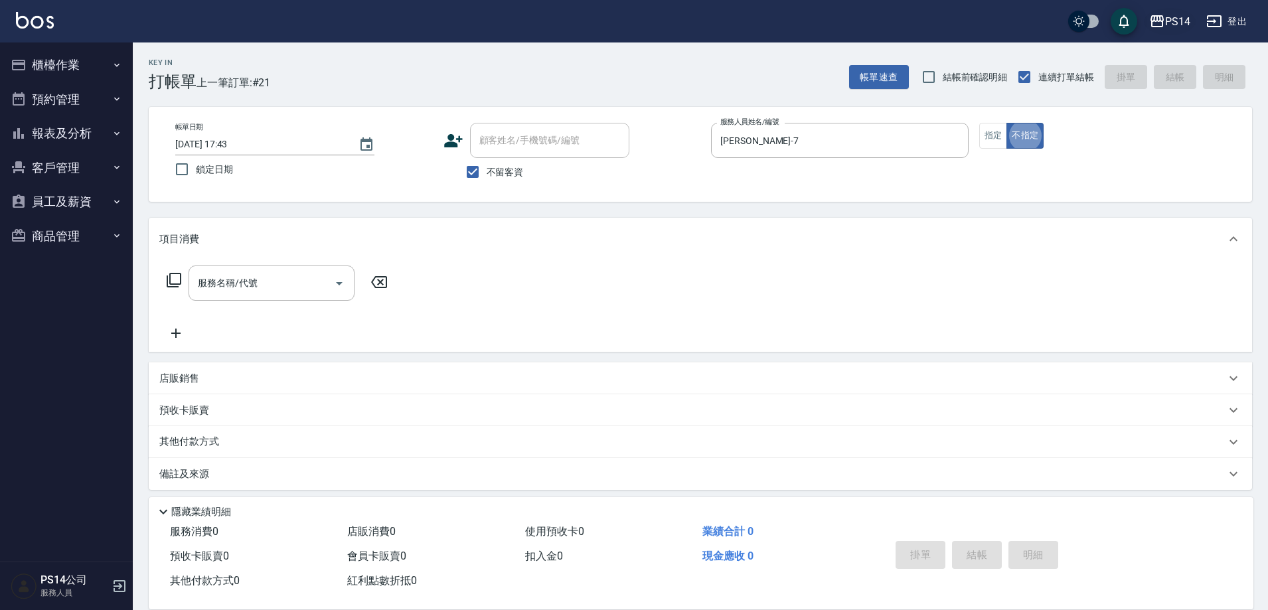
scroll to position [7, 0]
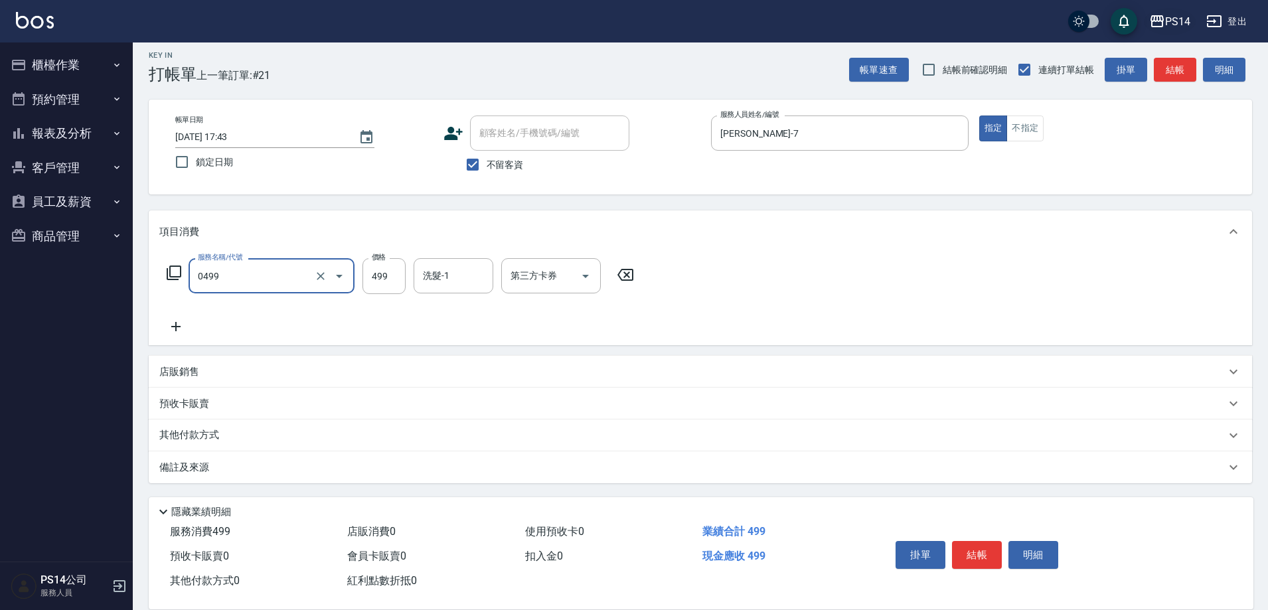
type input "[PERSON_NAME]499(0499)"
type input "[PERSON_NAME]-26"
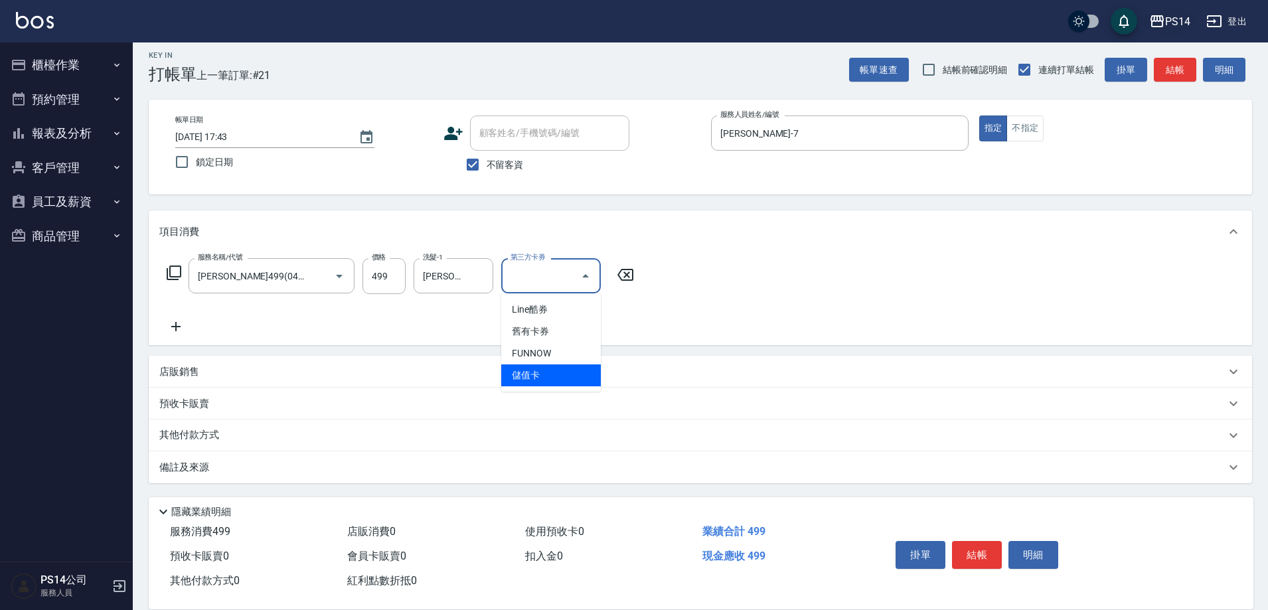
type input "儲值卡"
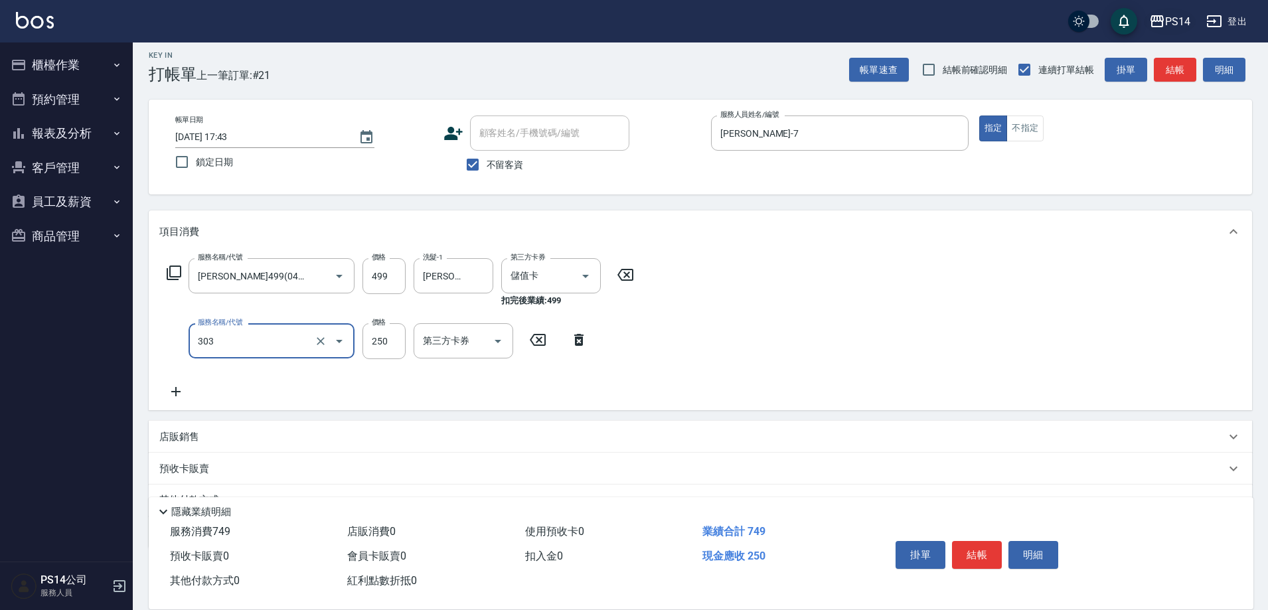
type input "剪髮(303)"
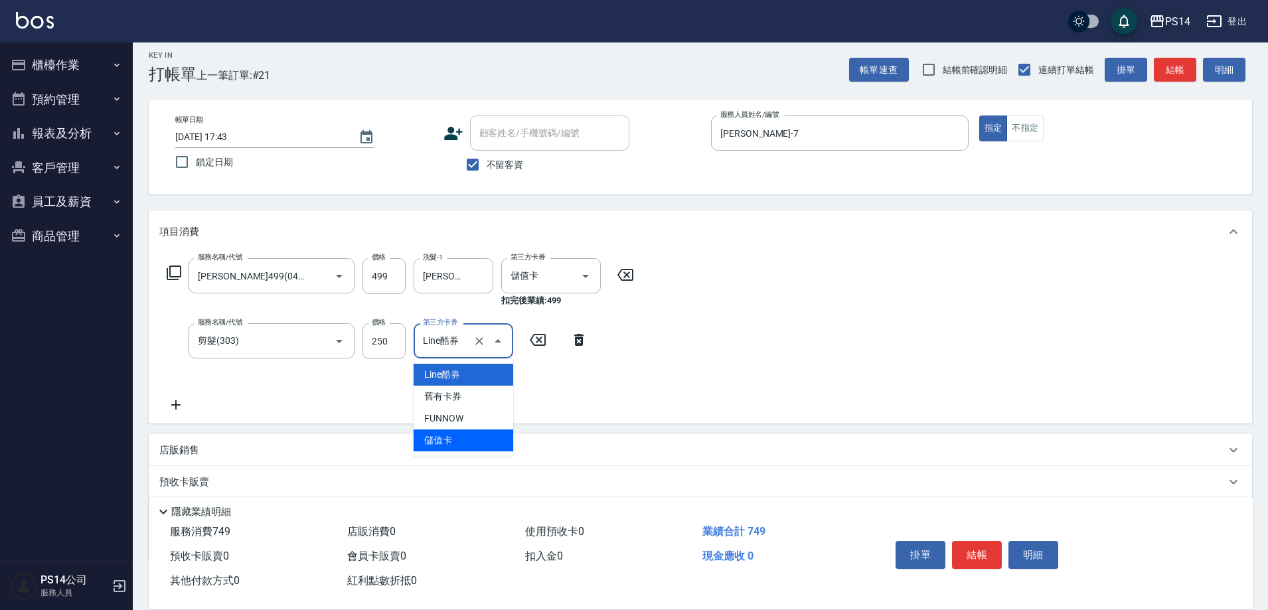
type input "儲值卡"
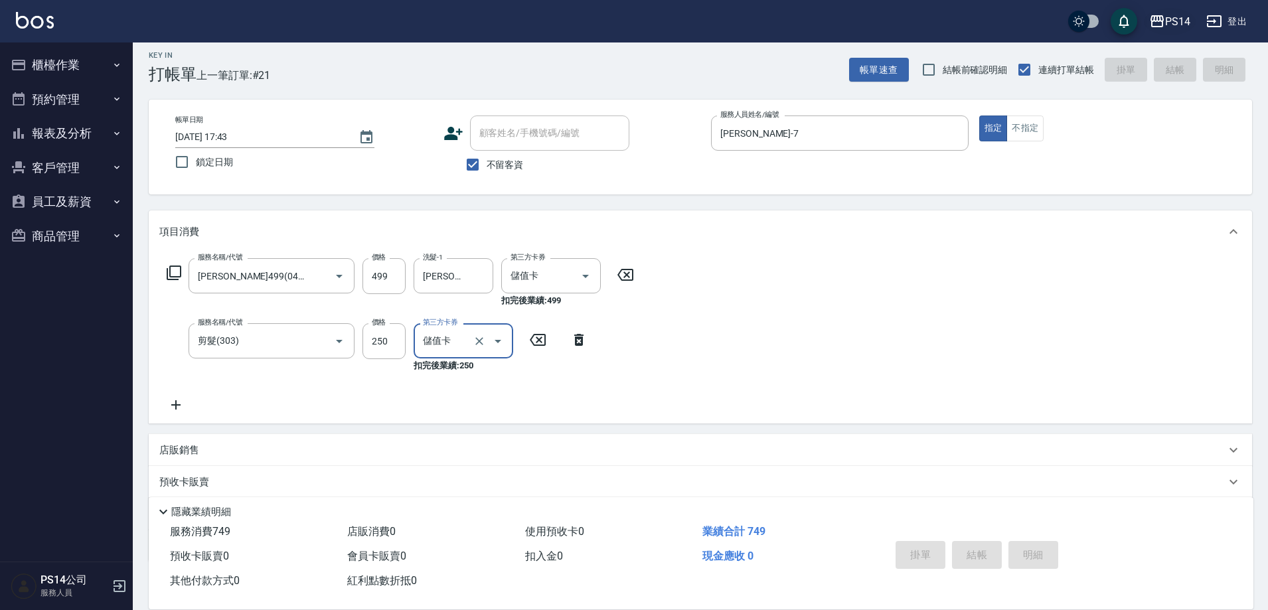
type input "[DATE] 17:44"
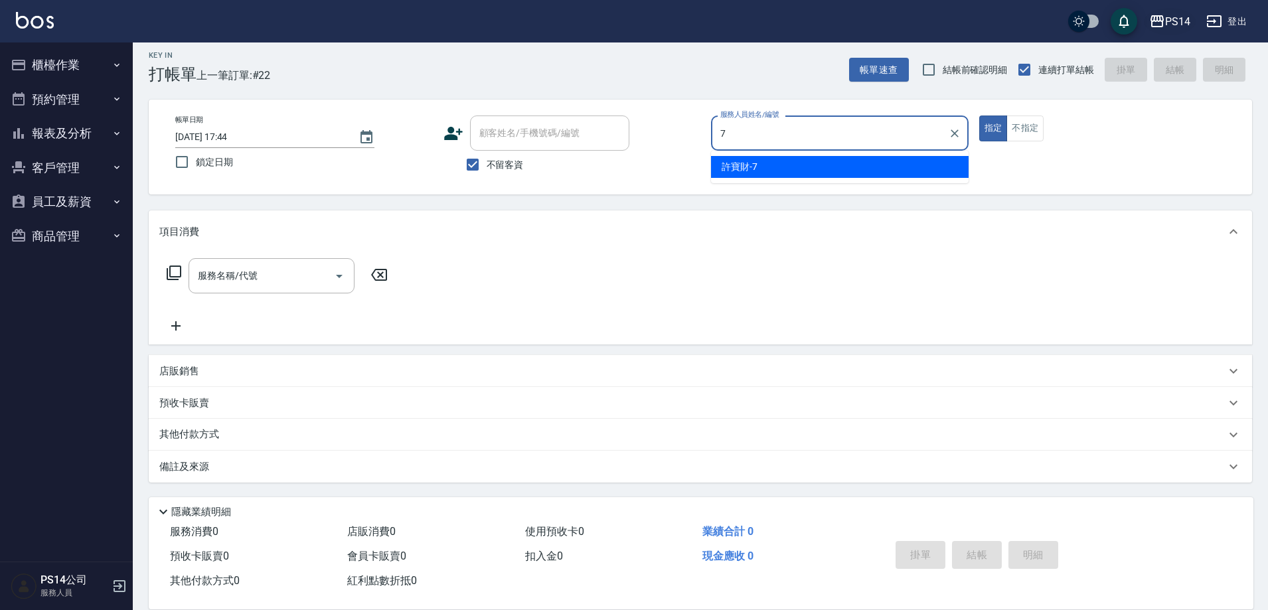
type input "[PERSON_NAME]-7"
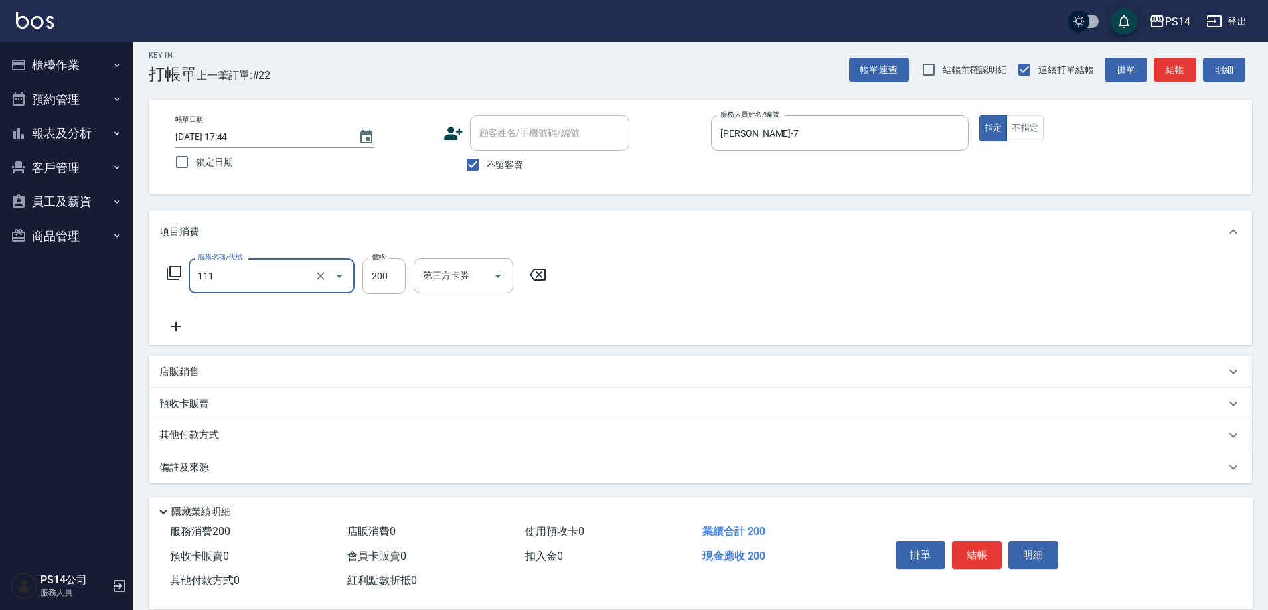
type input "200(111)"
type input "[PERSON_NAME]-26"
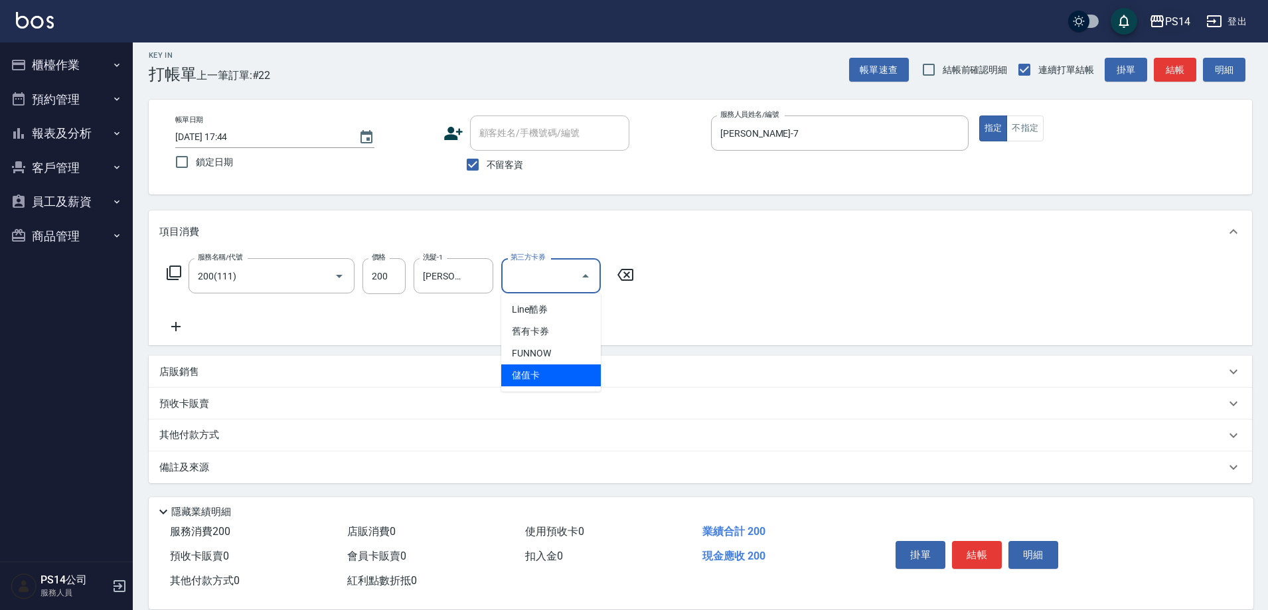
type input "儲值卡"
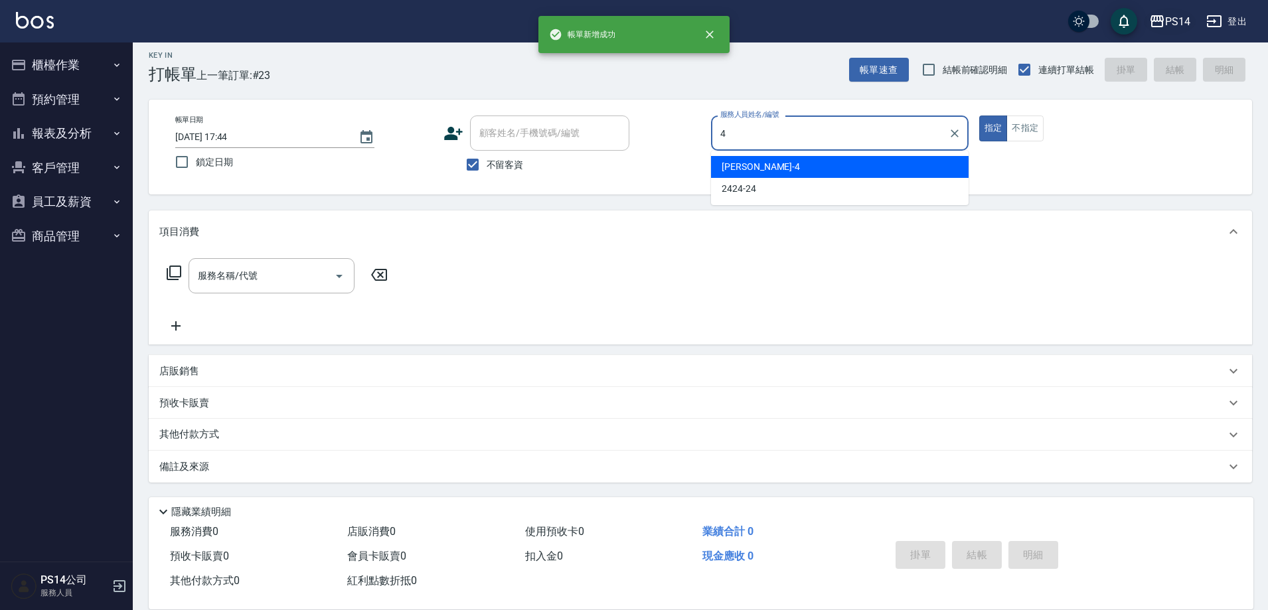
type input "[PERSON_NAME]-4"
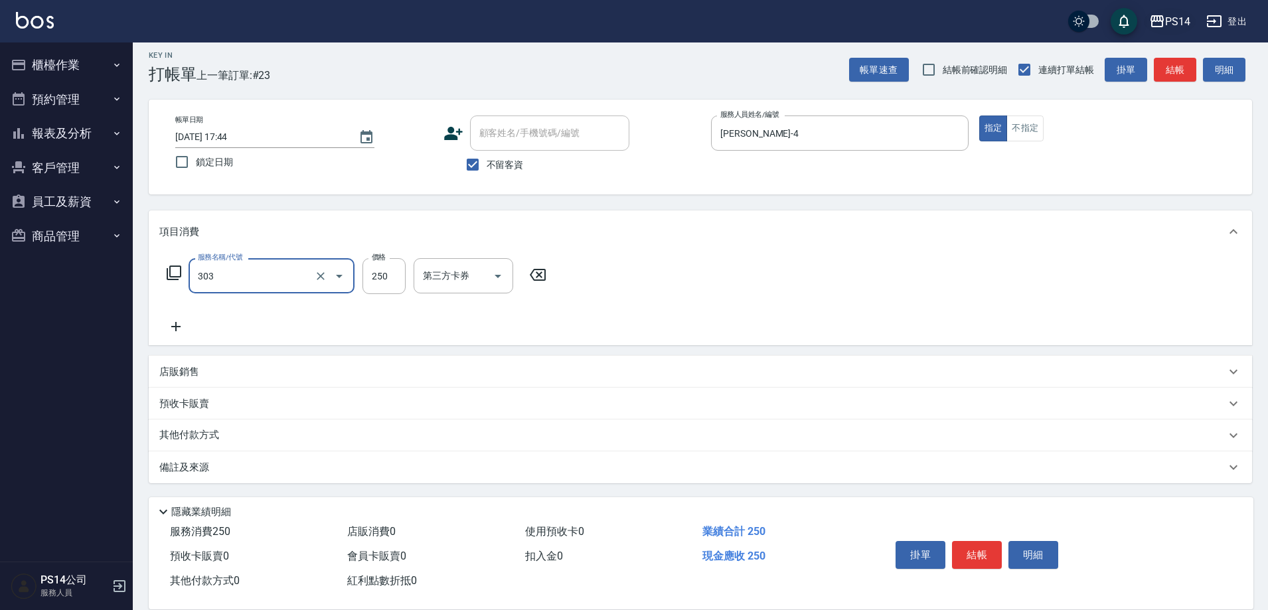
type input "剪髮(303)"
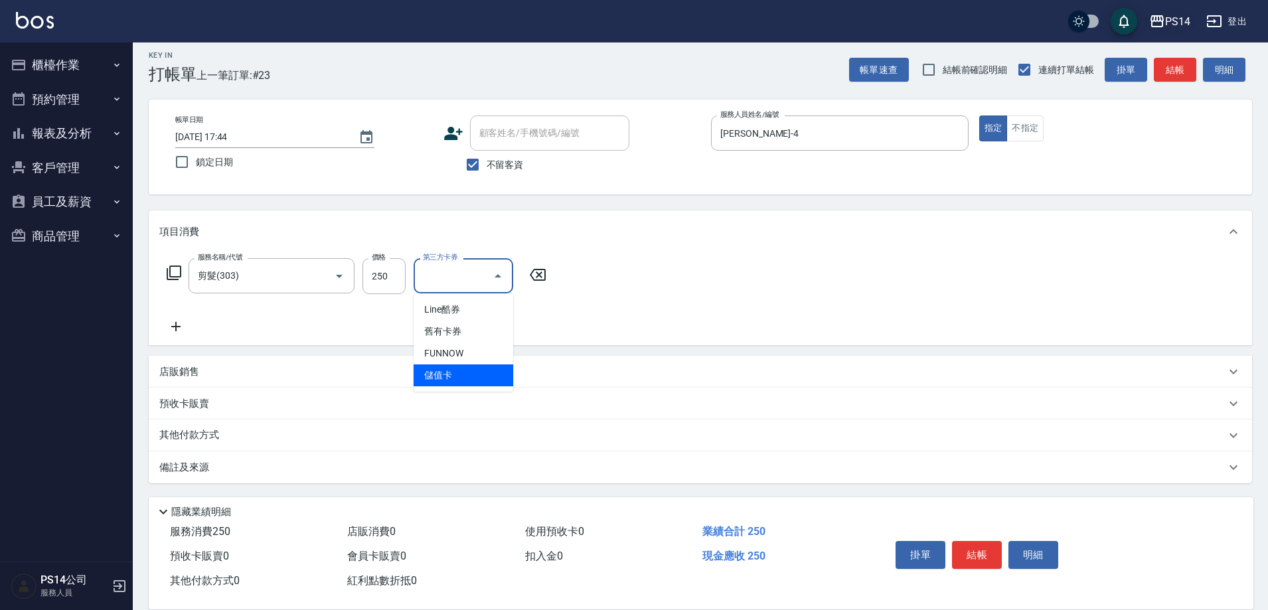
type input "儲值卡"
